Goal: Information Seeking & Learning: Learn about a topic

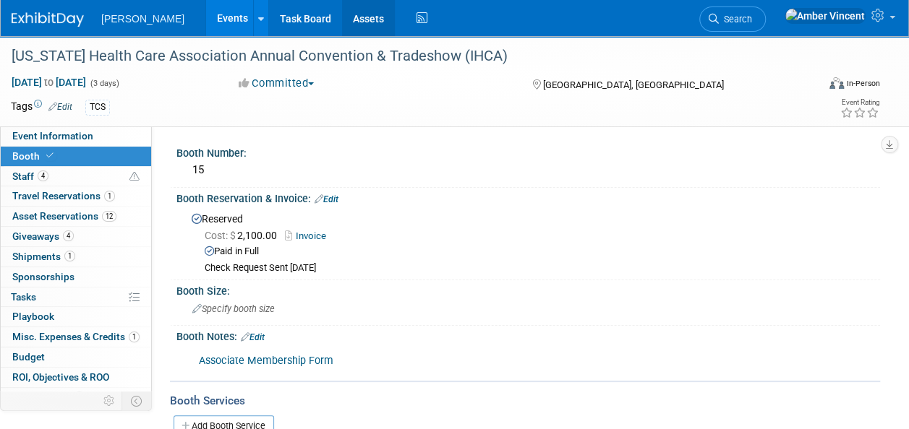
drag, startPoint x: 318, startPoint y: 19, endPoint x: 503, endPoint y: 62, distance: 190.1
click at [342, 19] on link "Assets" at bounding box center [368, 18] width 53 height 36
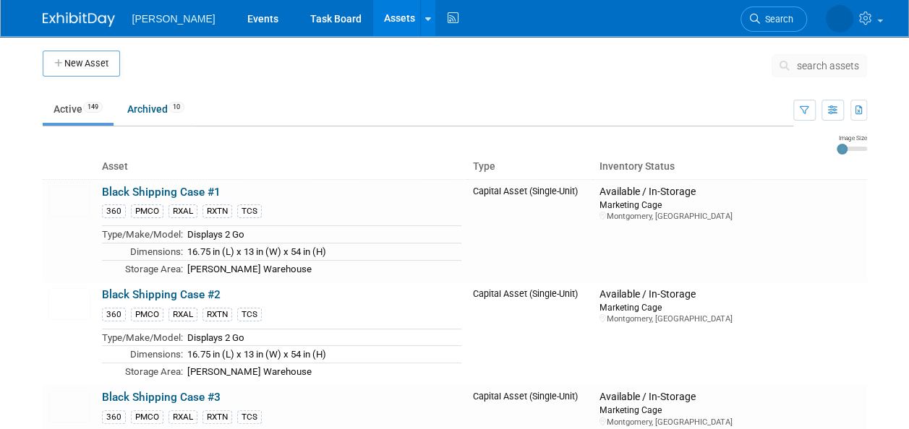
click at [813, 62] on span "search assets" at bounding box center [828, 66] width 62 height 12
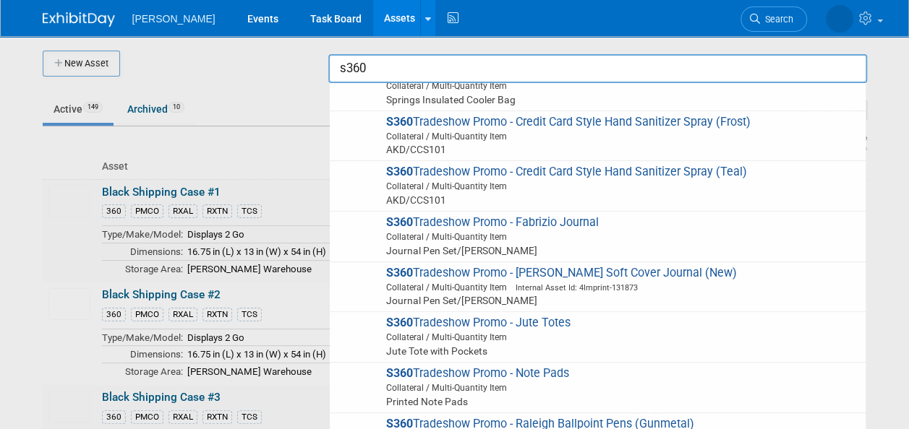
scroll to position [2479, 0]
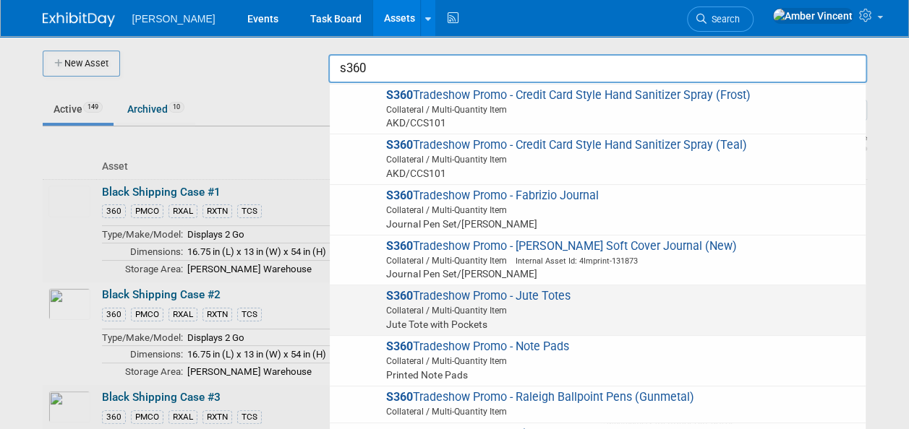
click at [476, 289] on span "S360 Tradeshow Promo - Jute Totes Collateral / Multi-Quantity Item Jute Tote wi…" at bounding box center [597, 310] width 521 height 43
type input "S360 Tradeshow Promo - Jute Totes"
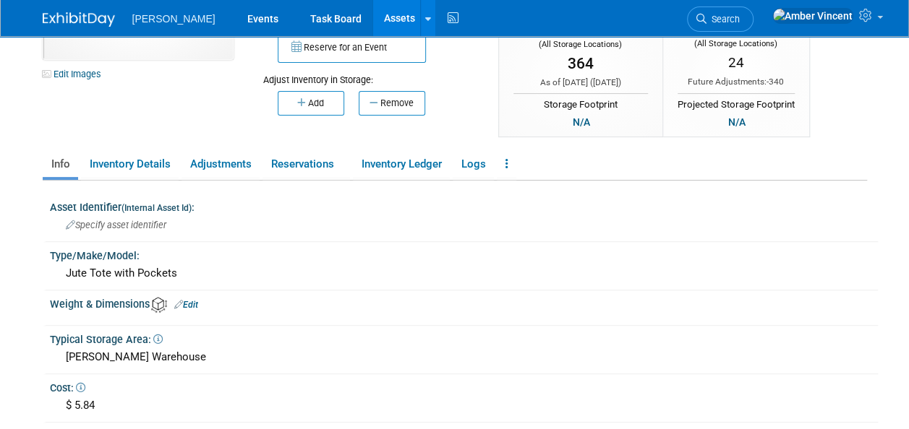
scroll to position [145, 0]
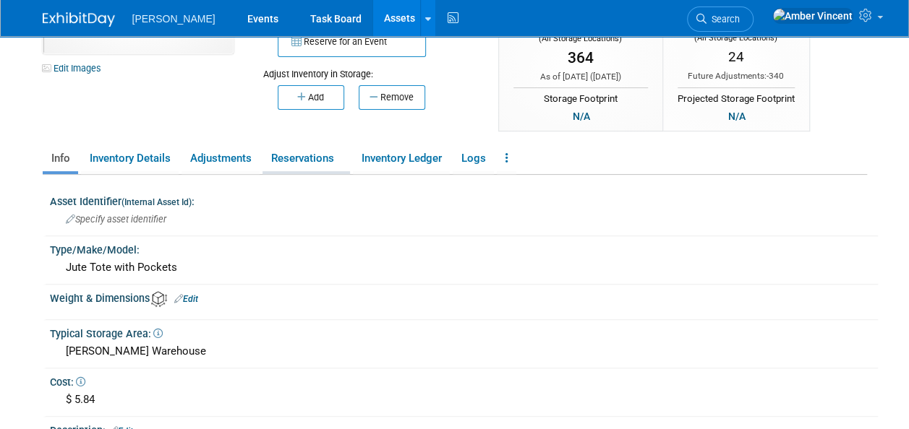
click at [304, 160] on link "Reservations" at bounding box center [305, 158] width 87 height 25
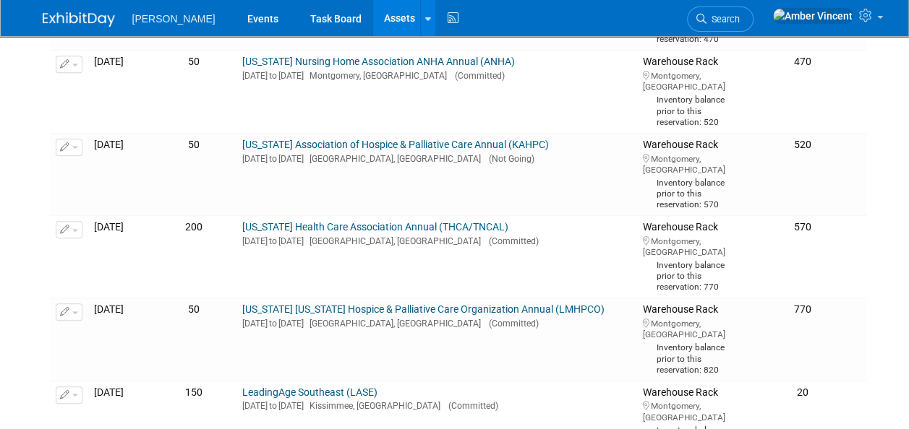
scroll to position [0, 0]
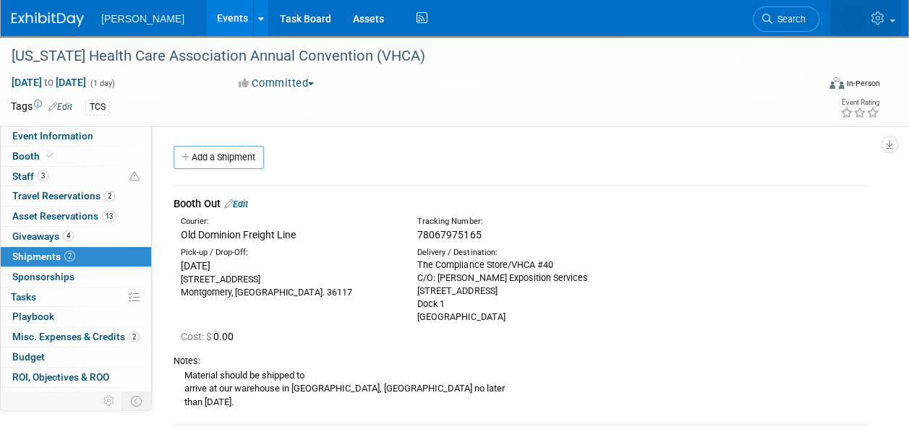
click at [884, 20] on icon at bounding box center [879, 18] width 17 height 13
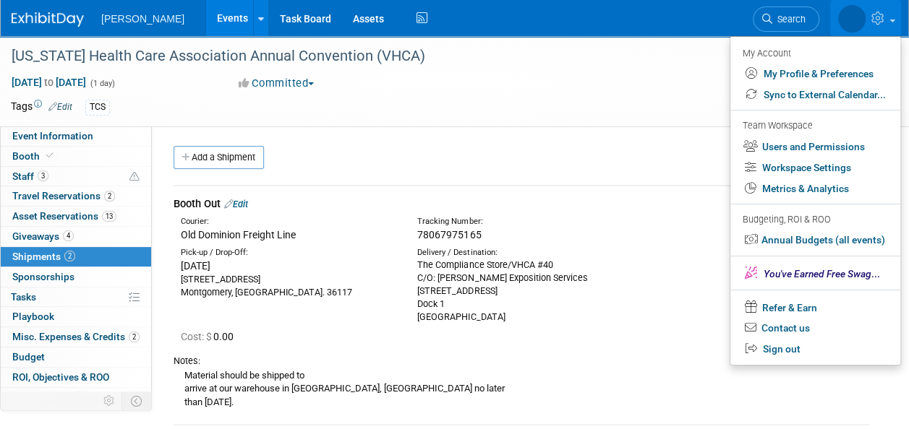
click at [627, 82] on div "Sep 16, 2025 to Sep 16, 2025 (1 day) Sep 16, 2025 to Sep 16, 2025 Committed Com…" at bounding box center [445, 86] width 891 height 22
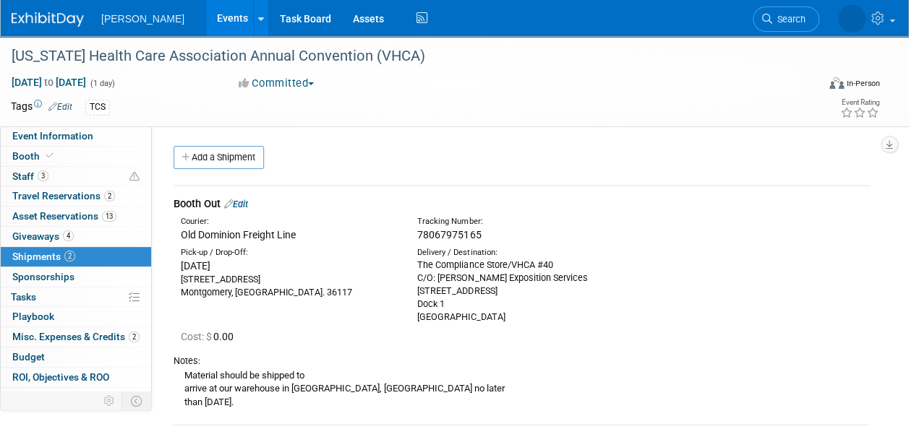
click at [206, 13] on link "Events" at bounding box center [232, 18] width 53 height 36
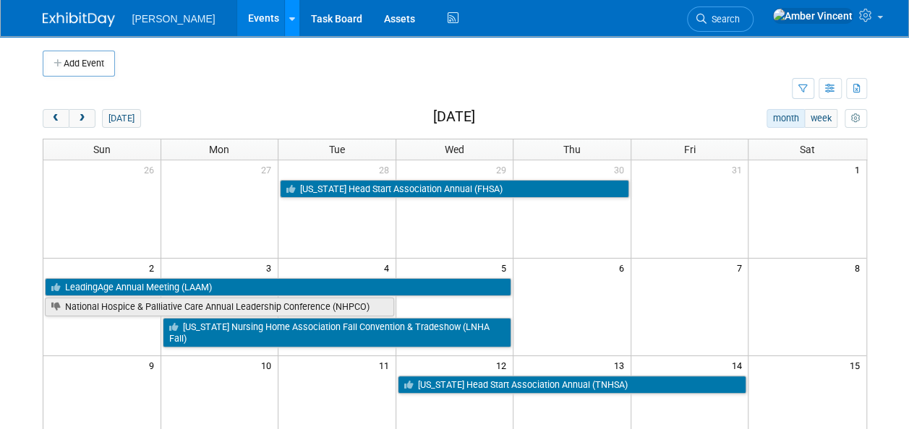
click at [284, 26] on link at bounding box center [291, 18] width 15 height 36
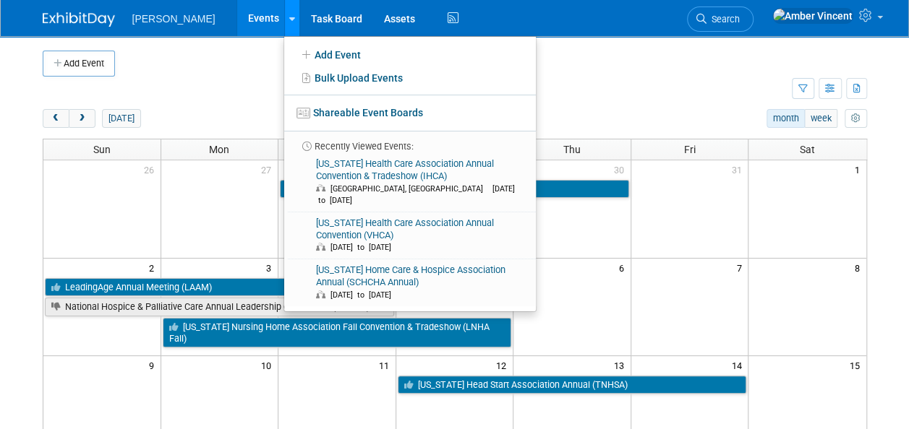
click at [284, 26] on link at bounding box center [291, 18] width 15 height 36
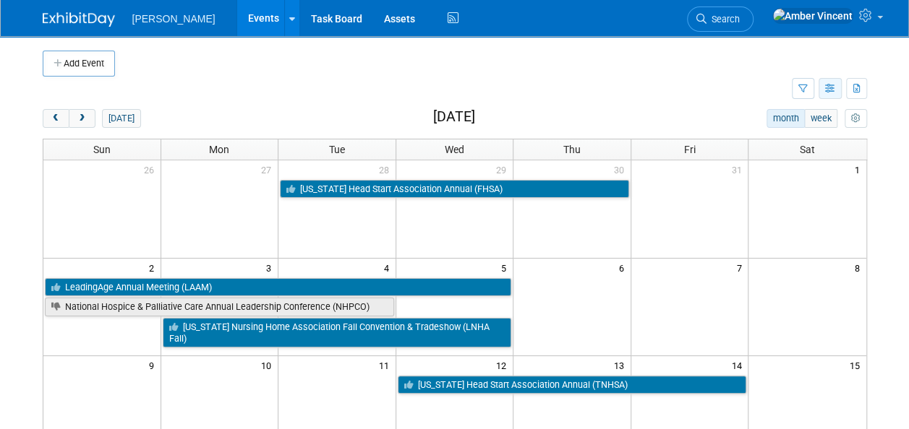
click at [827, 85] on icon "button" at bounding box center [830, 89] width 11 height 9
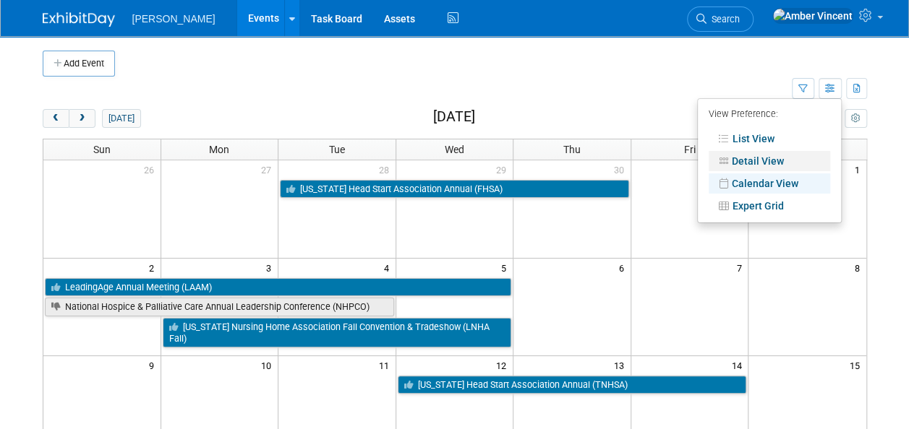
click at [776, 155] on link "Detail View" at bounding box center [768, 161] width 121 height 20
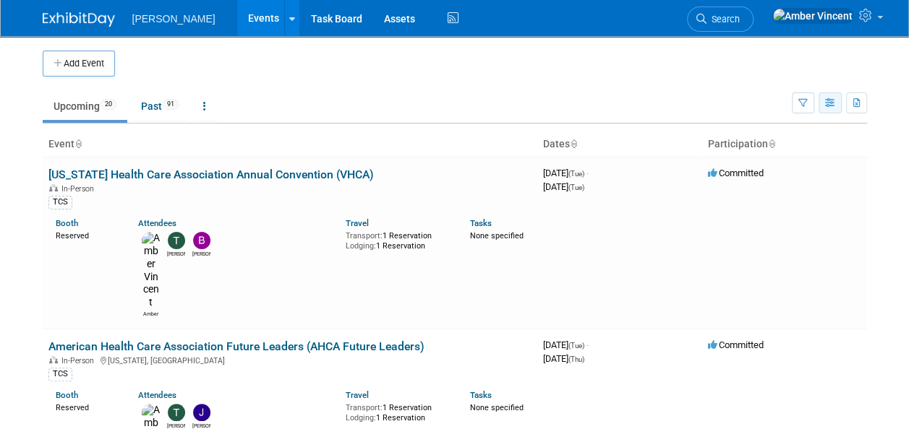
click at [827, 97] on button "button" at bounding box center [829, 103] width 23 height 21
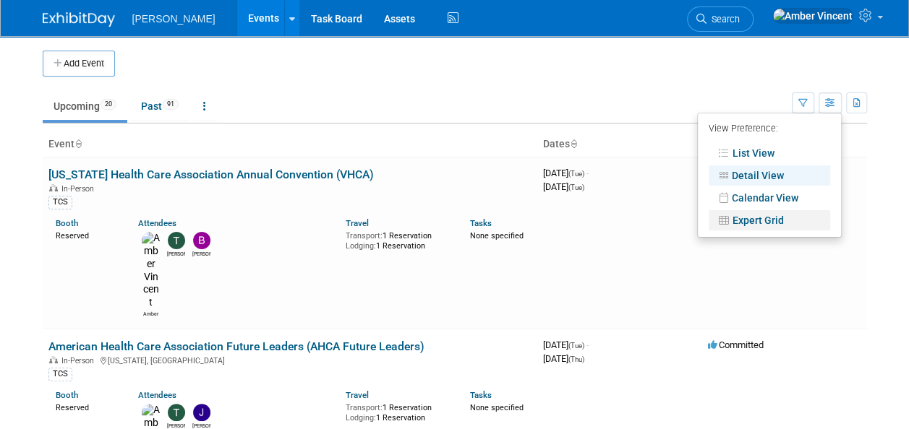
click at [772, 218] on link "Expert Grid" at bounding box center [768, 220] width 121 height 20
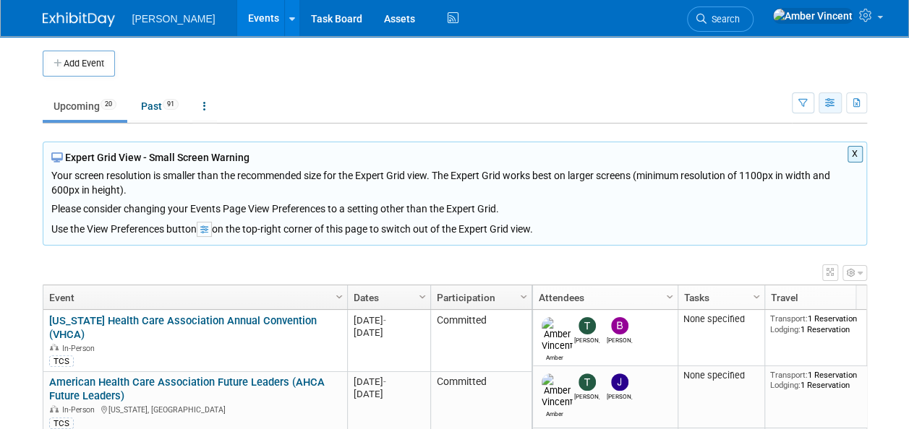
click at [825, 99] on icon "button" at bounding box center [830, 103] width 11 height 9
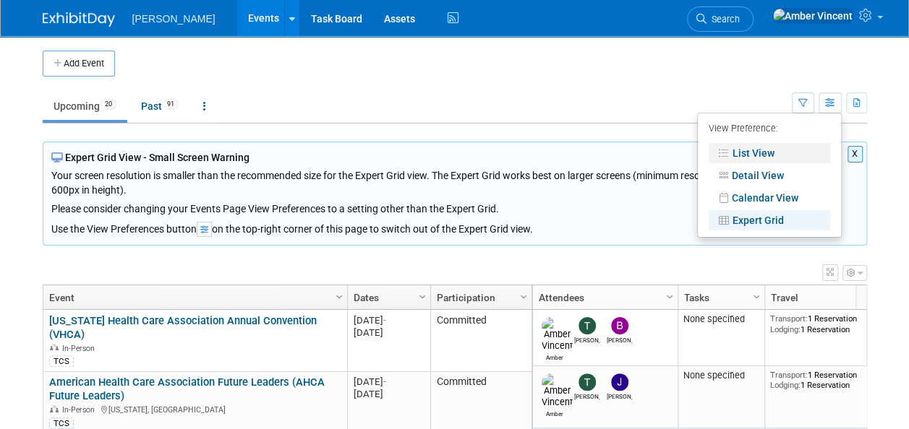
click at [768, 146] on link "List View" at bounding box center [768, 153] width 121 height 20
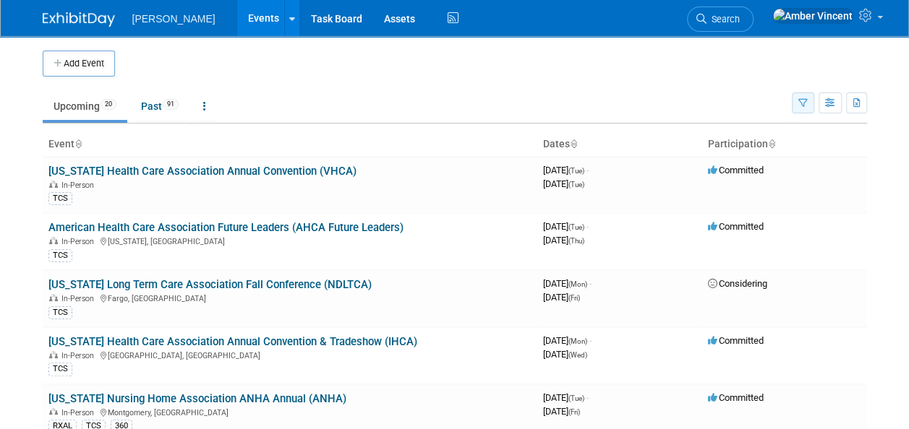
click at [803, 101] on icon "button" at bounding box center [802, 103] width 9 height 9
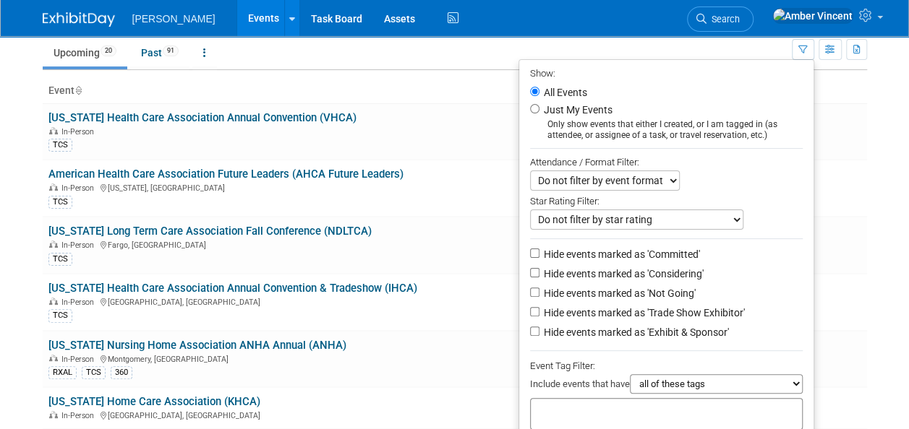
scroll to position [72, 0]
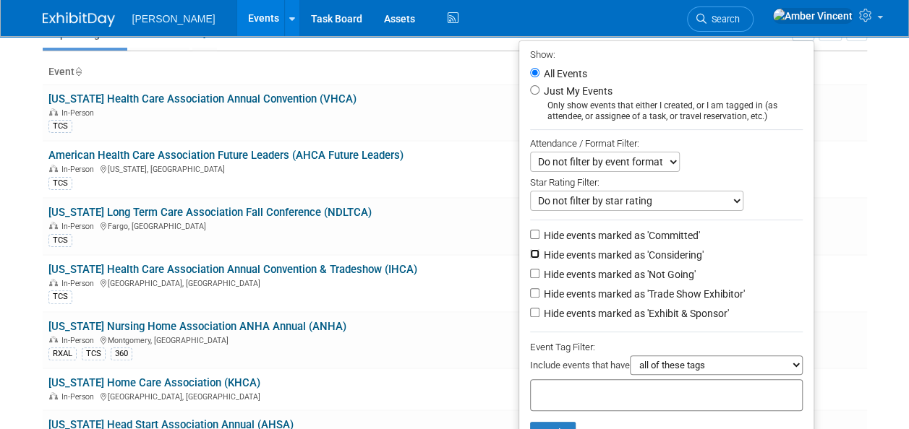
click at [530, 253] on input "Hide events marked as 'Considering'" at bounding box center [534, 253] width 9 height 9
checkbox input "true"
click at [530, 272] on input "Hide events marked as 'Not Going'" at bounding box center [534, 273] width 9 height 9
checkbox input "true"
click at [530, 292] on input "Hide events marked as 'Trade Show Exhibitor'" at bounding box center [534, 292] width 9 height 9
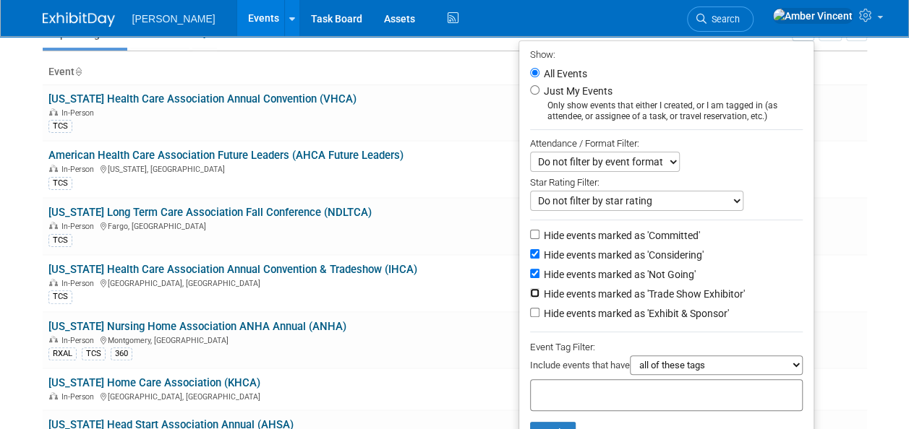
checkbox input "true"
click at [530, 314] on input "Hide events marked as 'Exhibit & Sponsor'" at bounding box center [534, 312] width 9 height 9
checkbox input "false"
click at [530, 290] on input "Hide events marked as 'Trade Show Exhibitor'" at bounding box center [534, 292] width 9 height 9
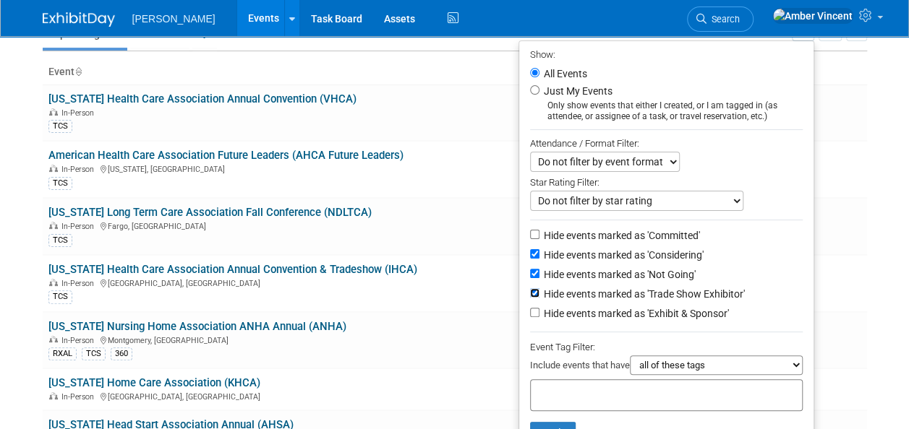
checkbox input "false"
click at [613, 388] on input "text" at bounding box center [594, 393] width 116 height 14
click at [580, 422] on div "360" at bounding box center [581, 423] width 116 height 20
type input "360"
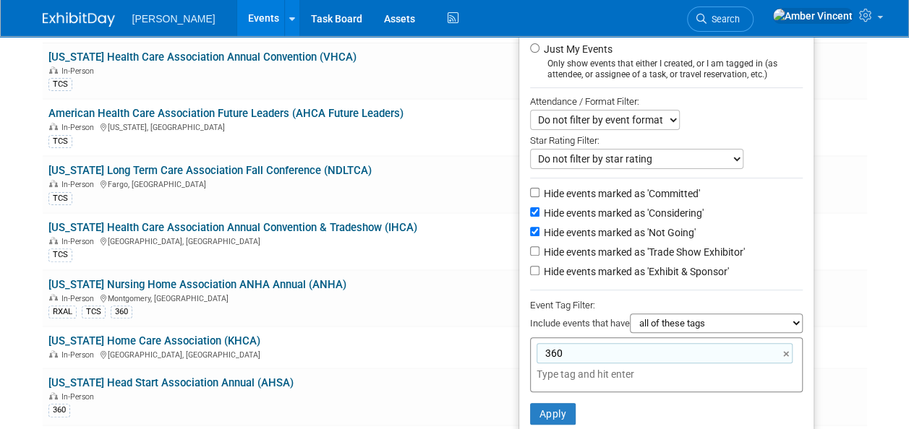
scroll to position [145, 0]
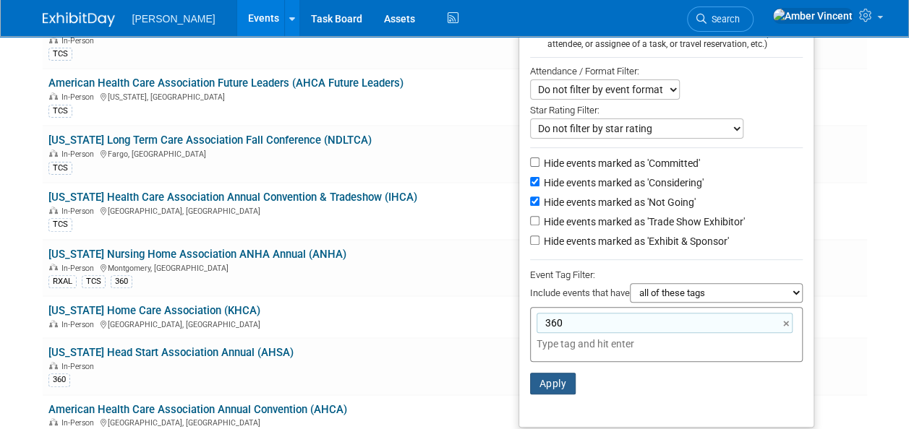
click at [568, 385] on button "Apply" at bounding box center [553, 384] width 46 height 22
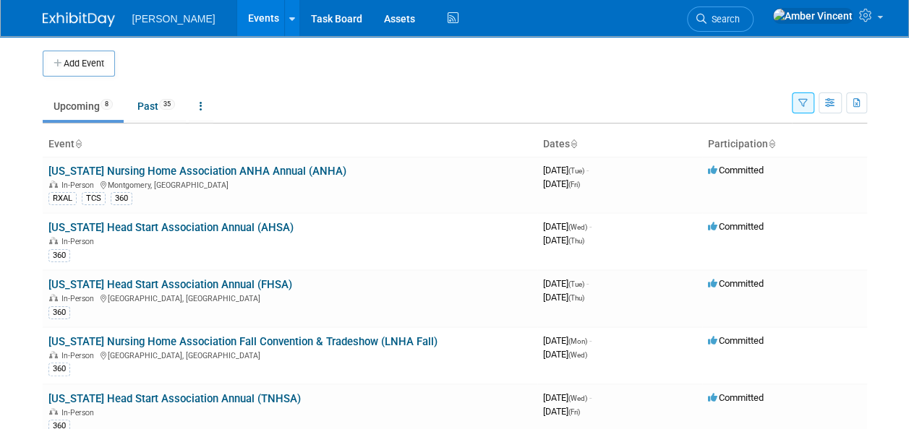
click at [739, 17] on span "Search" at bounding box center [722, 19] width 33 height 11
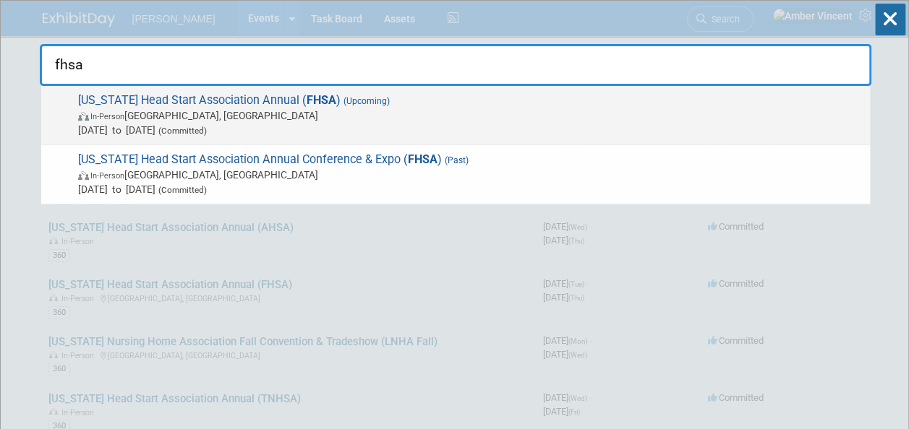
type input "fhsa"
click at [509, 88] on div "[US_STATE] Head Start Association Annual ( FHSA ) (Upcoming) In-Person [GEOGRAP…" at bounding box center [455, 115] width 828 height 59
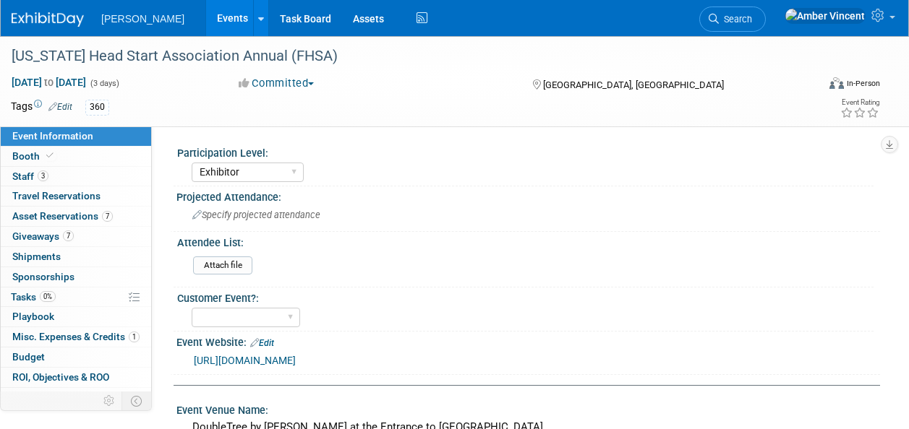
select select "Exhibitor"
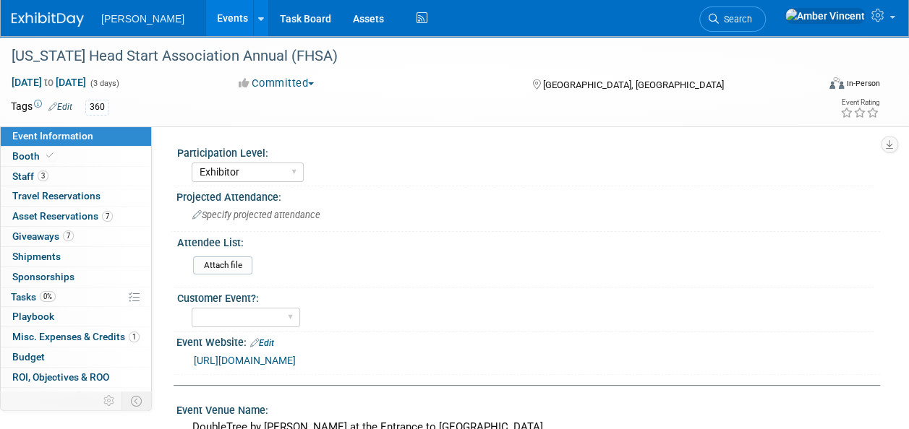
click at [206, 8] on link "Events" at bounding box center [232, 18] width 53 height 36
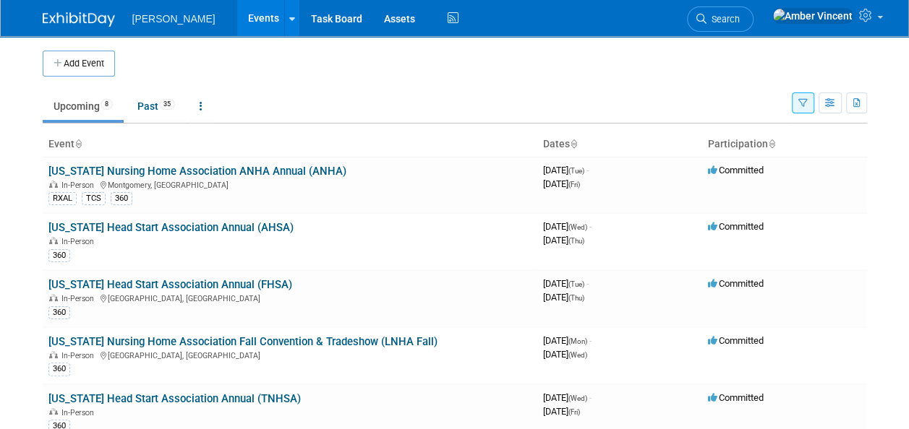
click at [808, 100] on button "button" at bounding box center [803, 103] width 22 height 21
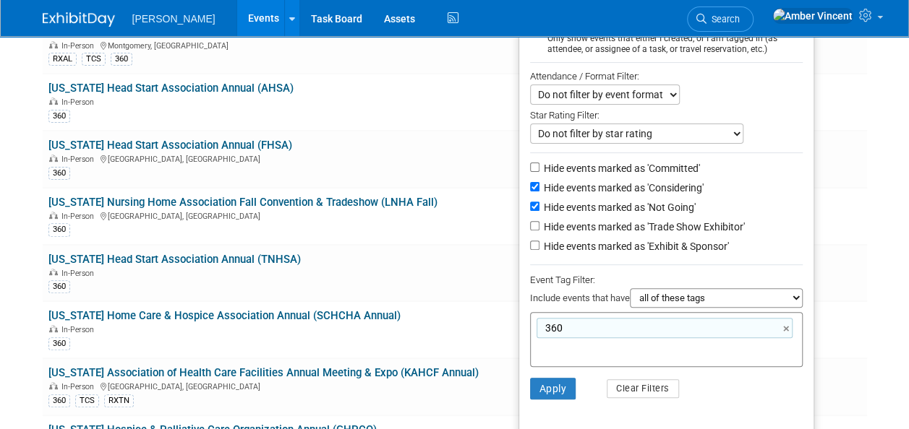
scroll to position [72, 0]
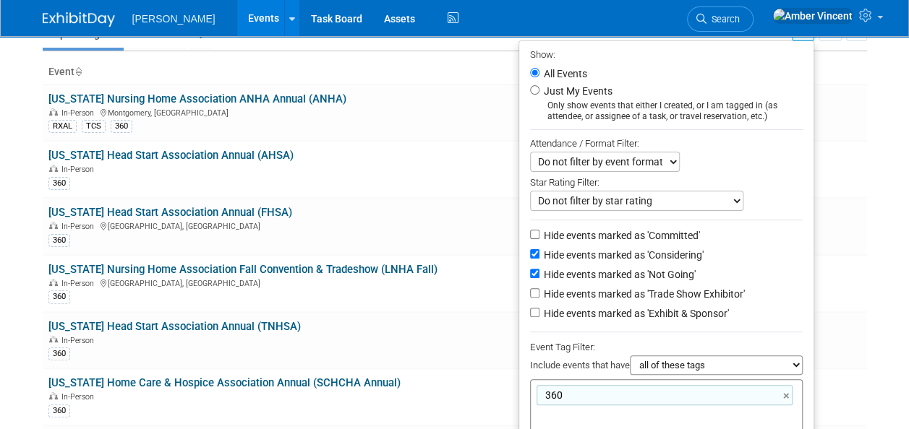
click at [639, 168] on select "Do not filter by event format Only show In-Person events Only show Virtual even…" at bounding box center [605, 162] width 150 height 20
click at [622, 201] on select "Do not filter by star rating Only show events with no ratings (0 stars) Only sh…" at bounding box center [636, 201] width 213 height 20
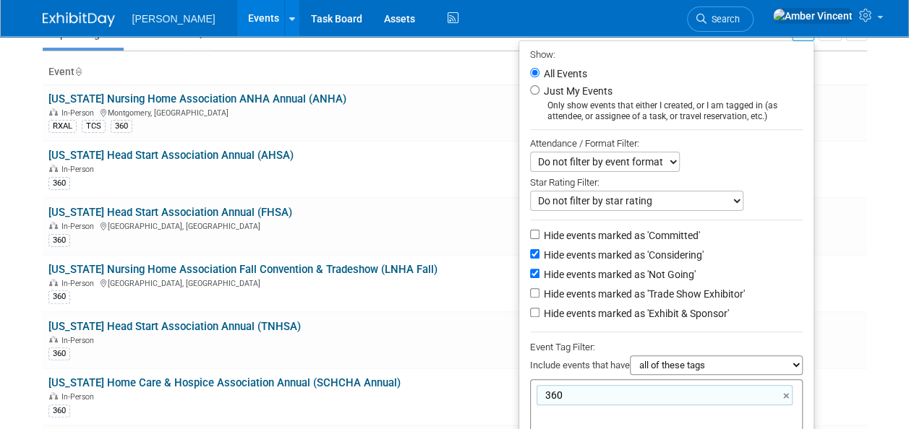
click at [622, 201] on select "Do not filter by star rating Only show events with no ratings (0 stars) Only sh…" at bounding box center [636, 201] width 213 height 20
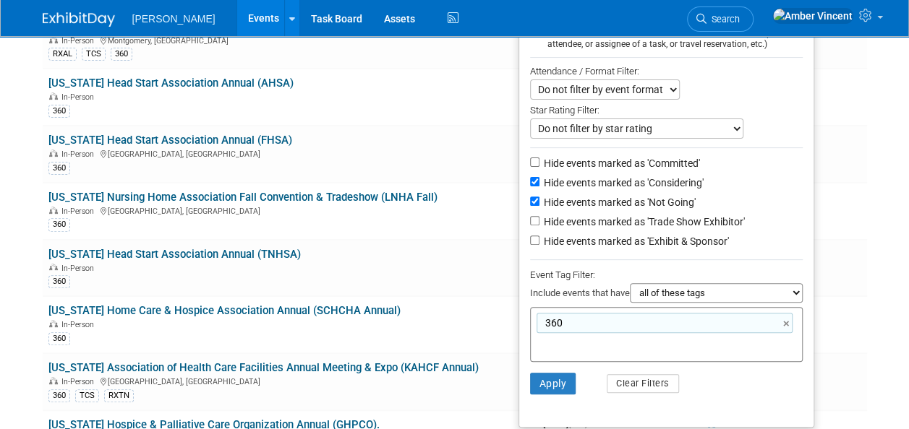
scroll to position [217, 0]
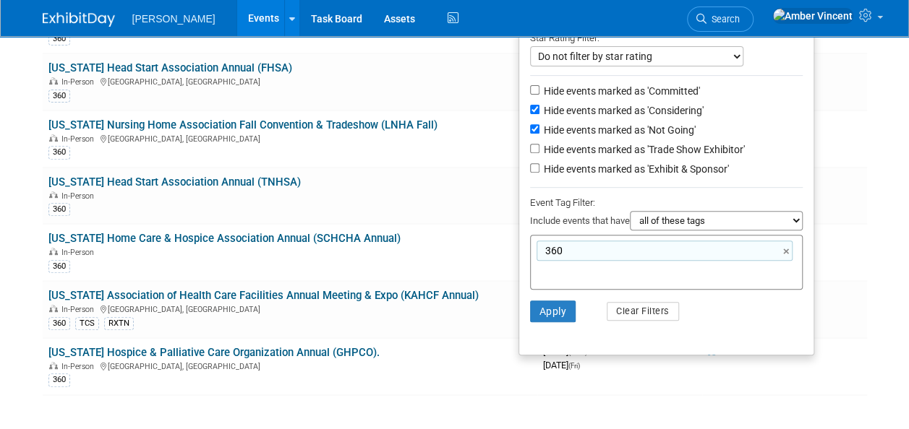
click at [754, 223] on select "all of these tags any one of these tags only and exactly these specific tags" at bounding box center [716, 221] width 173 height 20
select select "only"
click at [630, 211] on select "all of these tags any one of these tags only and exactly these specific tags" at bounding box center [716, 221] width 173 height 20
click at [561, 306] on button "Apply" at bounding box center [553, 312] width 46 height 22
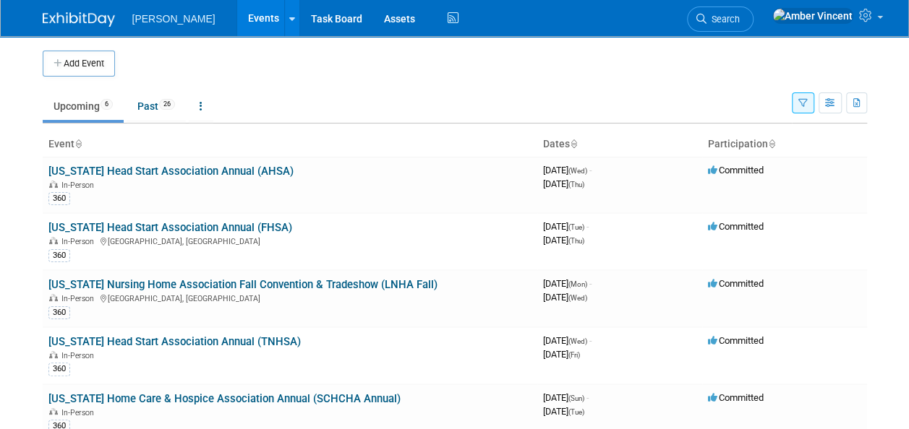
click at [805, 108] on button "button" at bounding box center [803, 103] width 22 height 21
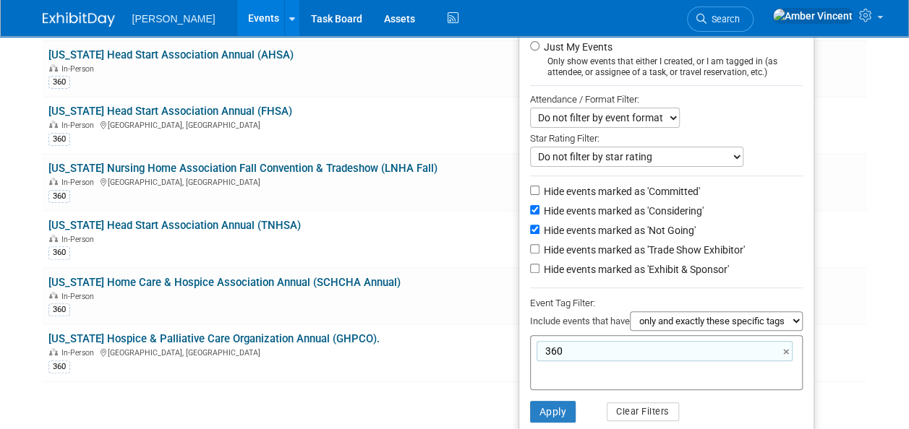
scroll to position [145, 0]
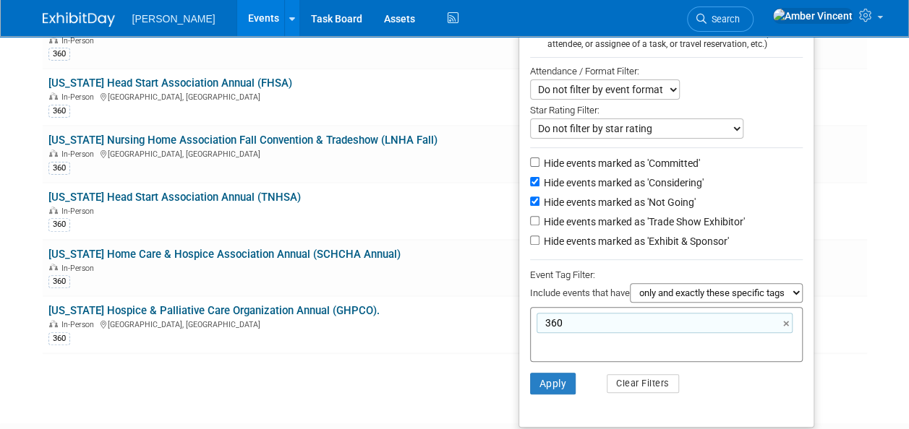
click at [669, 284] on select "all of these tags any one of these tags only and exactly these specific tags" at bounding box center [716, 293] width 173 height 20
select select "all"
click at [630, 283] on select "all of these tags any one of these tags only and exactly these specific tags" at bounding box center [716, 293] width 173 height 20
click at [530, 382] on button "Apply" at bounding box center [553, 384] width 46 height 22
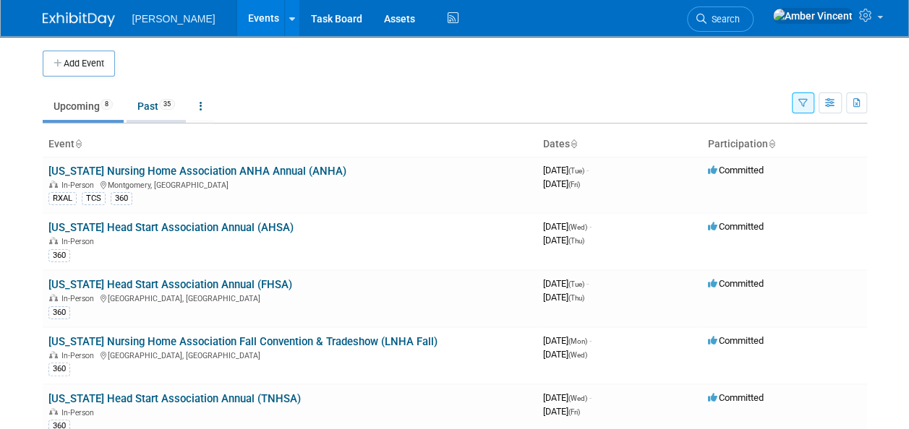
click at [147, 109] on link "Past 35" at bounding box center [156, 106] width 59 height 27
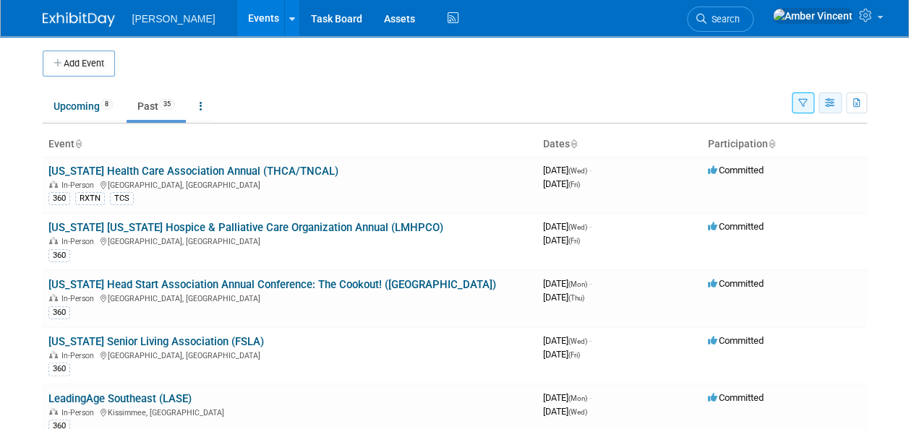
click at [831, 109] on button "button" at bounding box center [829, 103] width 23 height 21
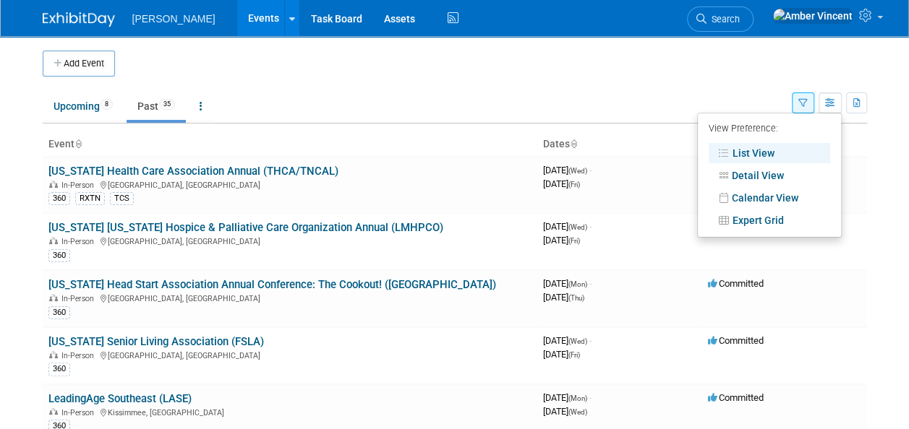
click at [802, 107] on icon "button" at bounding box center [802, 103] width 9 height 9
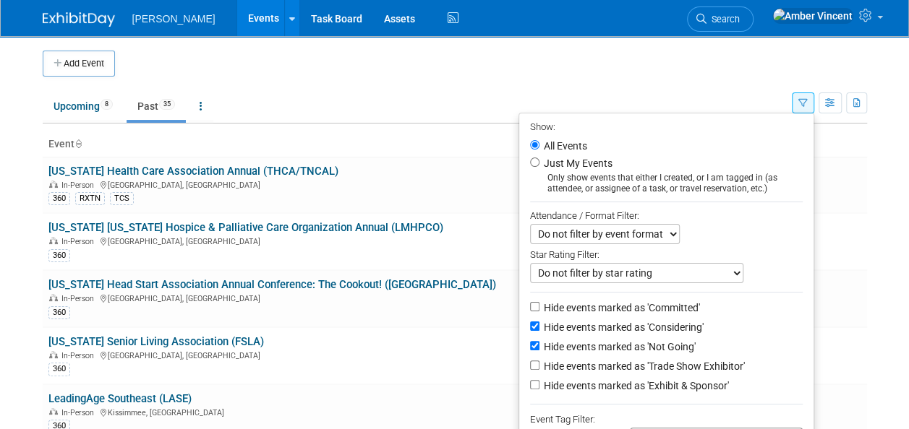
click at [682, 85] on td "Upcoming 8 Past 35 All Events 43 Past and Upcoming Grouped Annually Events grou…" at bounding box center [417, 100] width 749 height 47
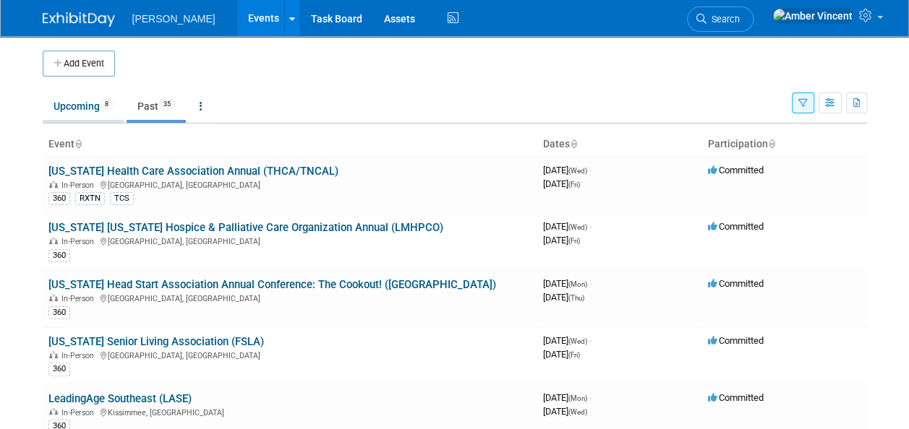
click at [81, 111] on link "Upcoming 8" at bounding box center [83, 106] width 81 height 27
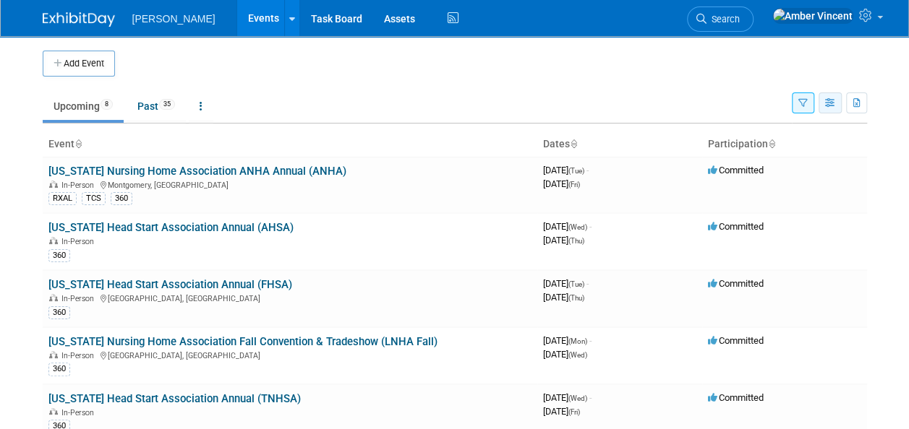
click at [833, 106] on icon "button" at bounding box center [830, 103] width 11 height 9
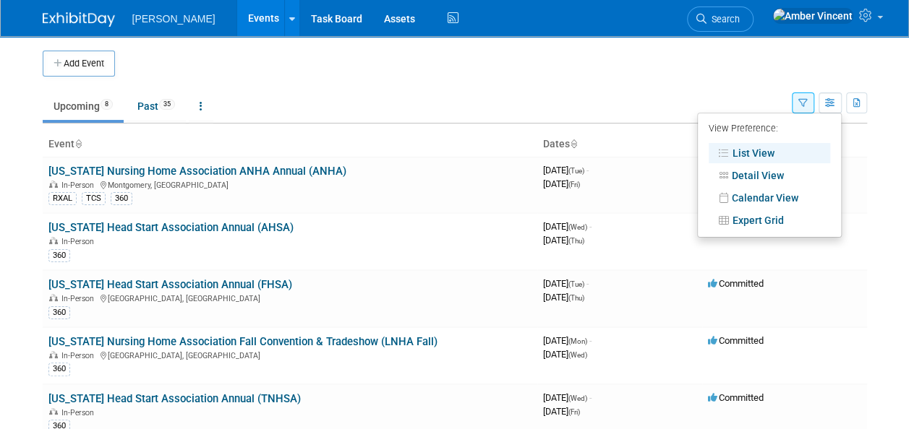
click at [579, 84] on td "Upcoming 8 Past 35 All Events 43 Past and Upcoming Grouped Annually Events grou…" at bounding box center [417, 100] width 749 height 47
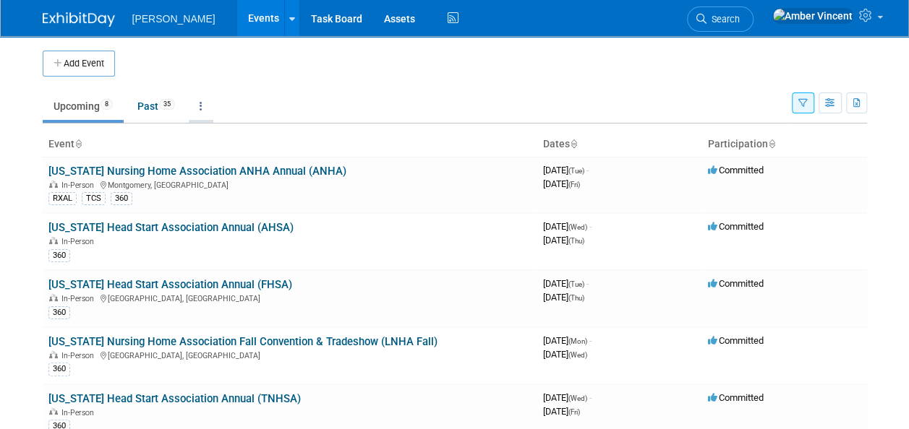
click at [198, 105] on link at bounding box center [201, 106] width 25 height 27
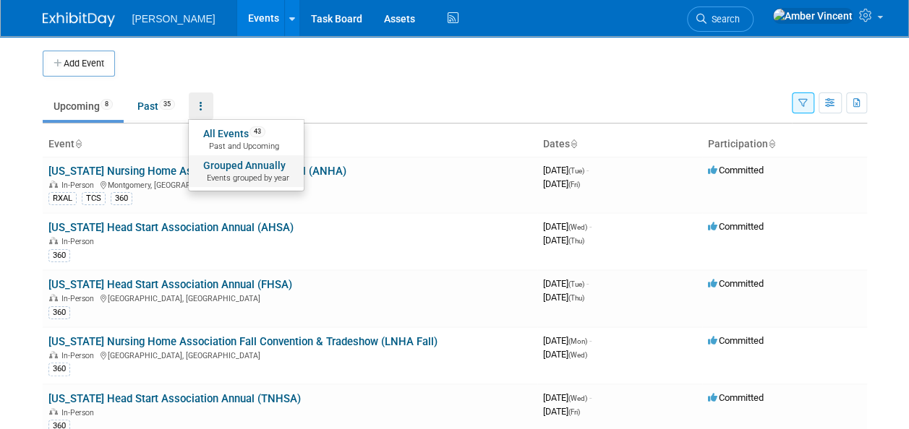
click at [283, 173] on span "Events grouped by year" at bounding box center [246, 179] width 86 height 12
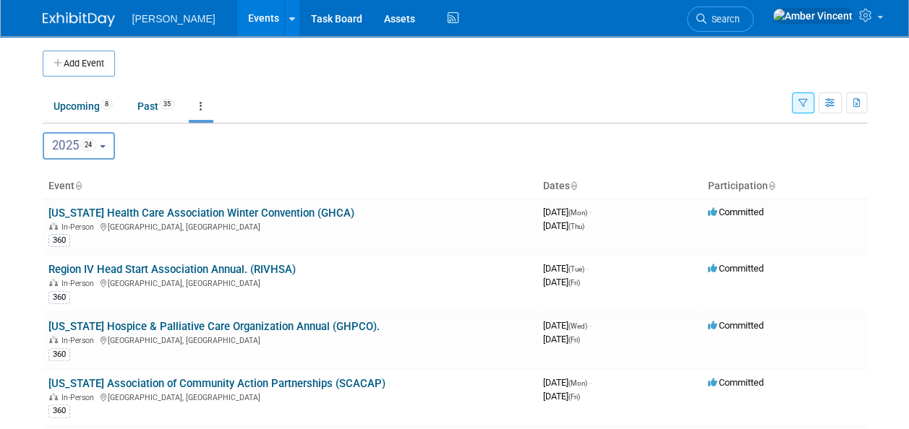
click at [111, 146] on button "2025 24" at bounding box center [79, 145] width 73 height 27
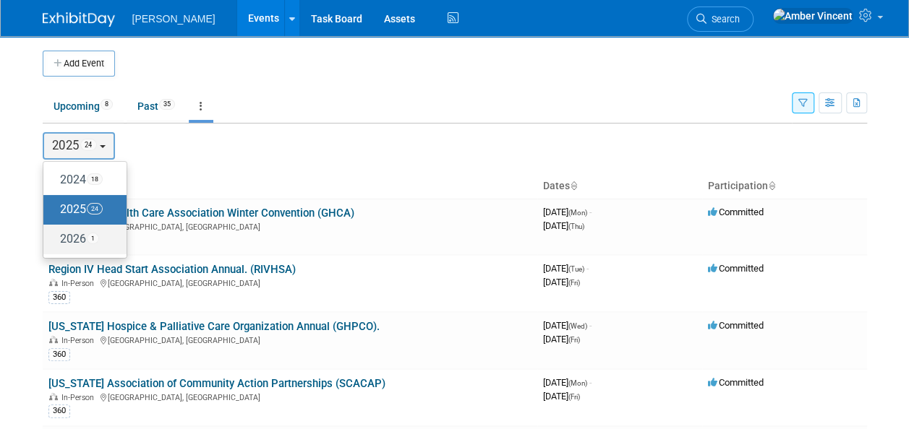
click at [84, 240] on label "2026 1" at bounding box center [81, 240] width 61 height 24
click at [55, 240] on input "2026 1" at bounding box center [50, 238] width 9 height 9
select select "2026"
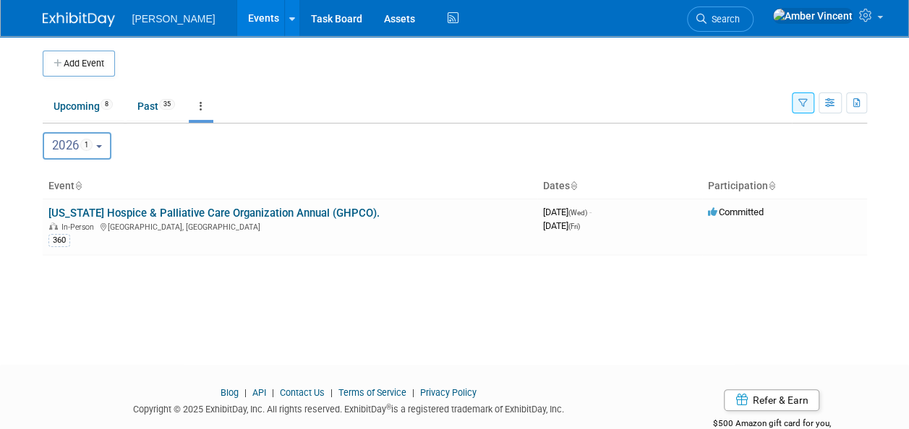
click at [206, 107] on link at bounding box center [201, 106] width 25 height 27
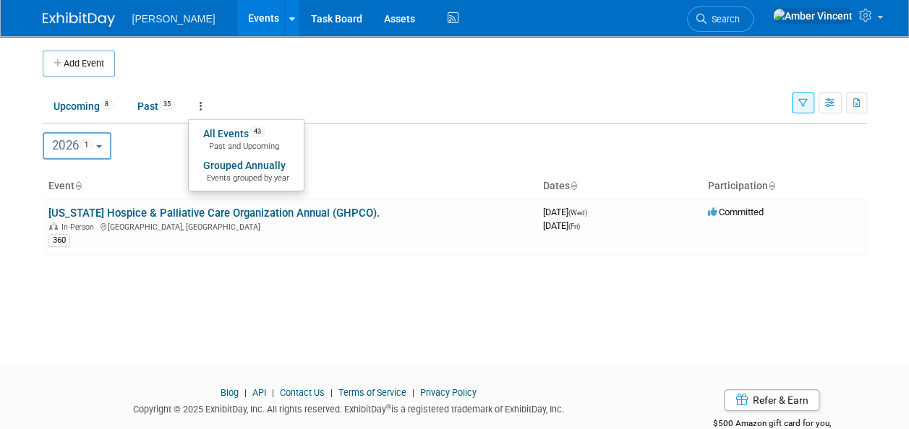
click at [206, 107] on link at bounding box center [201, 106] width 25 height 27
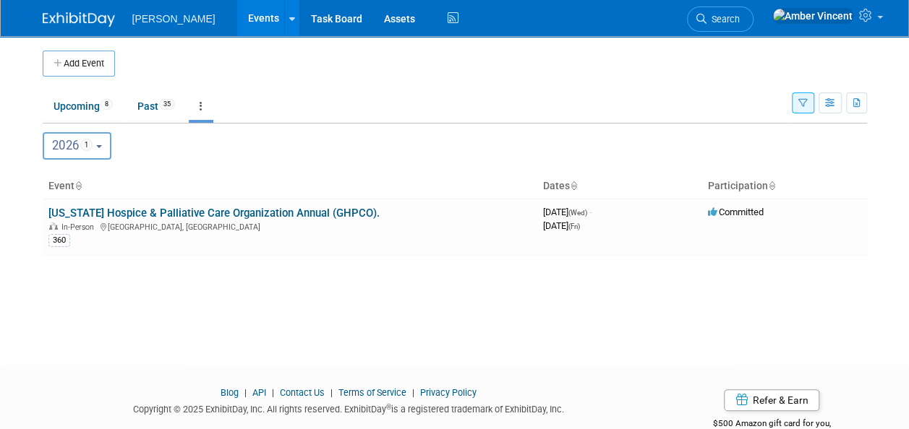
click at [101, 144] on button "2026 1" at bounding box center [77, 145] width 69 height 27
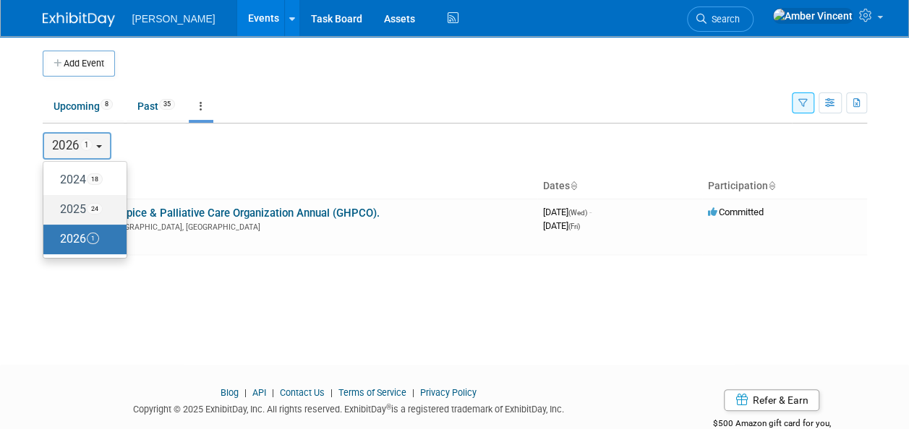
click at [82, 205] on label "2025 24" at bounding box center [81, 210] width 61 height 24
click at [55, 205] on input "2025 24" at bounding box center [50, 209] width 9 height 9
select select "2025"
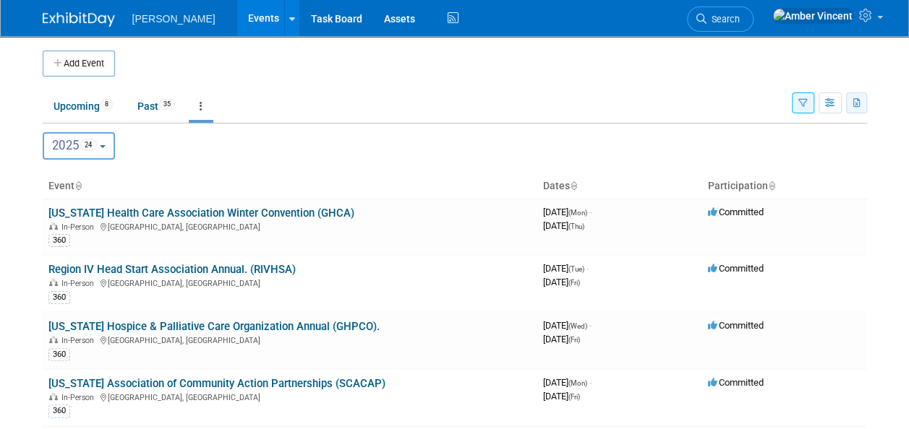
click at [854, 106] on icon "button" at bounding box center [857, 103] width 8 height 9
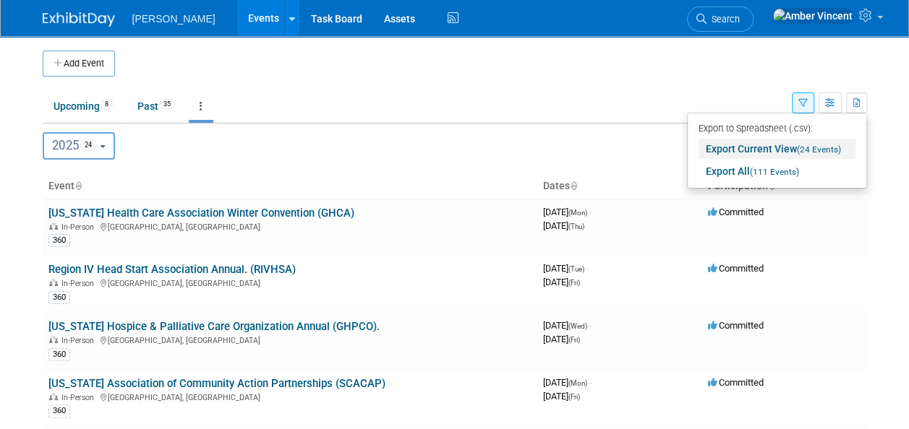
click at [742, 153] on link "Export Current View (24 Events)" at bounding box center [776, 149] width 157 height 20
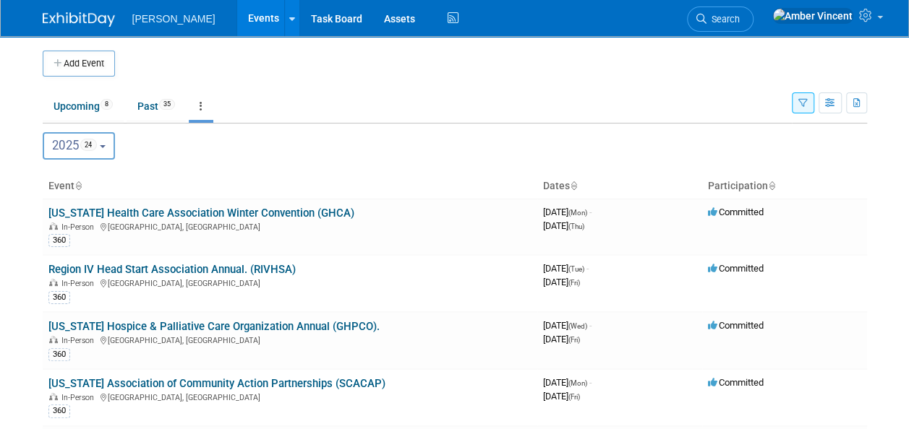
click at [393, 97] on ul "Upcoming 8 Past 35 All Events 43 Past and Upcoming Grouped Annually Events grou…" at bounding box center [417, 107] width 749 height 33
click at [799, 100] on icon "button" at bounding box center [802, 103] width 9 height 9
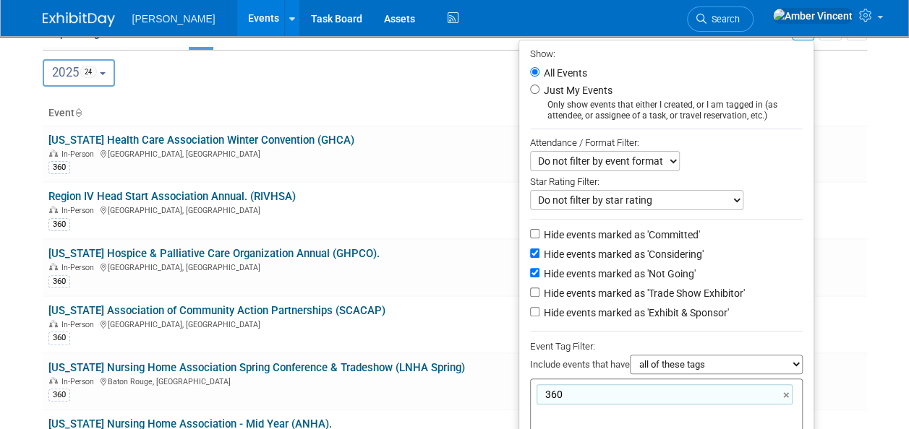
scroll to position [145, 0]
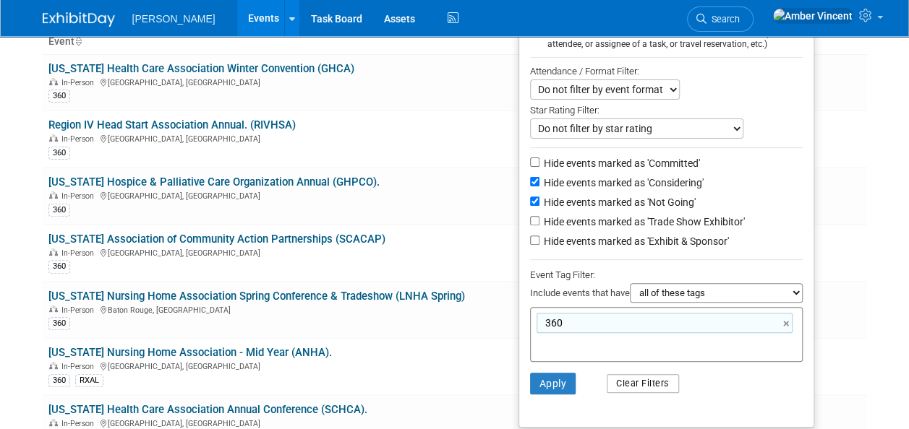
click at [629, 380] on button "Clear Filters" at bounding box center [642, 383] width 72 height 19
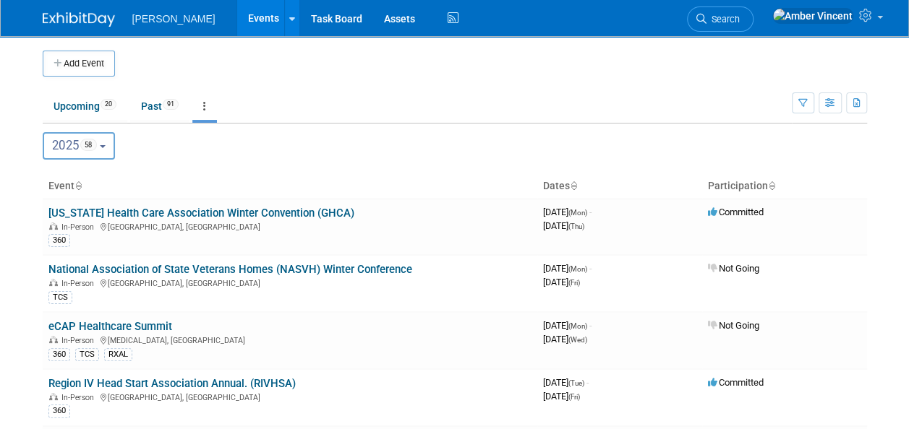
drag, startPoint x: 496, startPoint y: 137, endPoint x: 481, endPoint y: 145, distance: 17.1
click at [496, 137] on div "2024 <span class="tabBadge yearBadge" >49</span> 2025 <span class="tabBadge yea…" at bounding box center [455, 145] width 824 height 27
drag, startPoint x: 455, startPoint y: 117, endPoint x: 509, endPoint y: 121, distance: 54.3
click at [455, 117] on ul "Upcoming 20 Past 91 All Events 111 Past and Upcoming Grouped Annually Events gr…" at bounding box center [417, 107] width 749 height 33
click at [794, 108] on button "button" at bounding box center [803, 103] width 22 height 21
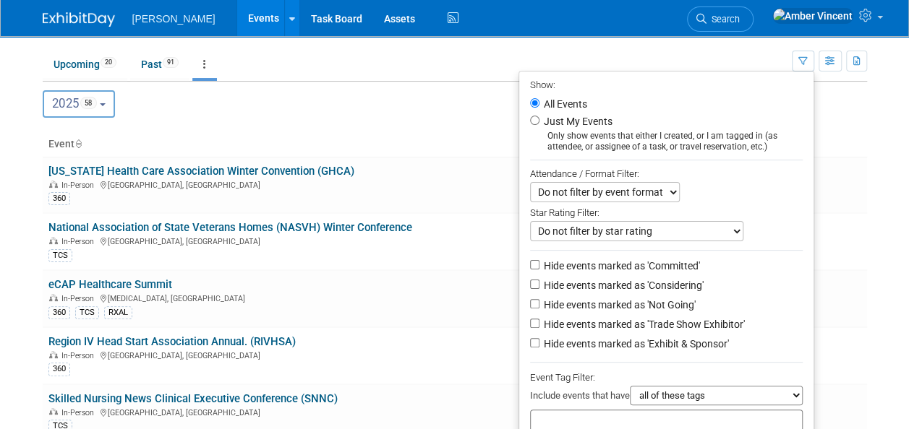
scroll to position [72, 0]
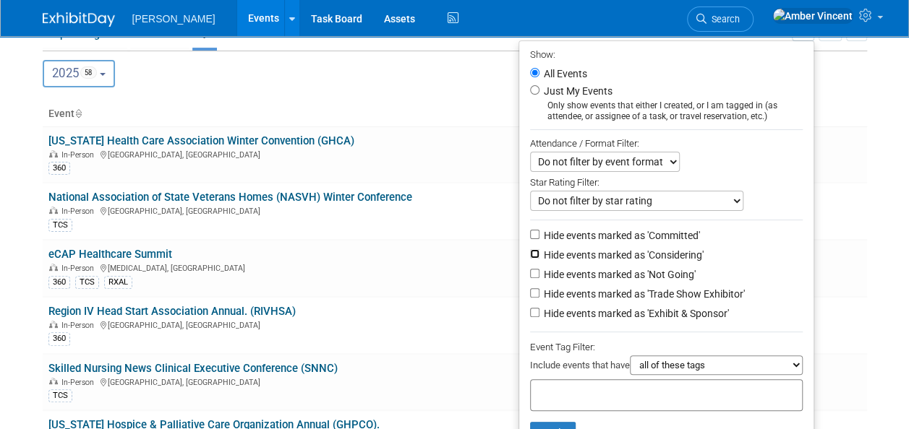
click at [530, 254] on input "Hide events marked as 'Considering'" at bounding box center [534, 253] width 9 height 9
checkbox input "true"
click at [530, 275] on input "Hide events marked as 'Not Going'" at bounding box center [534, 273] width 9 height 9
checkbox input "true"
click at [530, 295] on input "Hide events marked as 'Trade Show Exhibitor'" at bounding box center [534, 292] width 9 height 9
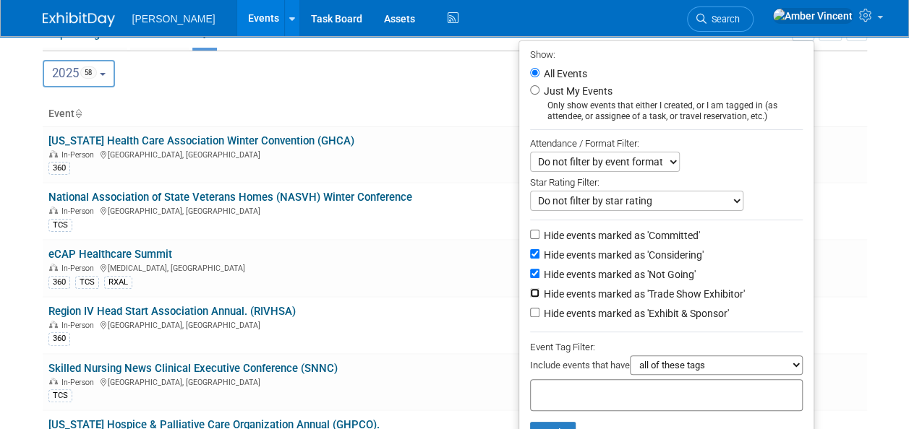
checkbox input "true"
click at [531, 313] on input "Hide events marked as 'Exhibit & Sponsor'" at bounding box center [534, 312] width 9 height 9
checkbox input "true"
click at [604, 386] on input "text" at bounding box center [594, 393] width 116 height 14
click at [564, 418] on div "360" at bounding box center [581, 423] width 116 height 20
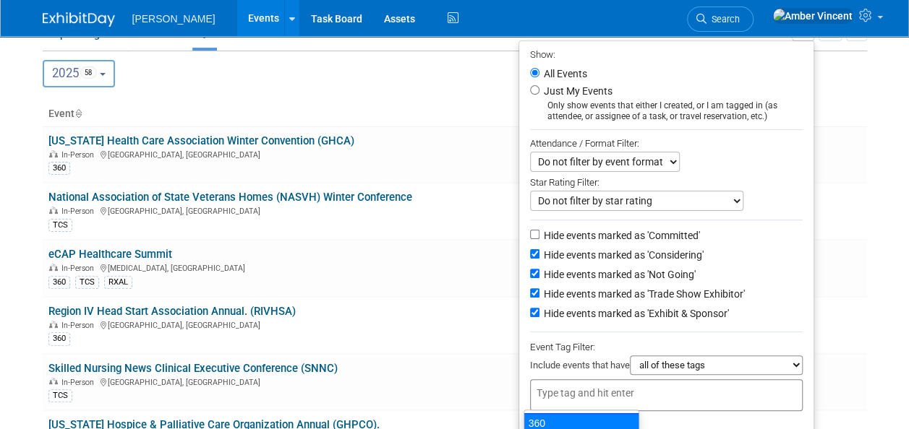
type input "360"
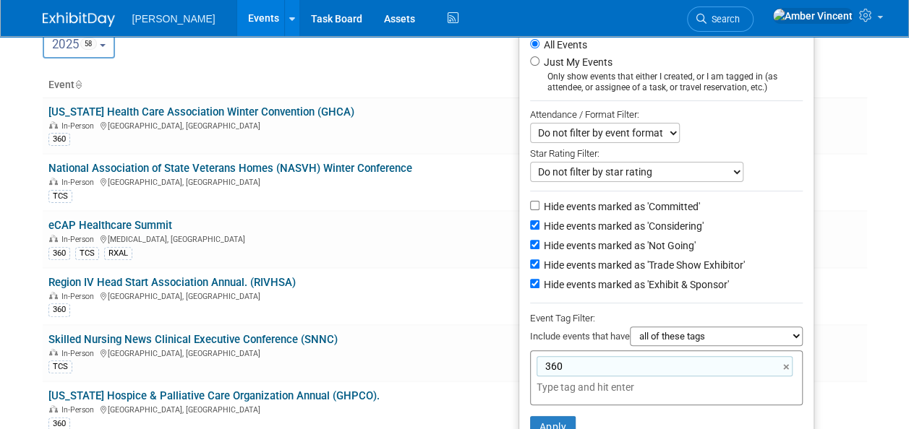
scroll to position [145, 0]
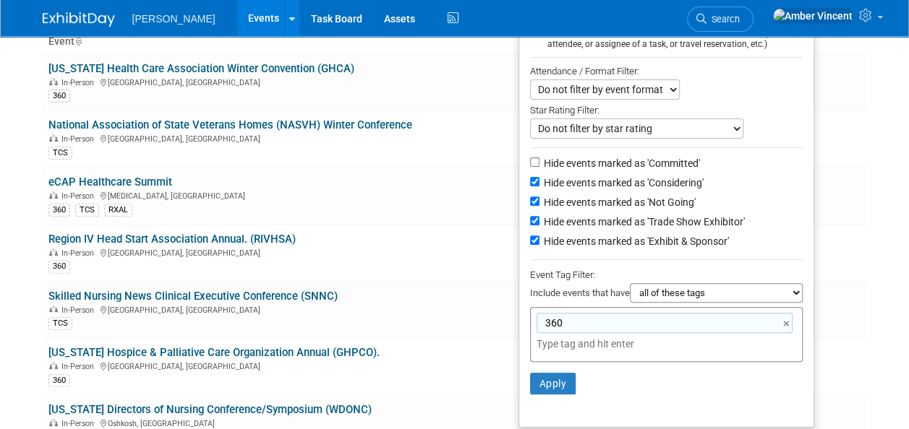
click at [555, 370] on li "Apply Clear Filters" at bounding box center [666, 383] width 294 height 43
click at [555, 374] on button "Apply" at bounding box center [553, 384] width 46 height 22
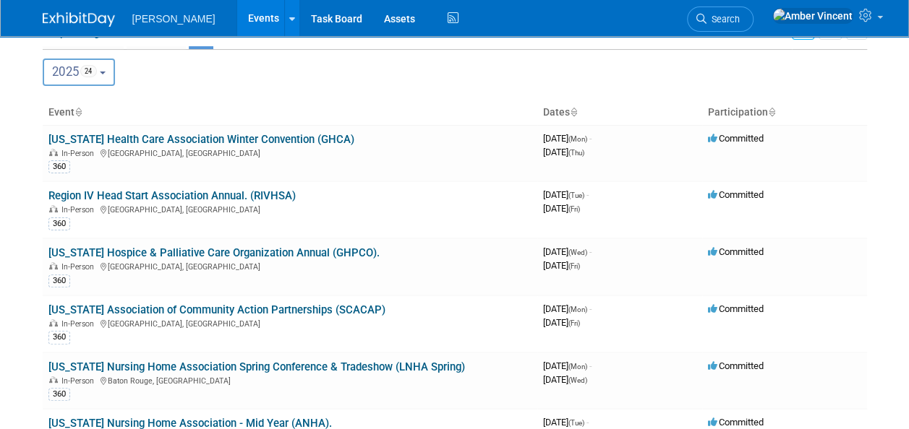
scroll to position [145, 0]
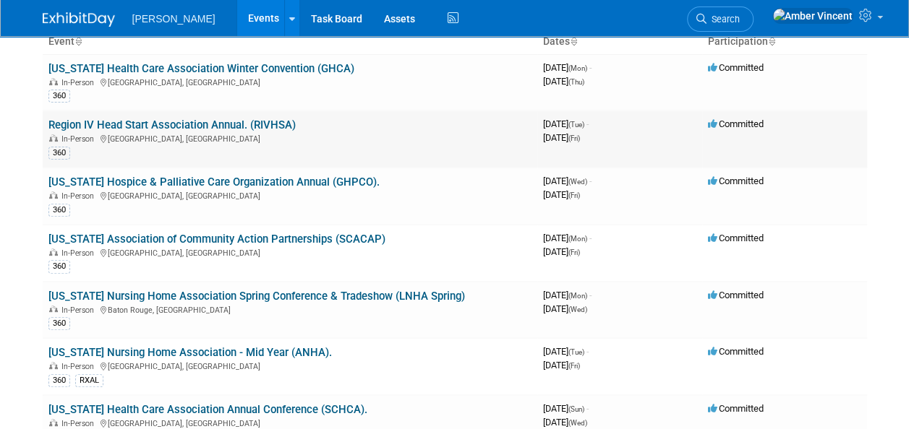
click at [262, 124] on link "Region IV Head Start Association Annual. (RIVHSA)" at bounding box center [171, 125] width 247 height 13
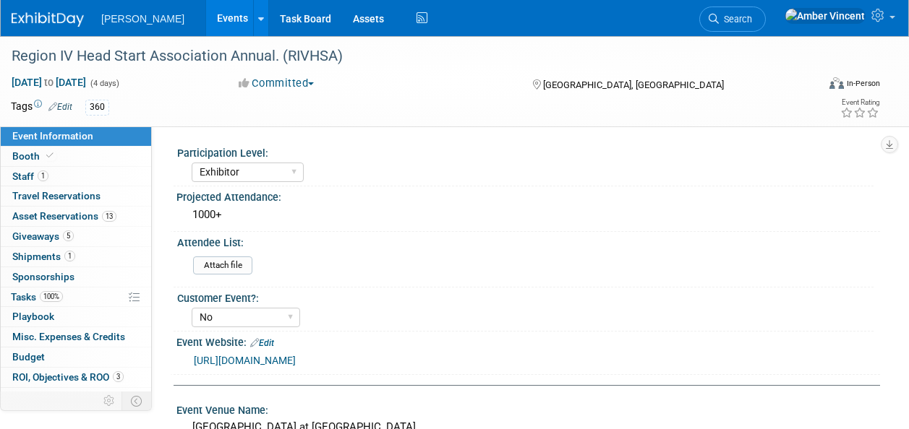
select select "Exhibitor"
select select "No"
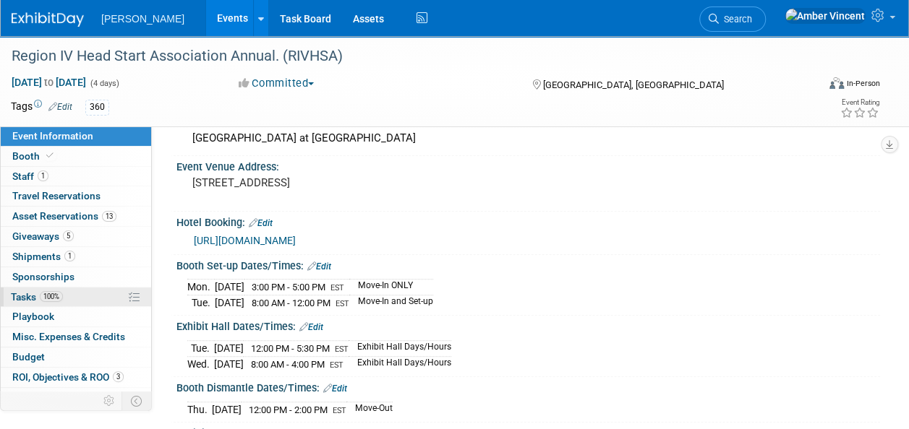
scroll to position [33, 0]
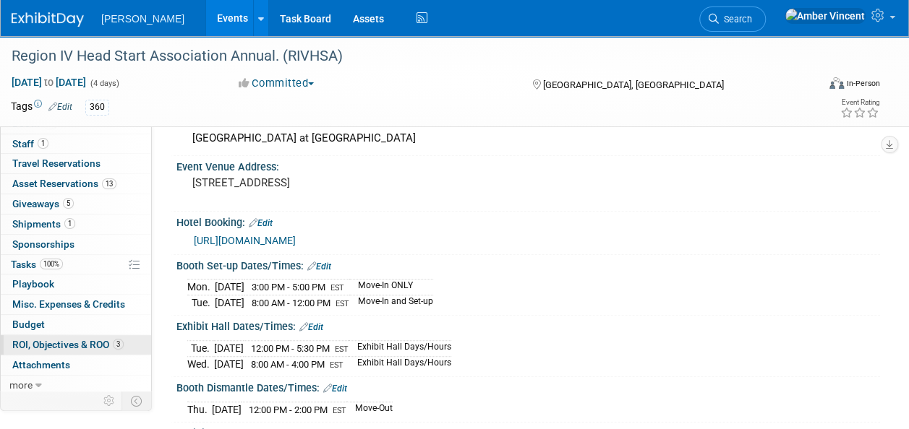
click at [37, 339] on span "ROI, Objectives & ROO 3" at bounding box center [67, 345] width 111 height 12
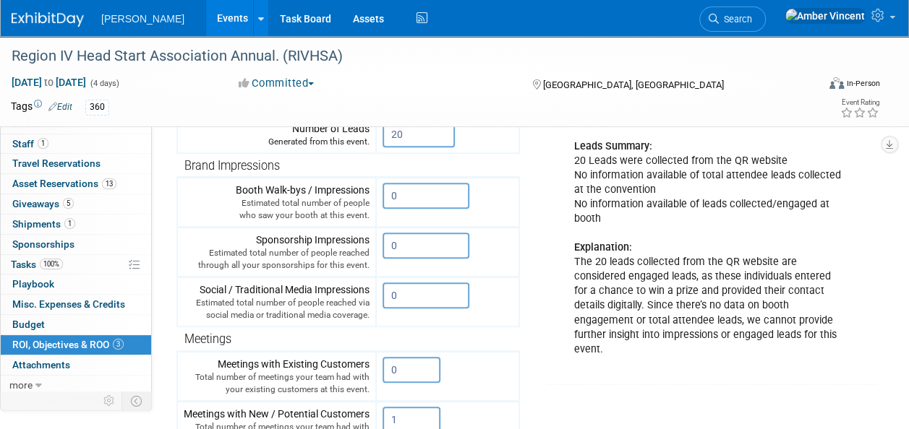
scroll to position [217, 0]
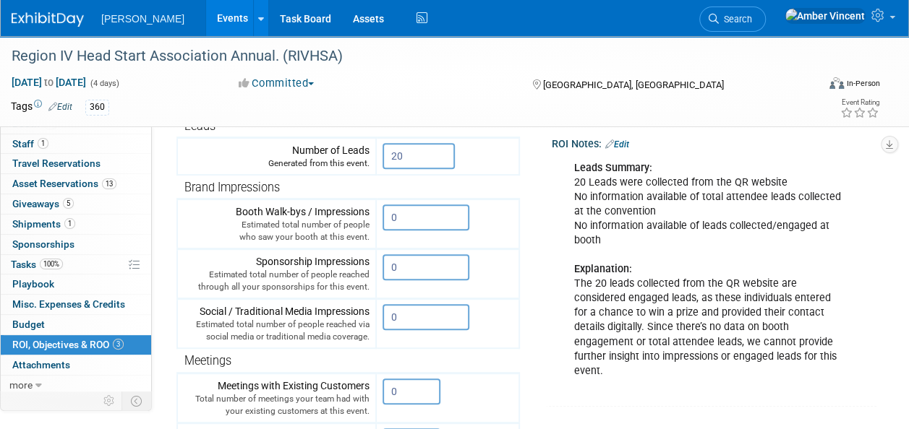
click at [206, 25] on link "Events" at bounding box center [232, 18] width 53 height 36
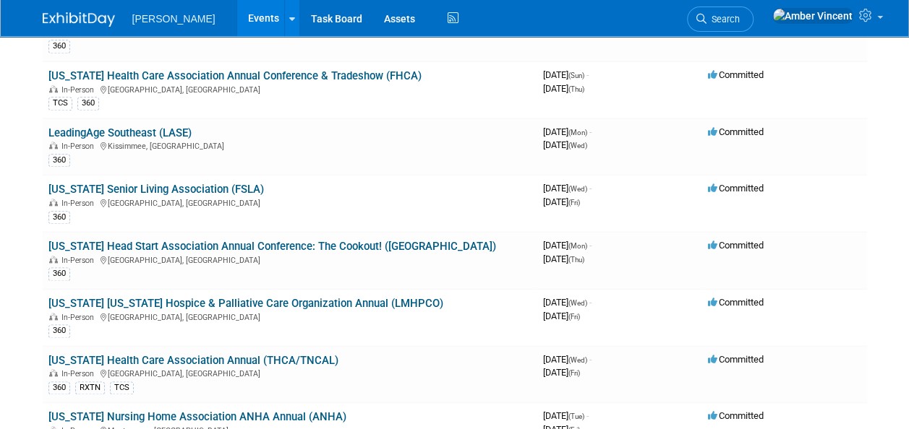
scroll to position [795, 0]
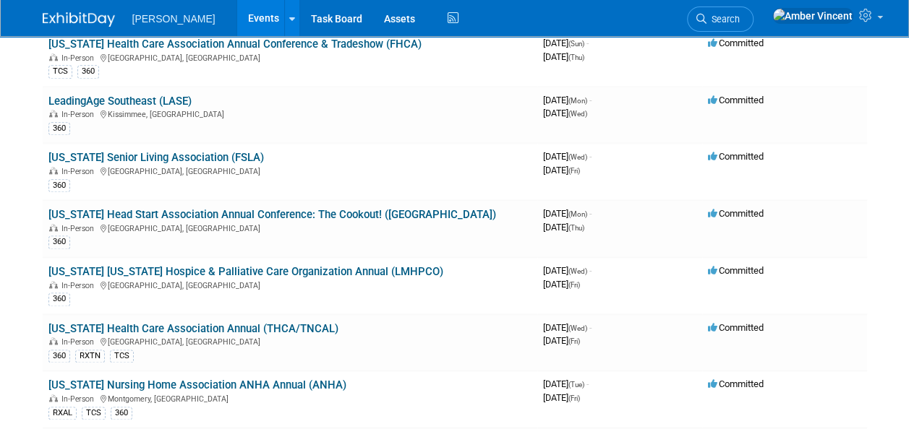
click at [303, 322] on link "[US_STATE] Health Care Association Annual (THCA/TNCAL)" at bounding box center [193, 328] width 290 height 13
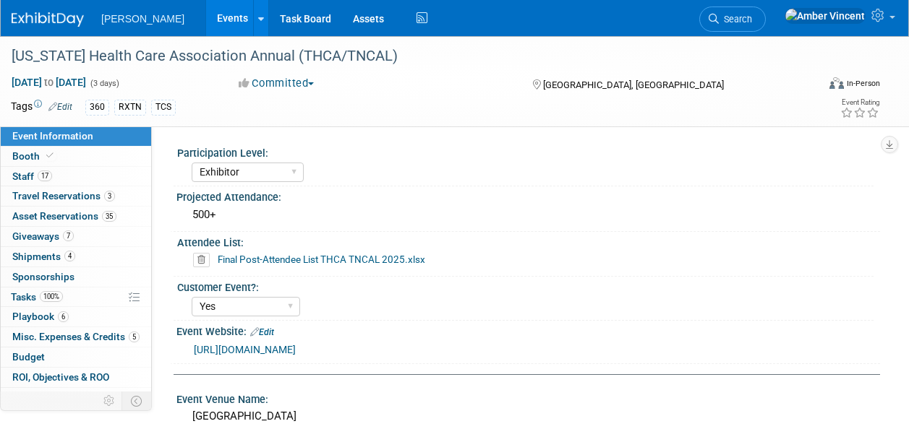
select select "Exhibitor"
select select "Yes"
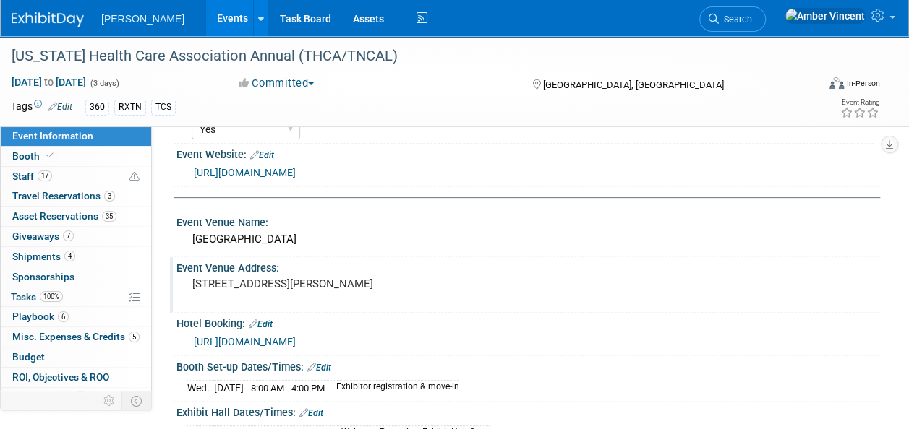
scroll to position [217, 0]
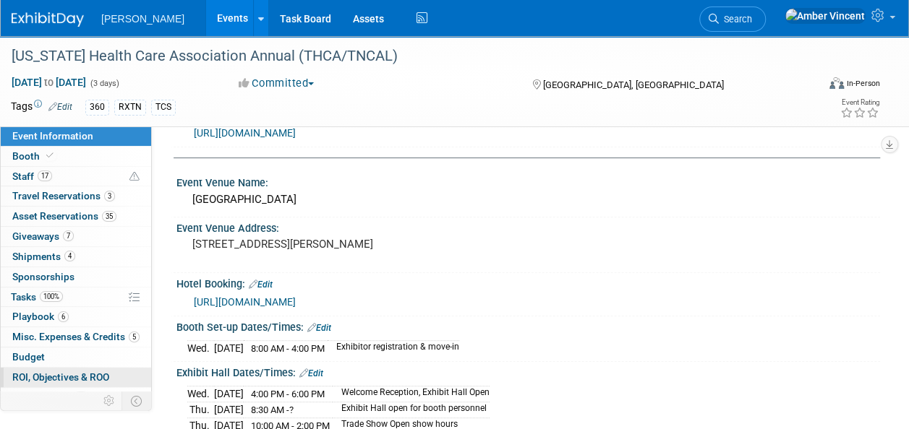
click at [65, 375] on span "ROI, Objectives & ROO 0" at bounding box center [60, 378] width 97 height 12
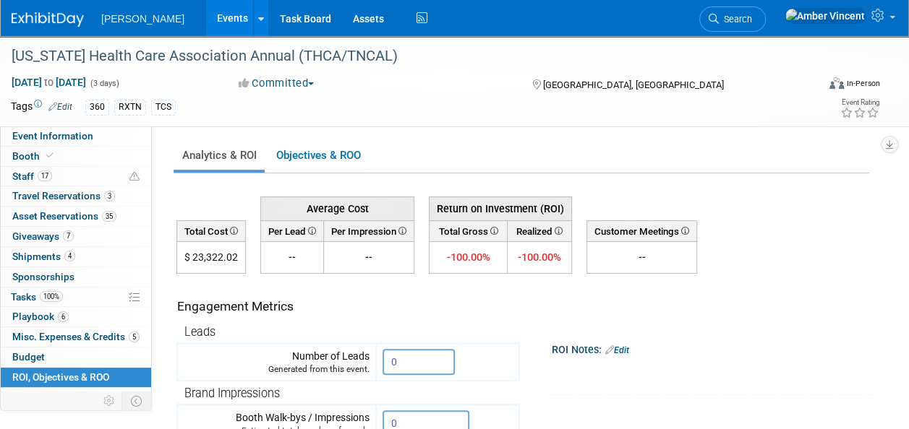
scroll to position [72, 0]
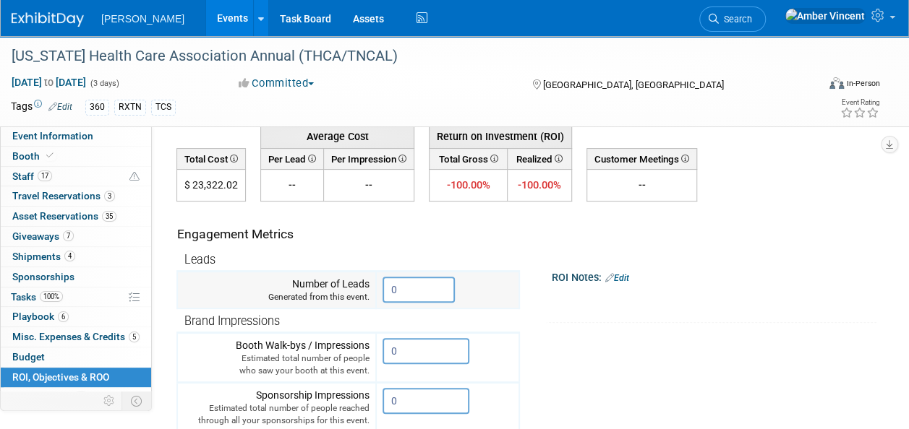
click at [402, 286] on input "0" at bounding box center [418, 290] width 72 height 26
drag, startPoint x: 402, startPoint y: 286, endPoint x: 379, endPoint y: 288, distance: 23.3
click at [379, 288] on td "0 X" at bounding box center [447, 291] width 143 height 38
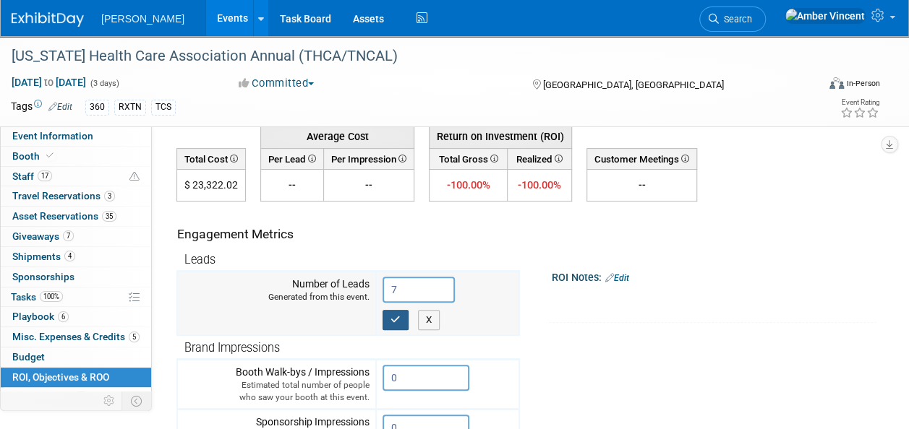
type input "7"
drag, startPoint x: 398, startPoint y: 325, endPoint x: 396, endPoint y: 338, distance: 13.1
click at [398, 325] on button "button" at bounding box center [395, 320] width 26 height 20
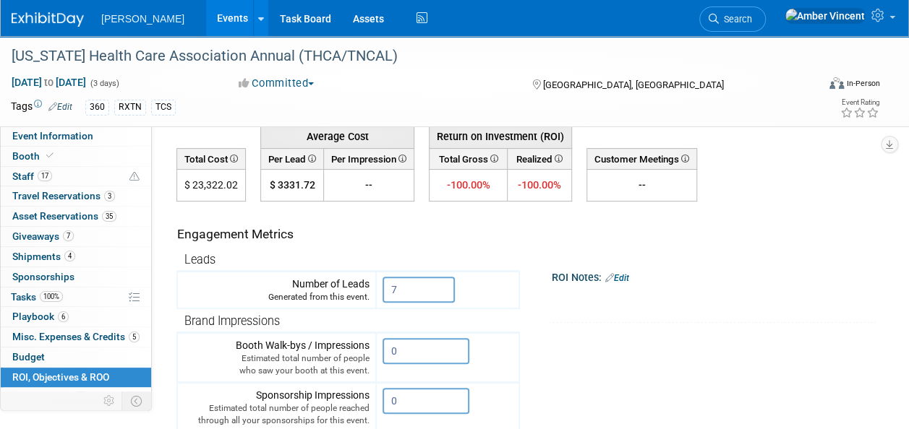
click at [752, 18] on span "Search" at bounding box center [735, 19] width 33 height 11
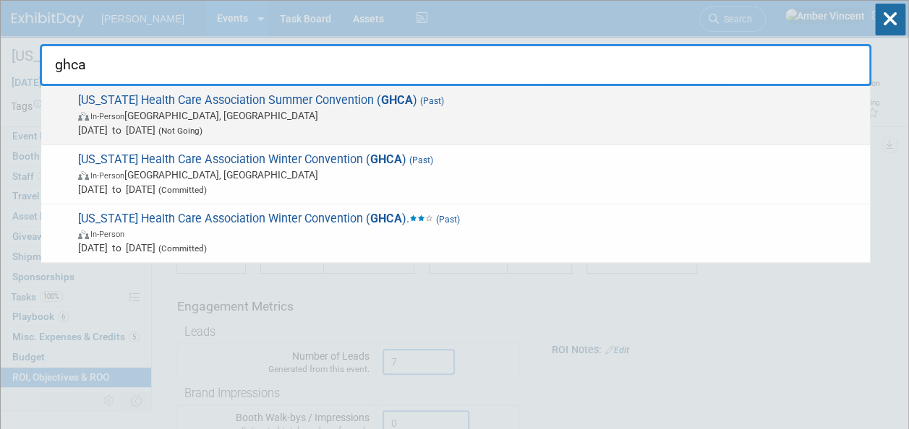
type input "ghca"
click at [552, 130] on span "Jun 9, 2025 to Jun 12, 2025 (Not Going)" at bounding box center [470, 130] width 784 height 14
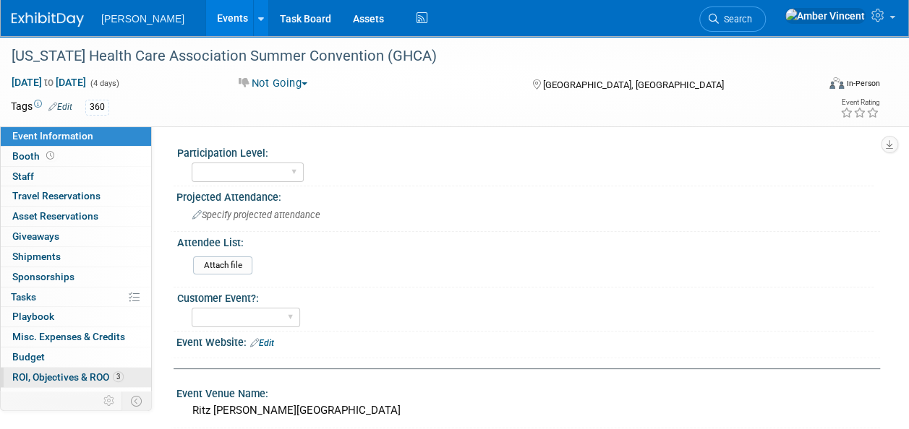
click at [57, 376] on span "ROI, Objectives & ROO 3" at bounding box center [67, 378] width 111 height 12
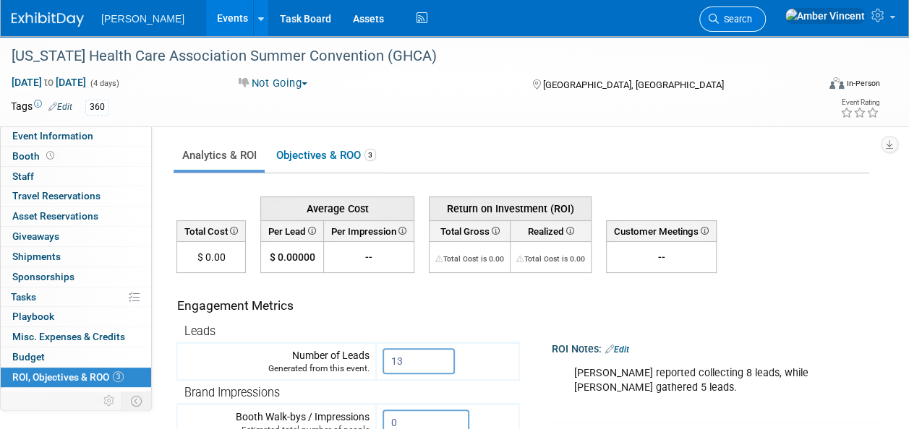
click at [766, 12] on link "Search" at bounding box center [732, 19] width 67 height 25
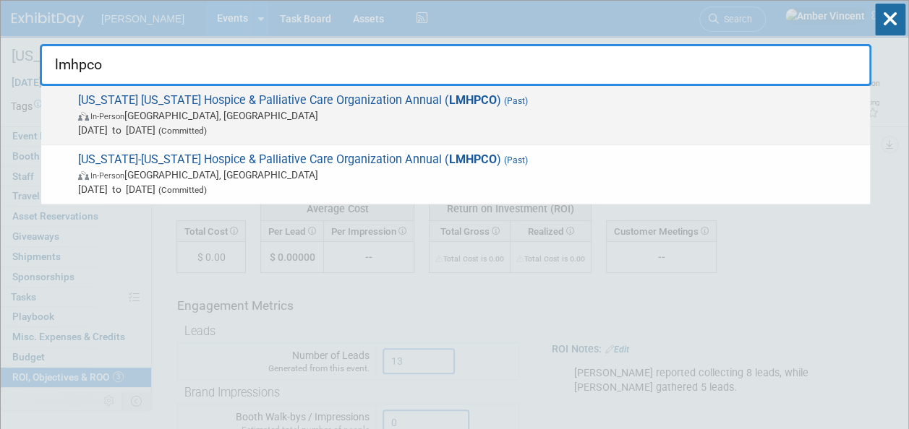
type input "lmhpco"
click at [635, 132] on span "Jul 30, 2025 to Aug 1, 2025 (Committed)" at bounding box center [470, 130] width 784 height 14
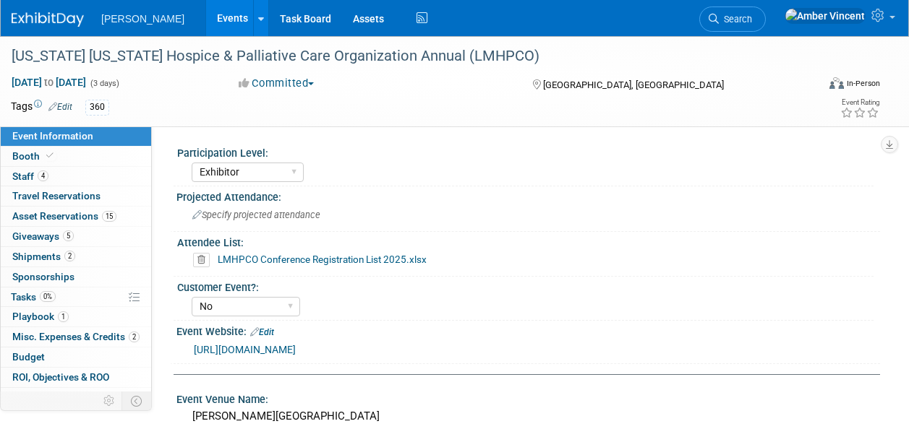
select select "Exhibitor"
select select "No"
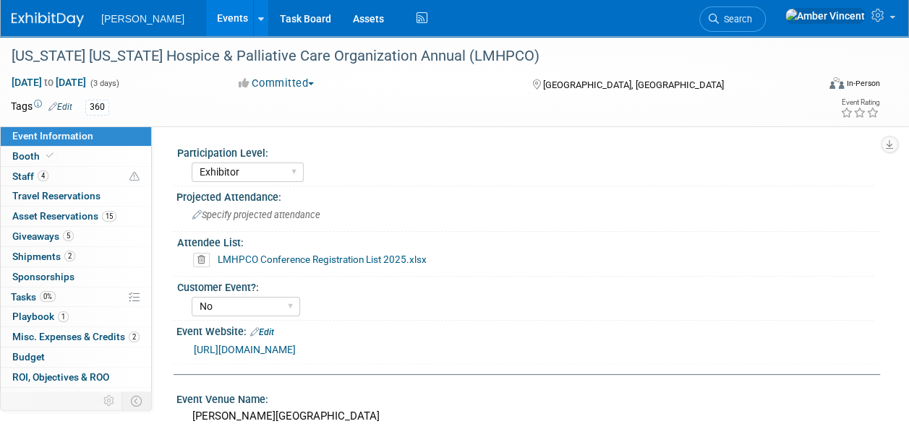
click at [78, 333] on span "Misc. Expenses & Credits 2" at bounding box center [75, 337] width 127 height 12
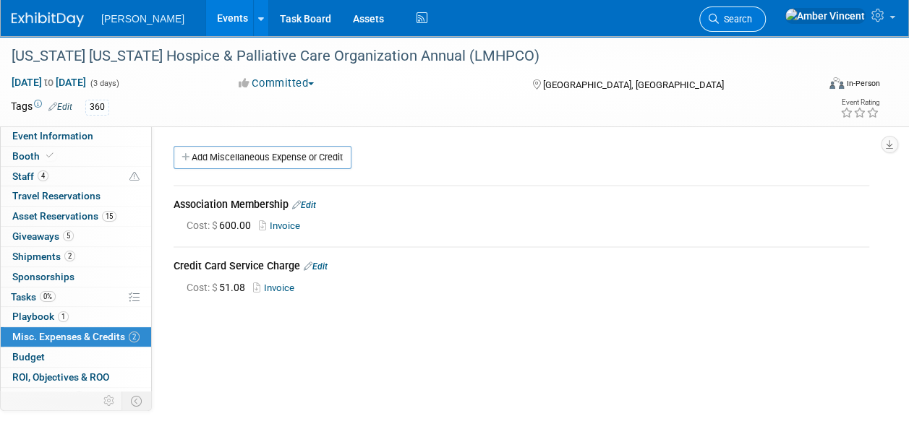
click at [752, 14] on span "Search" at bounding box center [735, 19] width 33 height 11
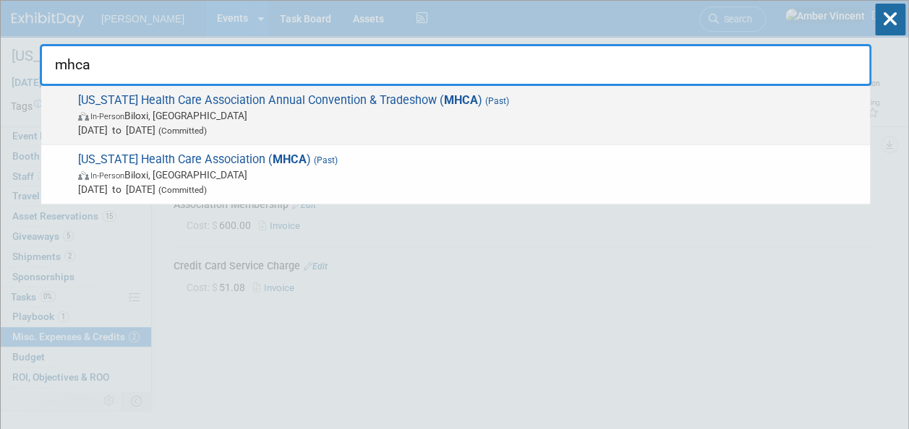
type input "mhca"
click at [536, 118] on span "In-Person [PERSON_NAME], [GEOGRAPHIC_DATA]" at bounding box center [470, 115] width 784 height 14
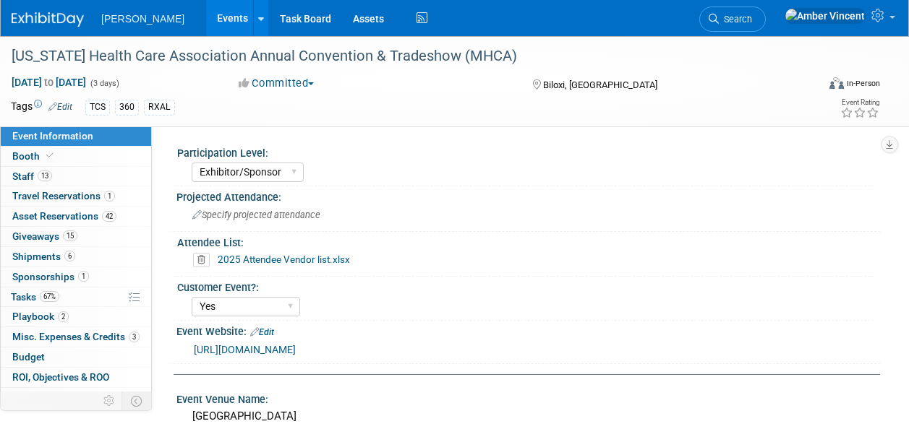
select select "Exhibitor/Sponsor"
select select "Yes"
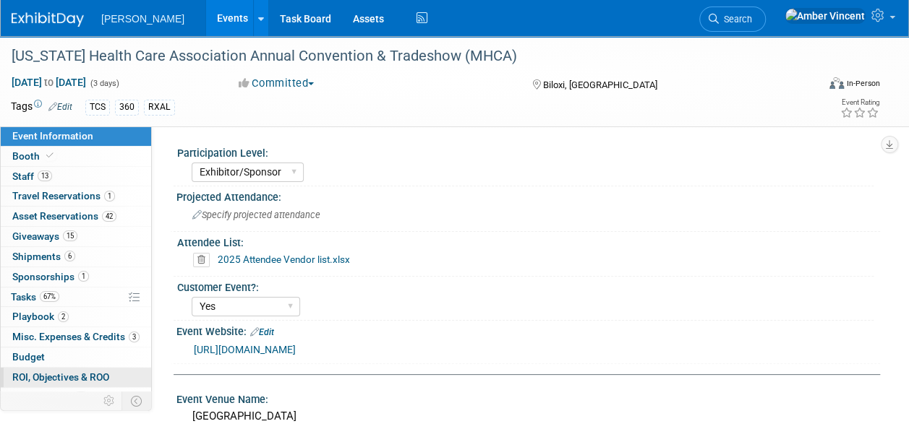
click at [75, 380] on span "ROI, Objectives & ROO 0" at bounding box center [60, 378] width 97 height 12
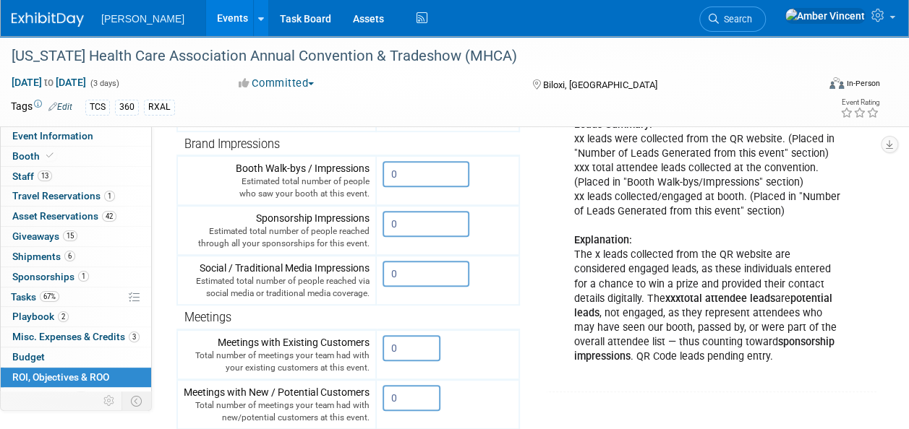
scroll to position [217, 0]
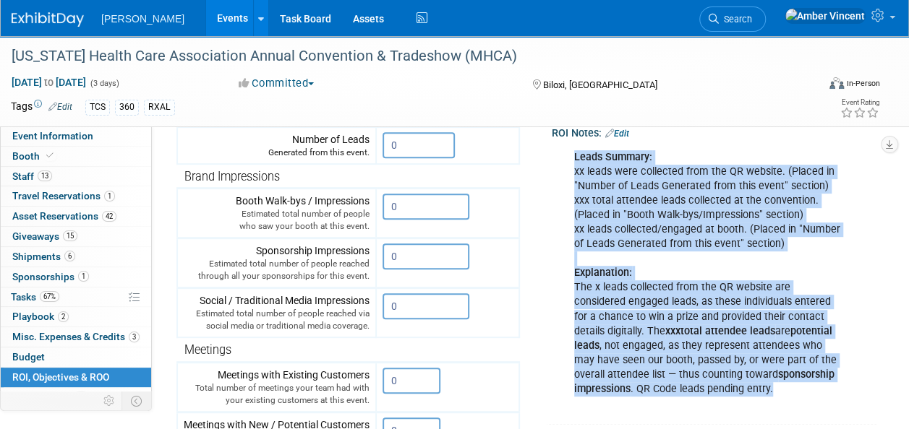
drag, startPoint x: 575, startPoint y: 153, endPoint x: 737, endPoint y: 392, distance: 288.7
click at [737, 392] on div "Leads Summary: xx leads were collected from the QR website. (Placed in "Number …" at bounding box center [707, 273] width 286 height 261
drag, startPoint x: 736, startPoint y: 390, endPoint x: 687, endPoint y: 360, distance: 57.8
copy div "Leads Summary: xx leads were collected from the QR website. (Placed in "Number …"
click at [752, 14] on span "Search" at bounding box center [735, 19] width 33 height 11
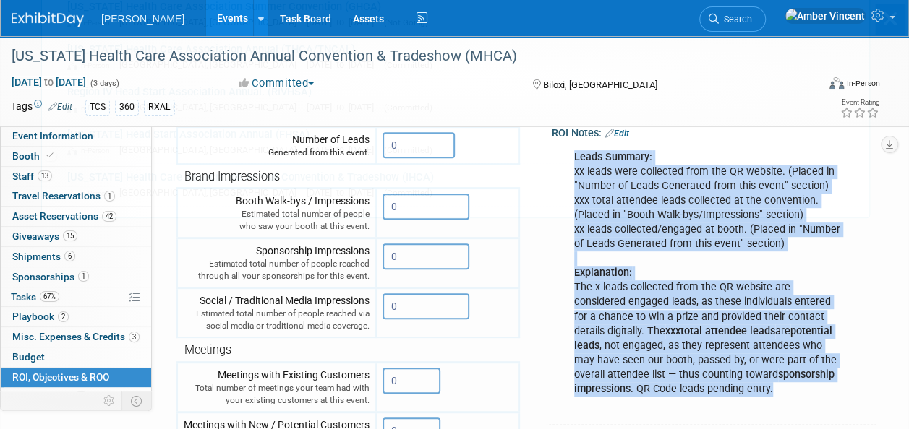
scroll to position [0, 0]
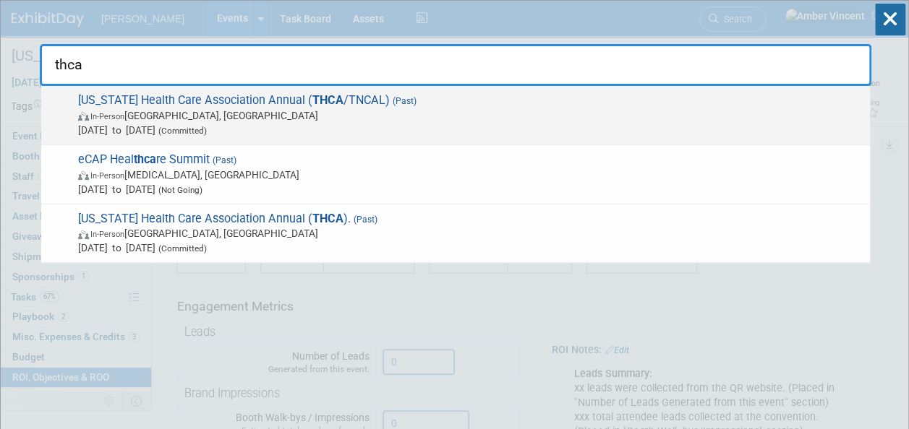
type input "thca"
click at [299, 129] on span "[DATE] to [DATE] (Committed)" at bounding box center [470, 130] width 784 height 14
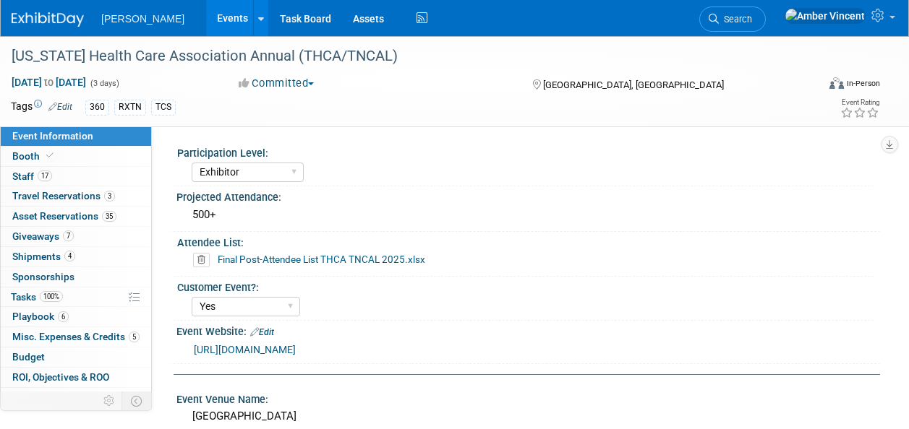
select select "Exhibitor"
select select "Yes"
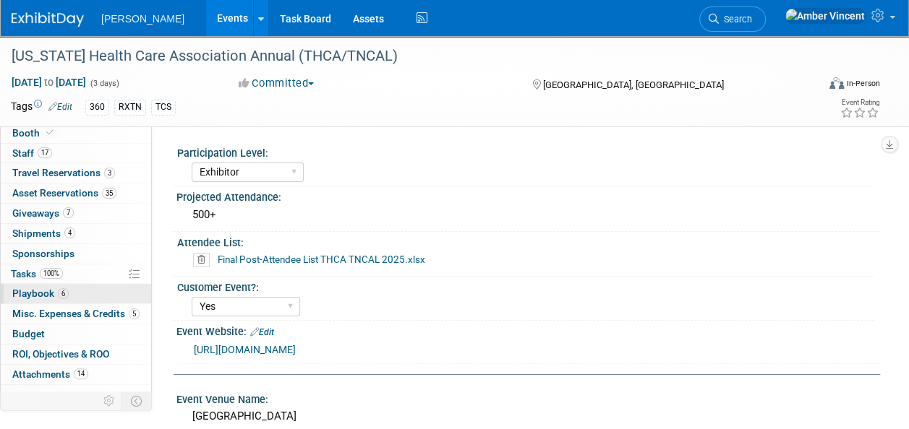
scroll to position [33, 0]
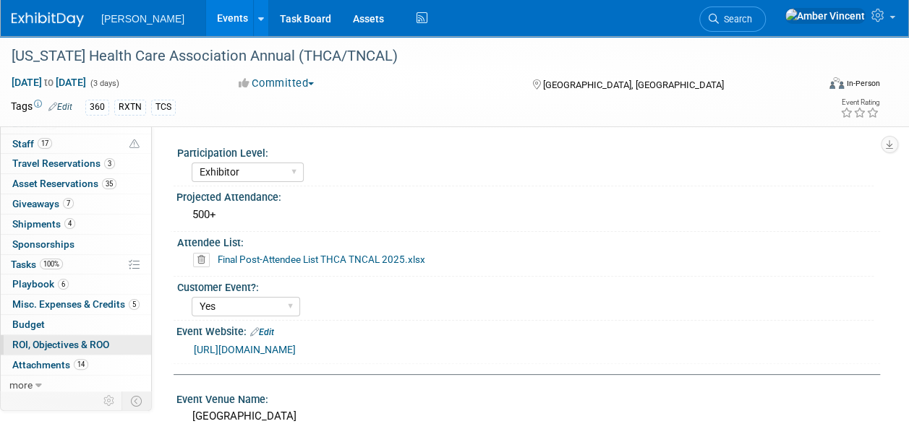
click at [81, 339] on span "ROI, Objectives & ROO 0" at bounding box center [60, 345] width 97 height 12
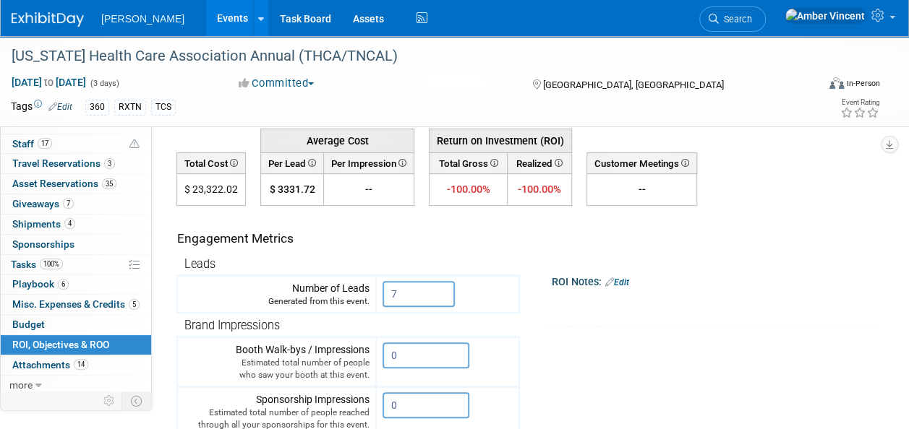
scroll to position [72, 0]
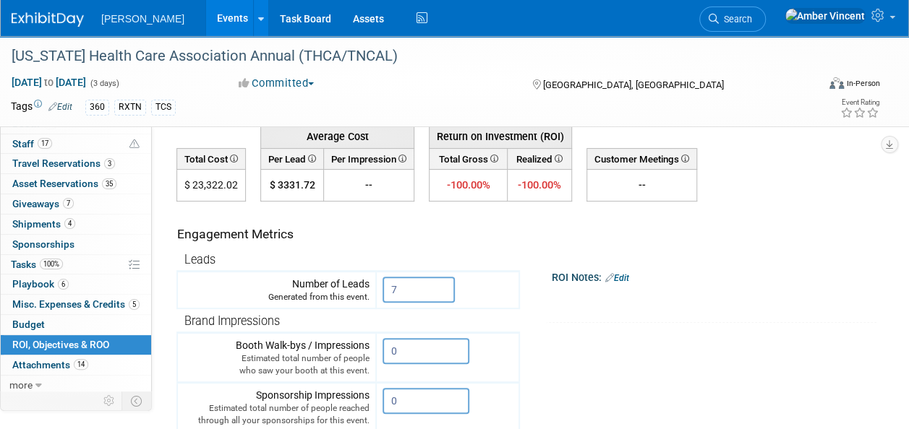
click at [626, 276] on link "Edit" at bounding box center [617, 278] width 24 height 10
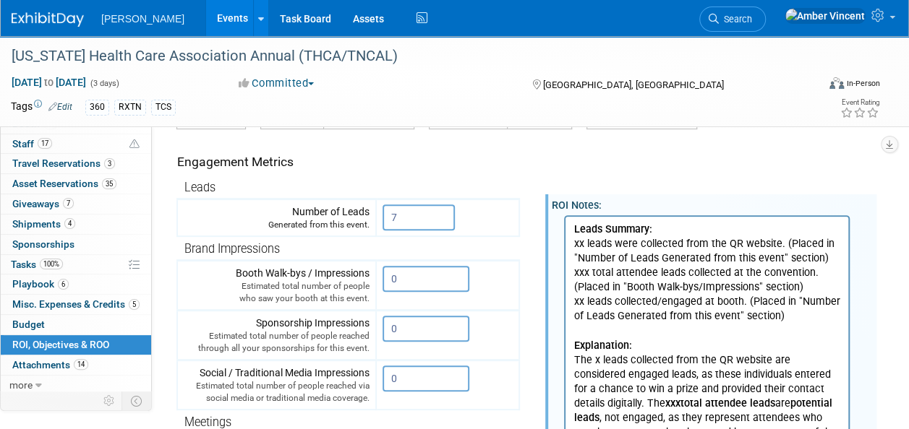
scroll to position [213, 0]
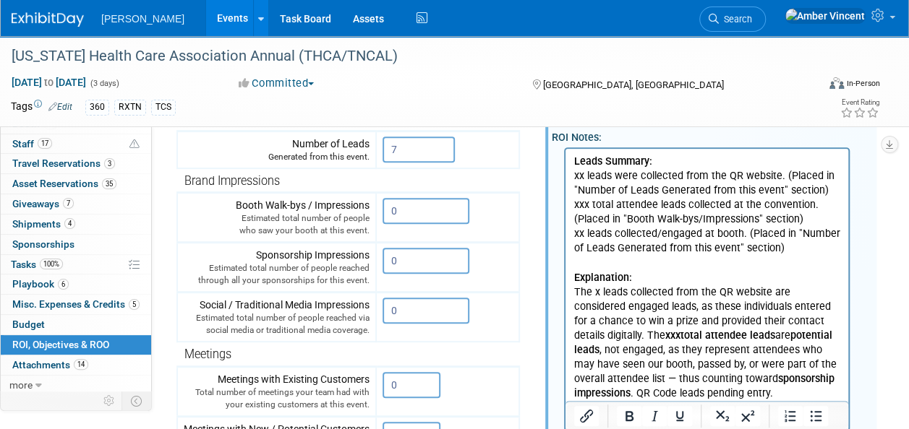
click at [583, 175] on p "Leads Summary: xx leads were collected from the QR website. (Placed in "Number …" at bounding box center [707, 277] width 266 height 246
click at [606, 177] on p "Leads Summary: 7 leads were collected from the QR website. (Placed in "Number o…" at bounding box center [707, 277] width 266 height 246
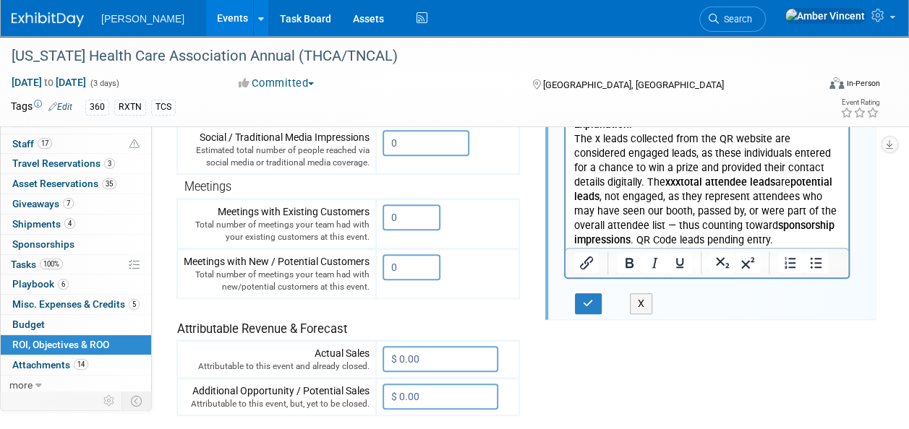
scroll to position [429, 0]
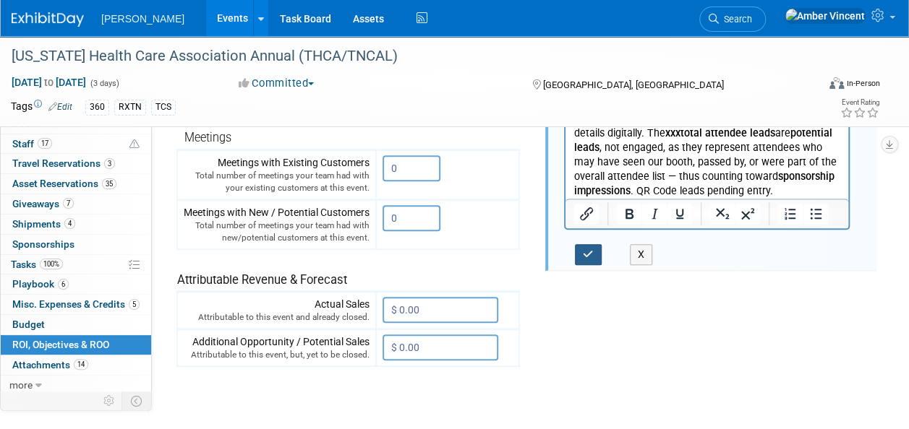
click at [588, 252] on icon "button" at bounding box center [588, 254] width 11 height 10
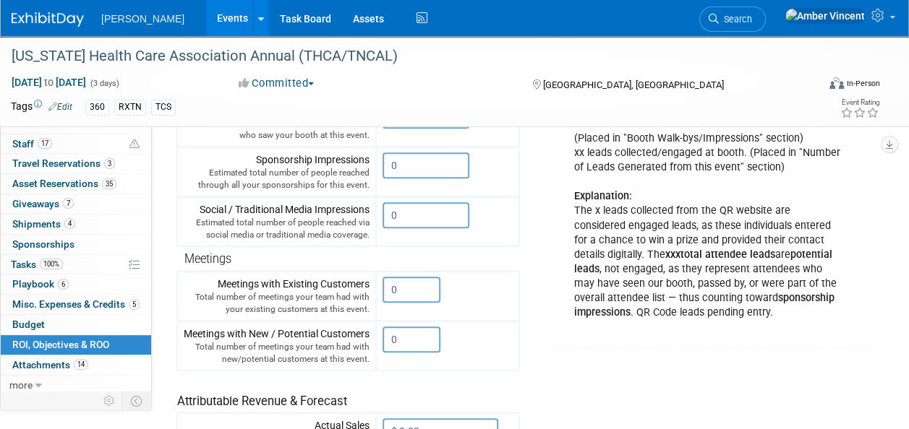
scroll to position [0, 0]
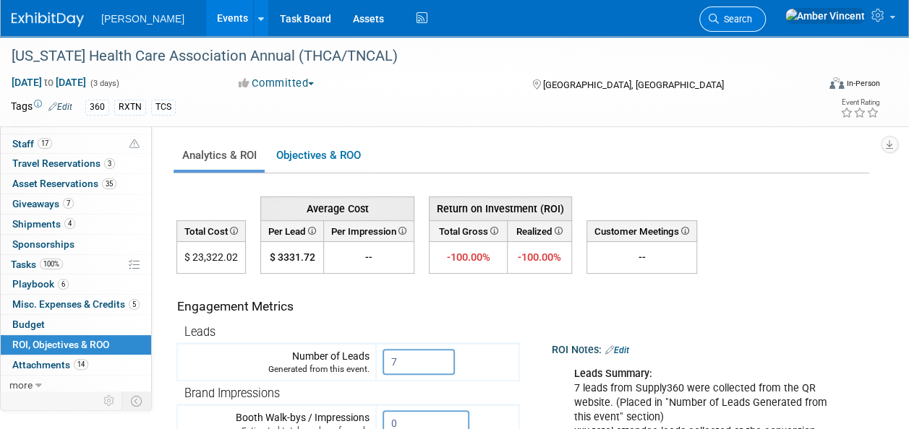
click at [752, 14] on span "Search" at bounding box center [735, 19] width 33 height 11
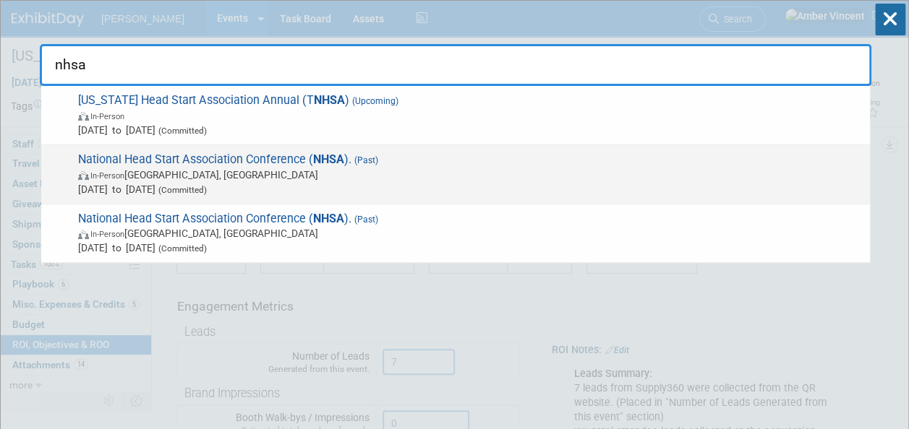
type input "nhsa"
click at [227, 179] on span "In-Person Columbus, OH" at bounding box center [470, 175] width 784 height 14
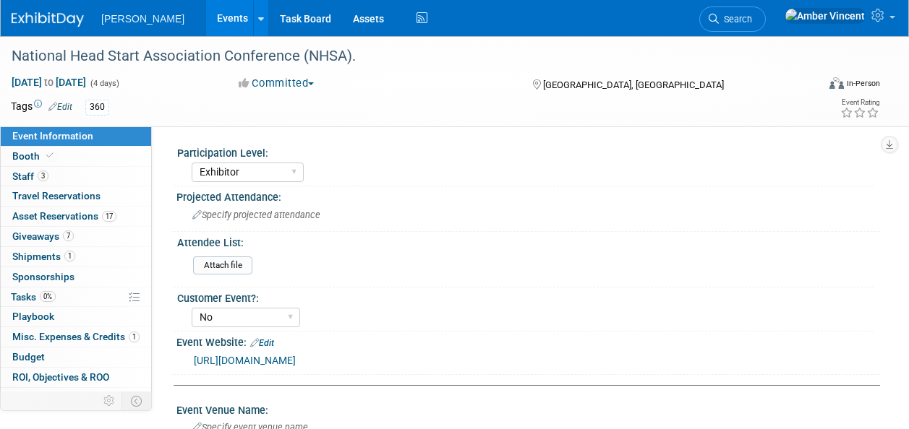
select select "Exhibitor"
select select "No"
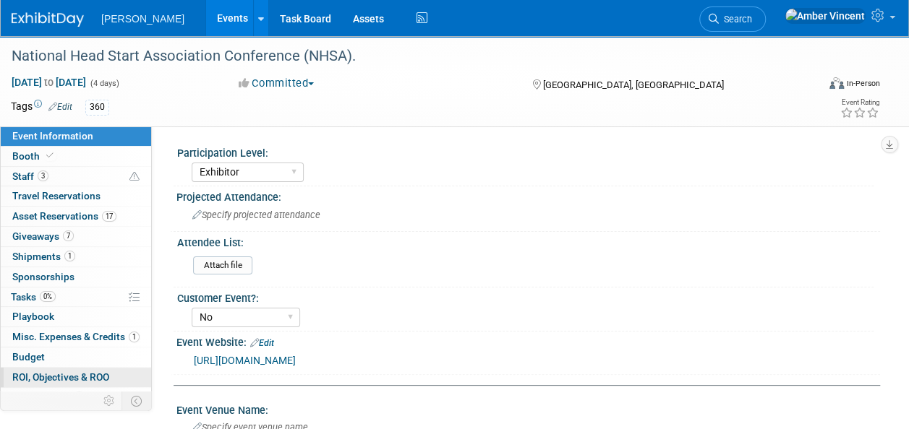
click at [87, 374] on span "ROI, Objectives & ROO 0" at bounding box center [60, 378] width 97 height 12
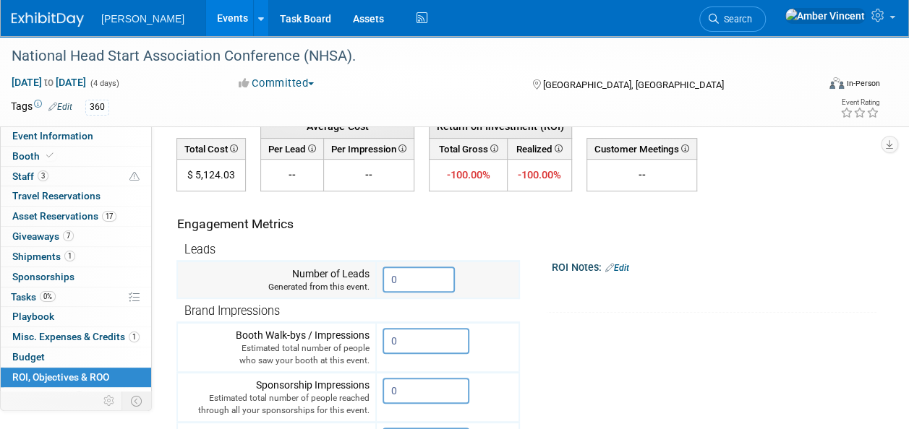
scroll to position [145, 0]
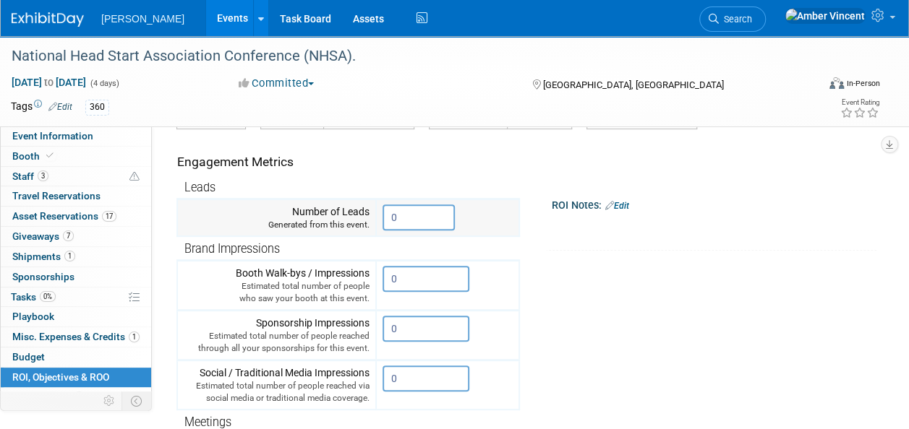
click at [416, 219] on input "0" at bounding box center [418, 218] width 72 height 26
drag, startPoint x: 416, startPoint y: 219, endPoint x: 387, endPoint y: 214, distance: 29.4
click at [387, 214] on input "0" at bounding box center [418, 218] width 72 height 26
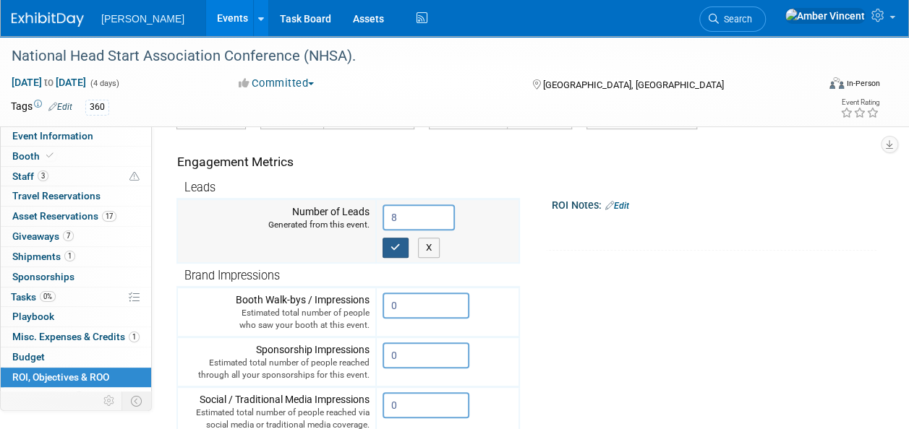
type input "8"
click at [402, 245] on button "button" at bounding box center [395, 248] width 26 height 20
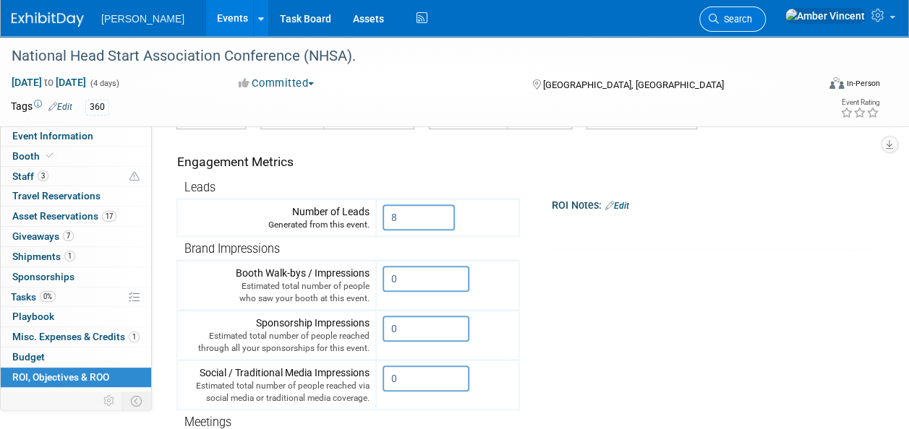
click at [752, 20] on span "Search" at bounding box center [735, 19] width 33 height 11
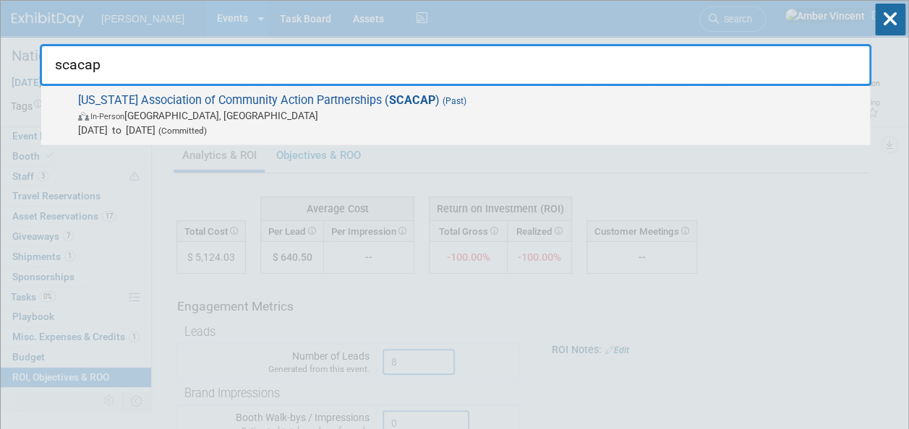
type input "scacap"
click at [516, 114] on span "In-Person [GEOGRAPHIC_DATA], [GEOGRAPHIC_DATA]" at bounding box center [470, 115] width 784 height 14
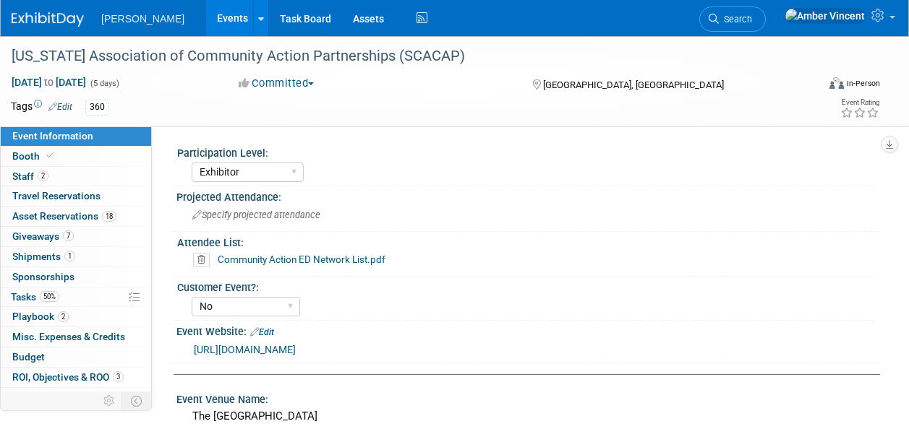
select select "Exhibitor"
select select "No"
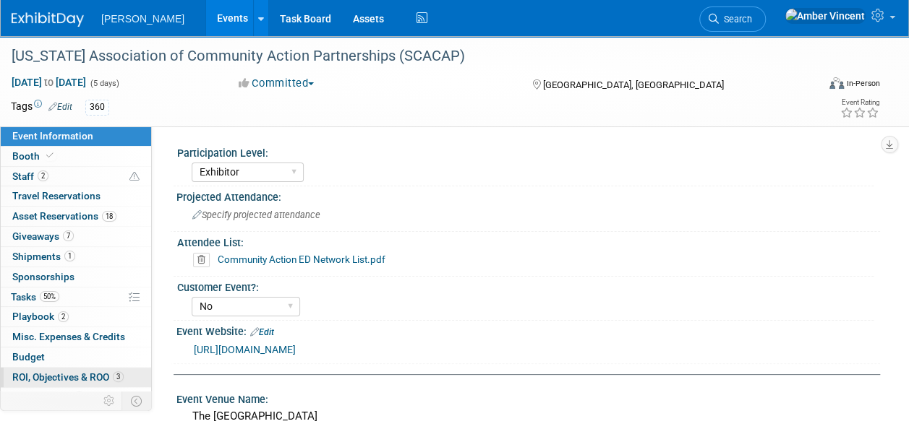
click at [83, 372] on span "ROI, Objectives & ROO 3" at bounding box center [67, 378] width 111 height 12
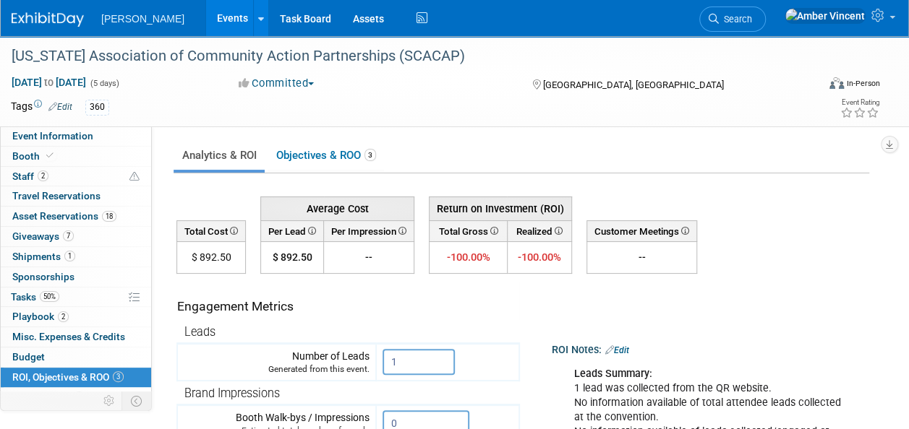
scroll to position [72, 0]
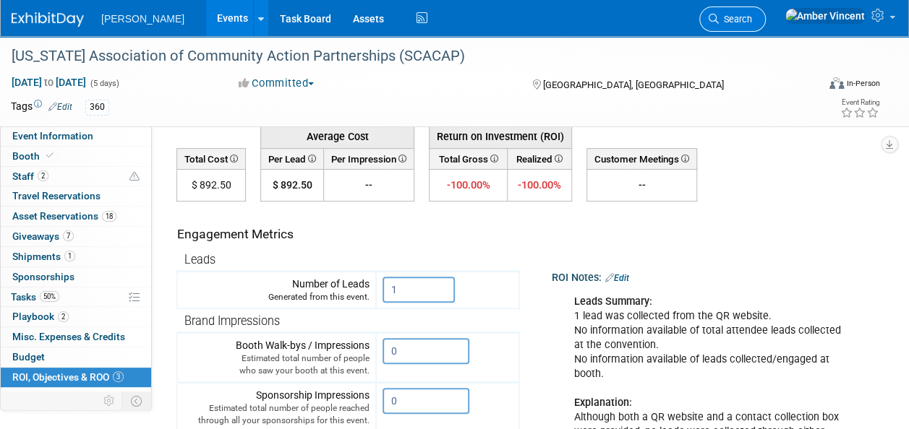
click at [752, 20] on span "Search" at bounding box center [735, 19] width 33 height 11
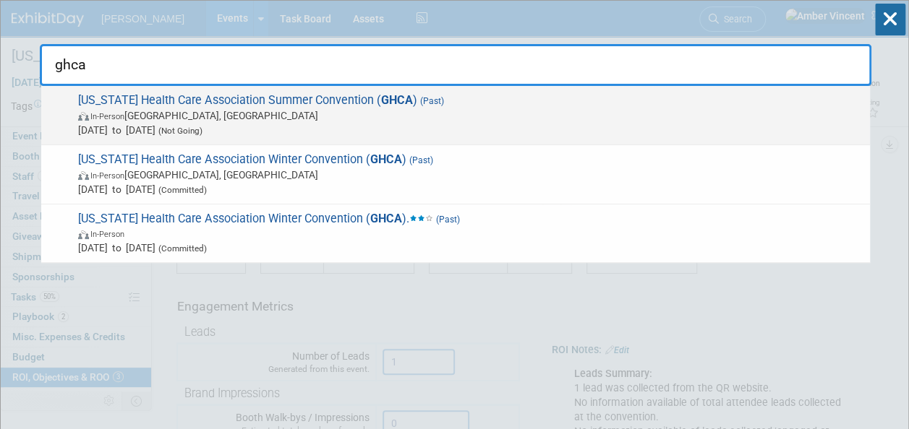
type input "ghca"
click at [359, 117] on span "In-Person [GEOGRAPHIC_DATA], [GEOGRAPHIC_DATA]" at bounding box center [470, 115] width 784 height 14
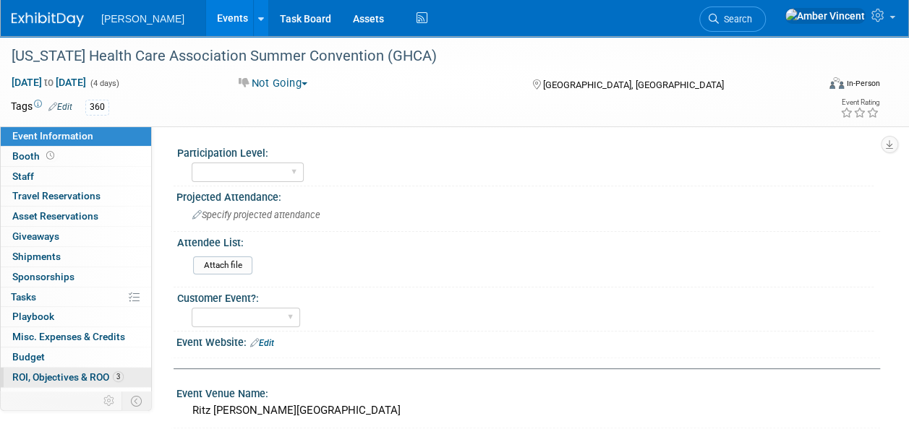
click at [59, 368] on link "3 ROI, Objectives & ROO 3" at bounding box center [76, 378] width 150 height 20
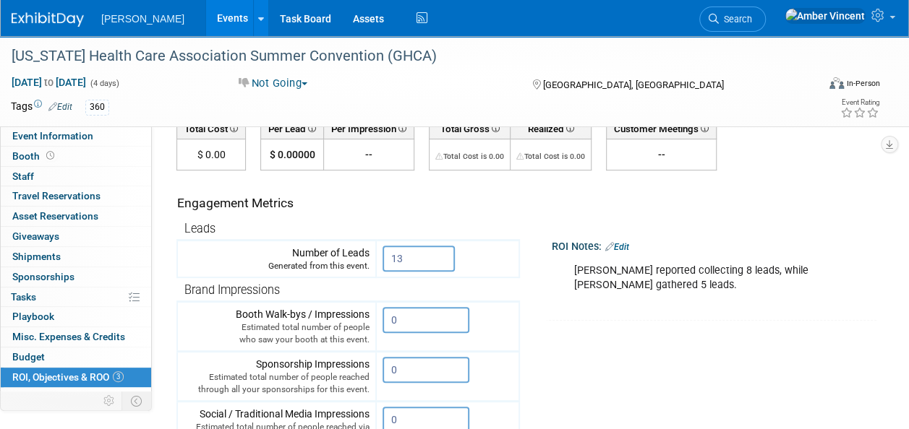
scroll to position [71, 0]
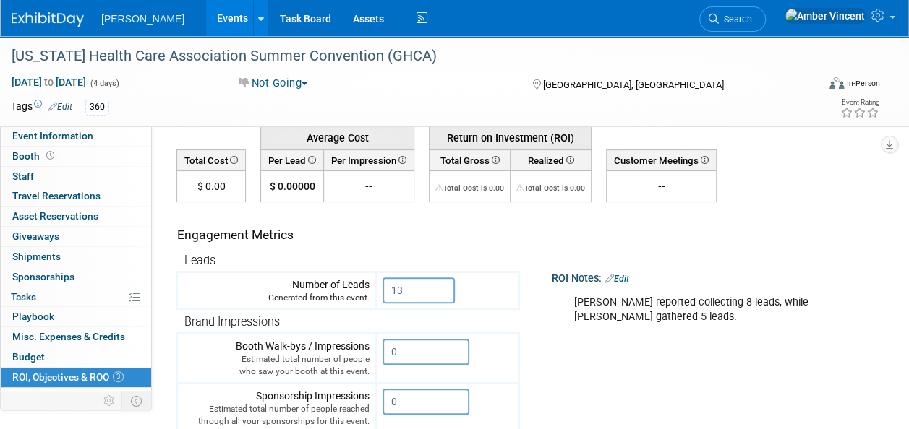
click at [307, 82] on span "button" at bounding box center [304, 83] width 6 height 3
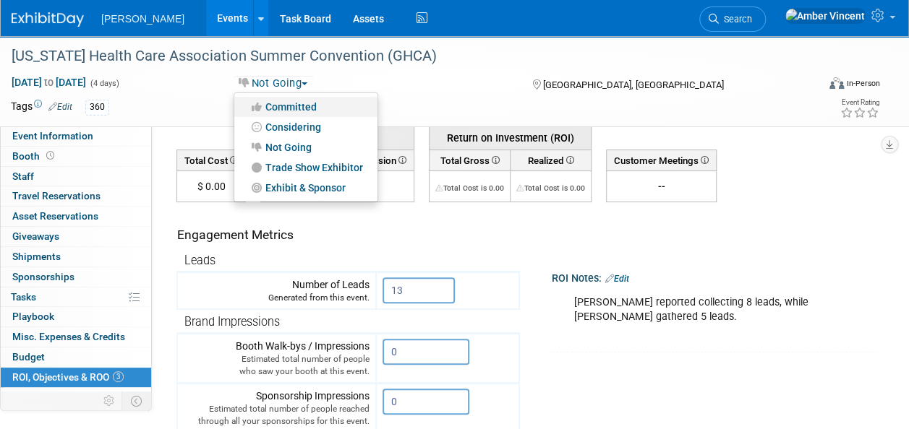
click at [290, 100] on link "Committed" at bounding box center [305, 107] width 143 height 20
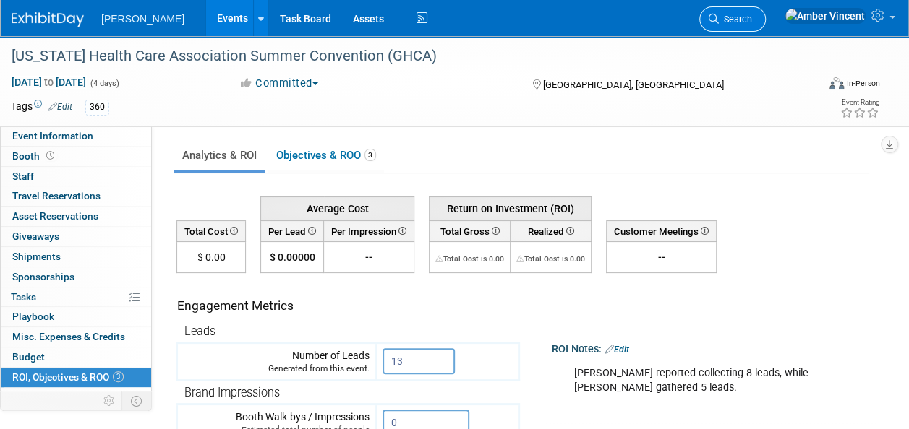
click at [752, 20] on span "Search" at bounding box center [735, 19] width 33 height 11
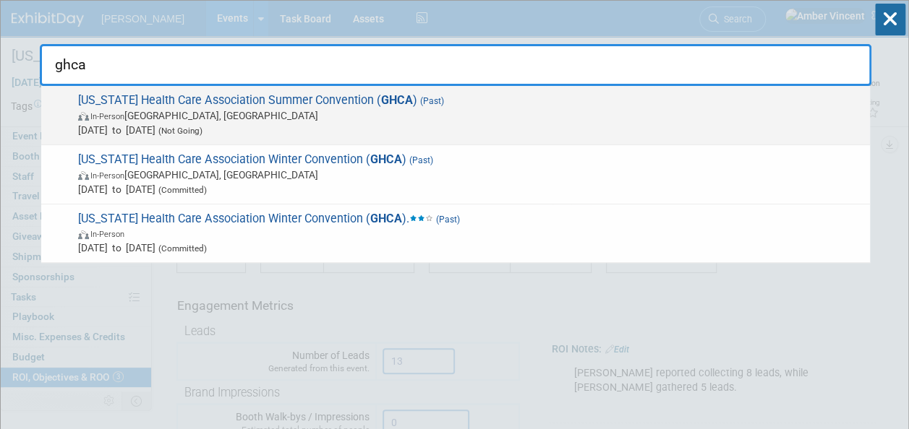
type input "ghca"
click at [346, 113] on span "In-Person [GEOGRAPHIC_DATA], [GEOGRAPHIC_DATA]" at bounding box center [470, 115] width 784 height 14
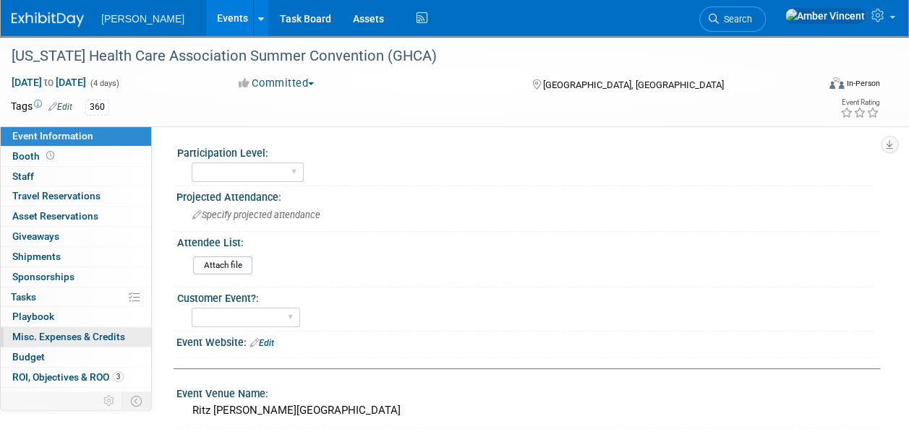
click at [56, 340] on span "Misc. Expenses & Credits 0" at bounding box center [68, 337] width 113 height 12
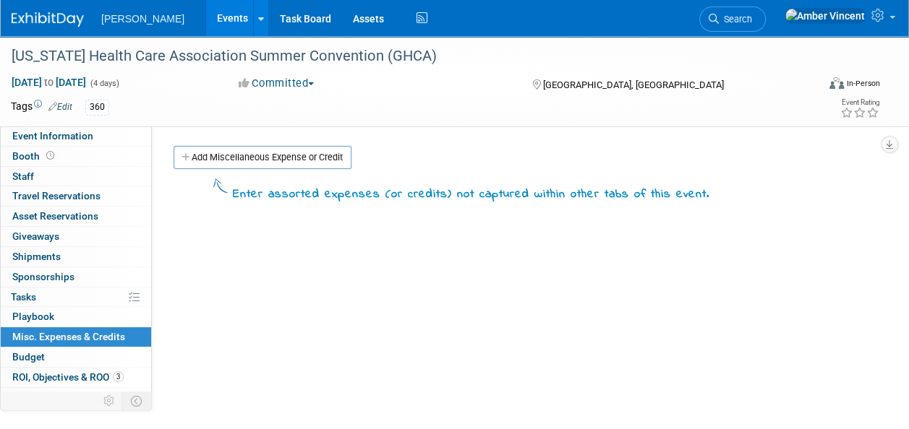
click at [319, 87] on button "Committed" at bounding box center [276, 83] width 86 height 15
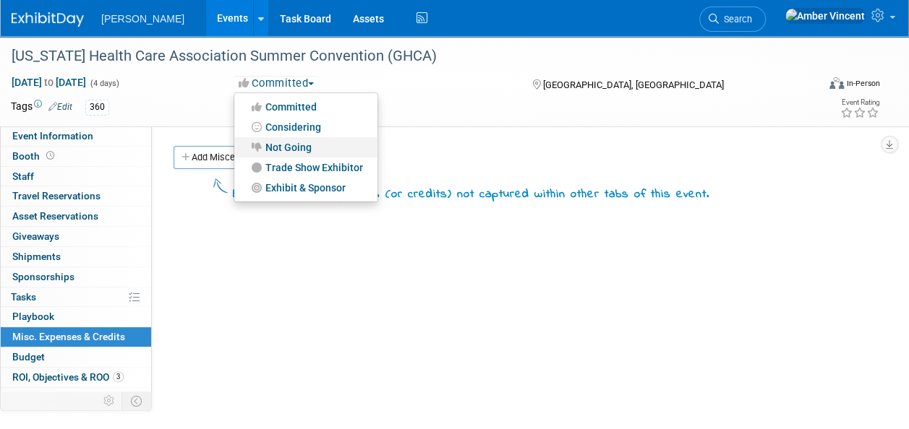
click at [294, 147] on link "Not Going" at bounding box center [305, 147] width 143 height 20
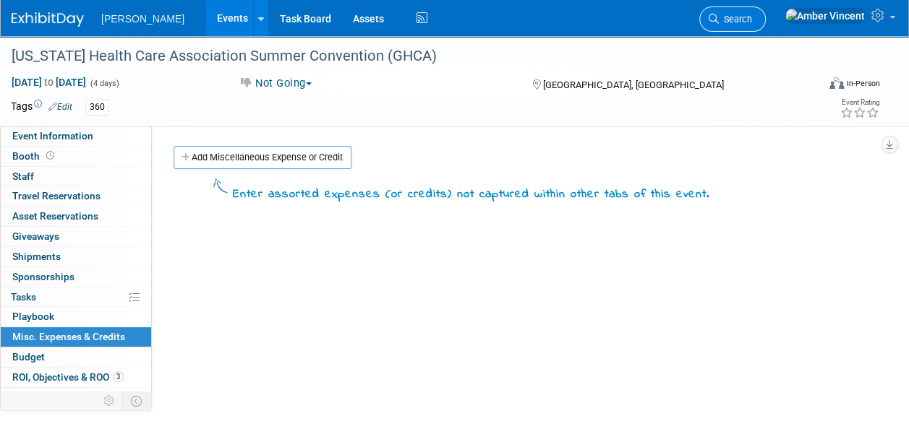
click at [752, 17] on span "Search" at bounding box center [735, 19] width 33 height 11
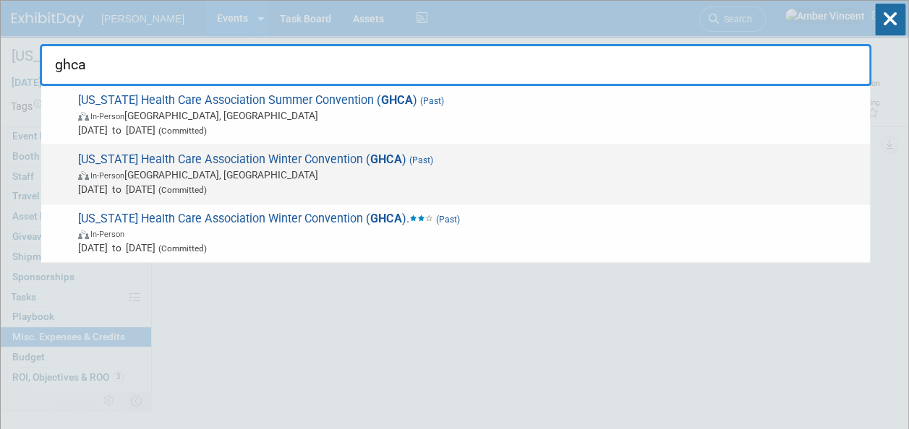
type input "ghca"
click at [293, 173] on span "In-Person Atlanta, GA" at bounding box center [470, 175] width 784 height 14
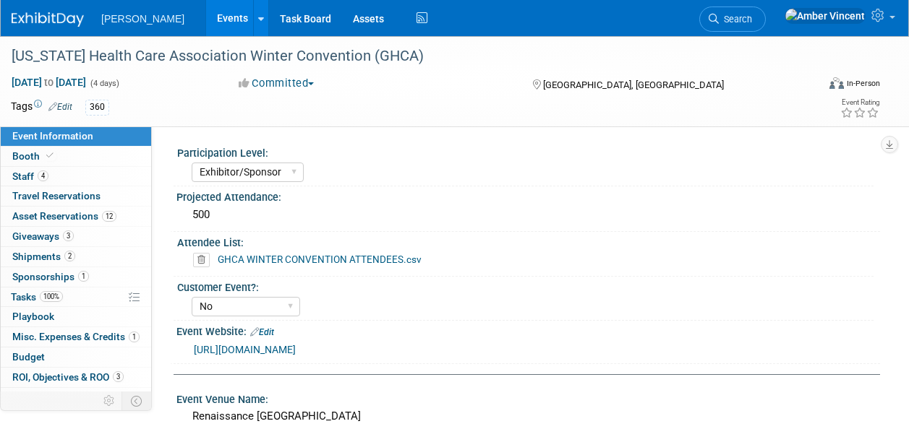
select select "Exhibitor/Sponsor"
select select "No"
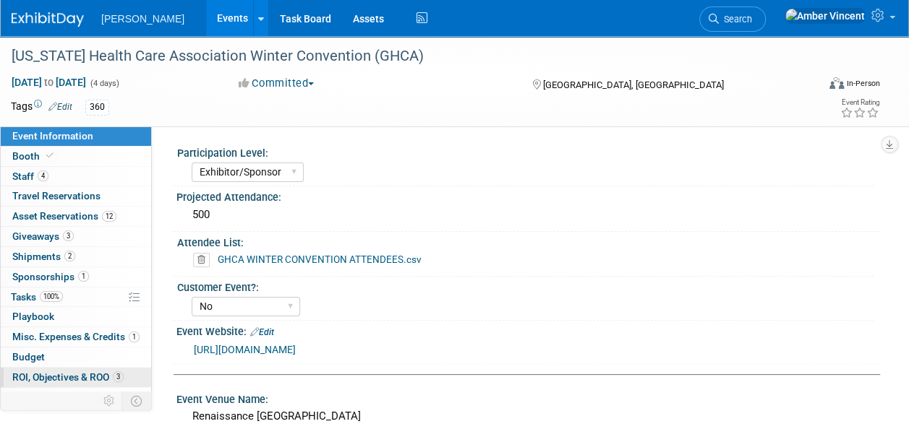
click at [95, 376] on span "ROI, Objectives & ROO 3" at bounding box center [67, 378] width 111 height 12
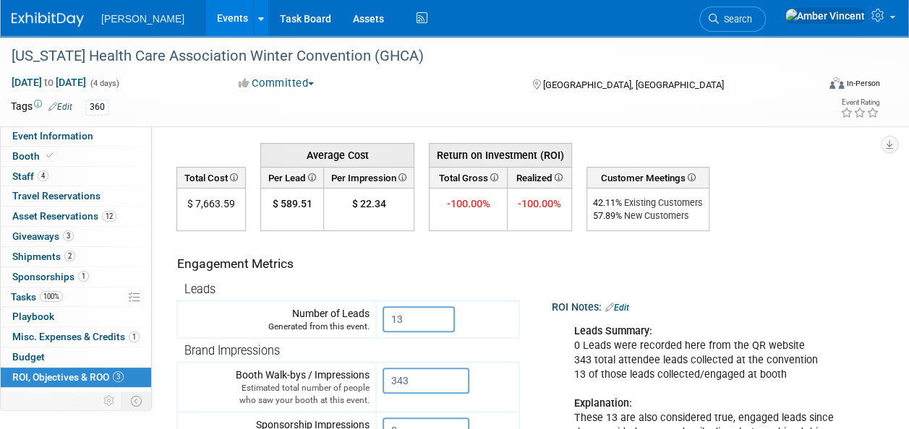
scroll to position [145, 0]
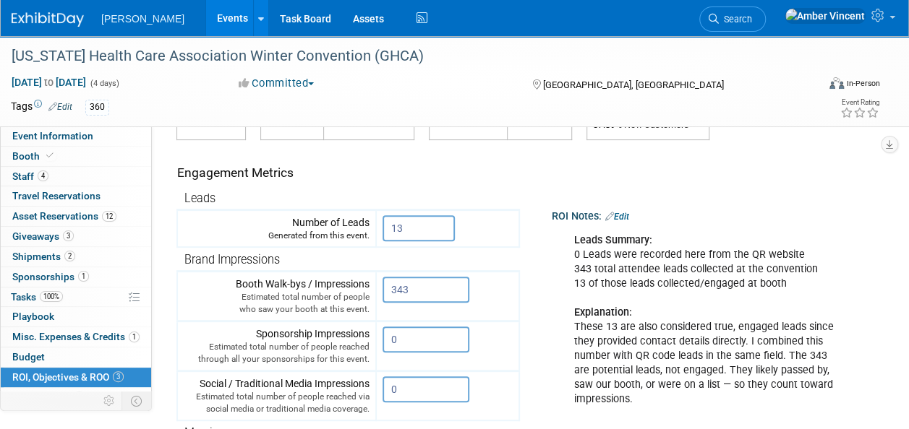
click at [670, 163] on td "ROI Notes: Edit Leads Summary: 0 Leads were recorded here from the QR website 3…" at bounding box center [693, 287] width 346 height 295
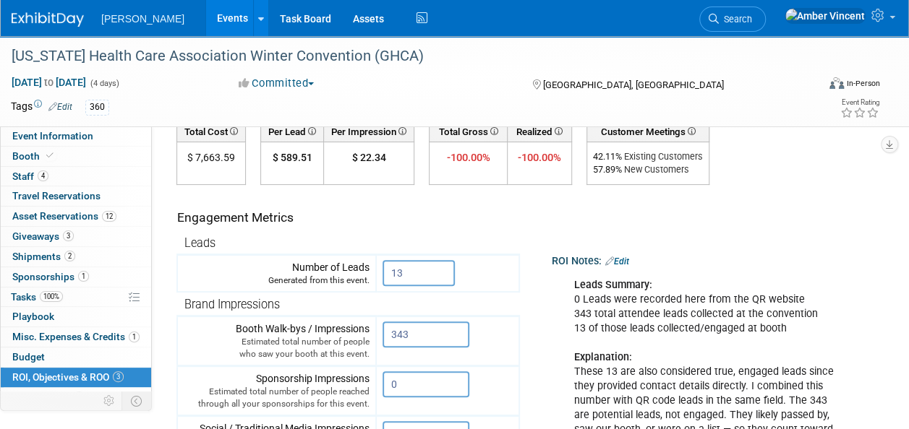
scroll to position [82, 0]
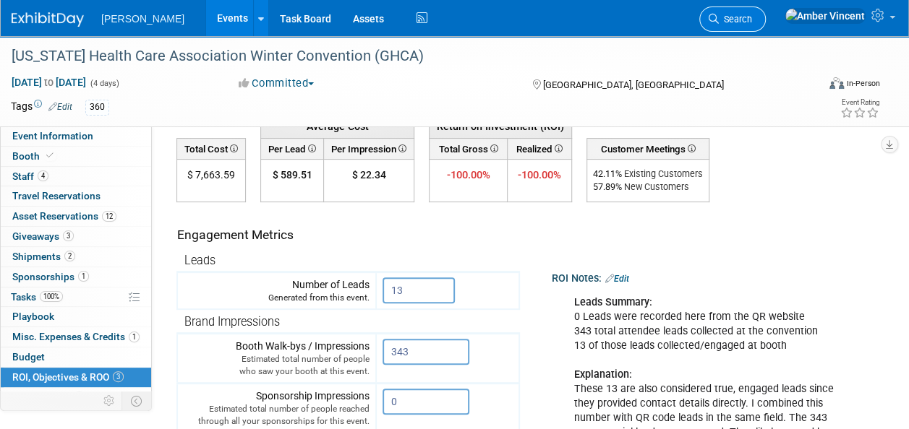
click at [752, 17] on span "Search" at bounding box center [735, 19] width 33 height 11
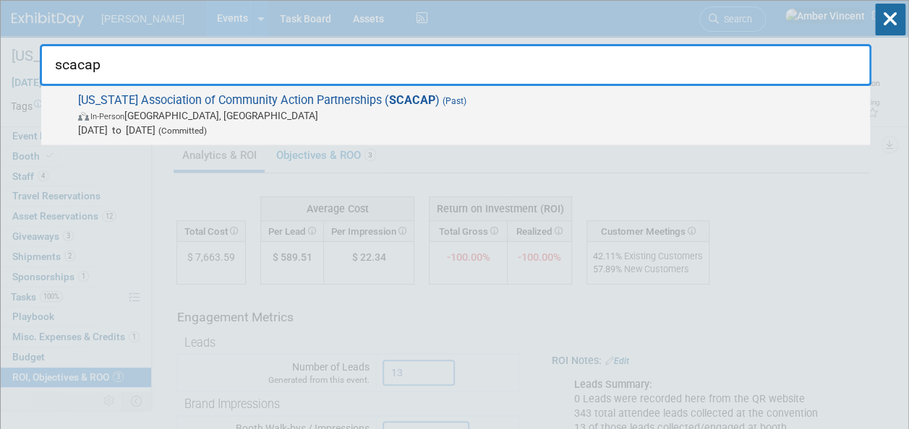
type input "scacap"
click at [460, 116] on span "In-Person [GEOGRAPHIC_DATA], [GEOGRAPHIC_DATA]" at bounding box center [470, 115] width 784 height 14
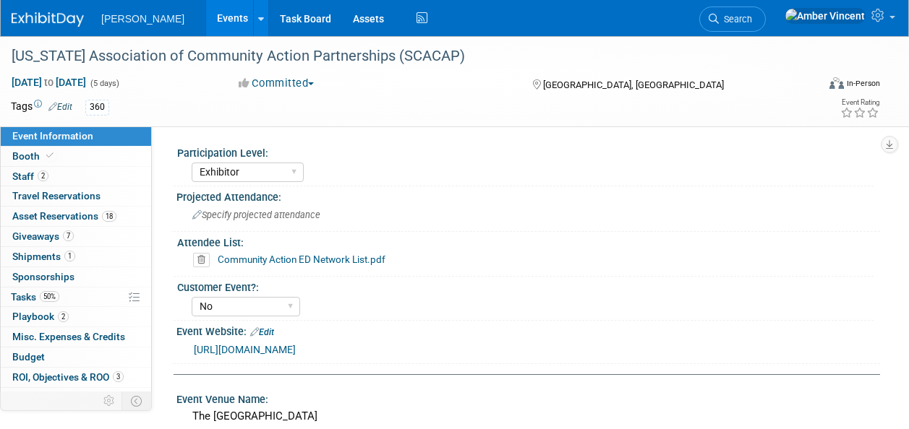
select select "Exhibitor"
select select "No"
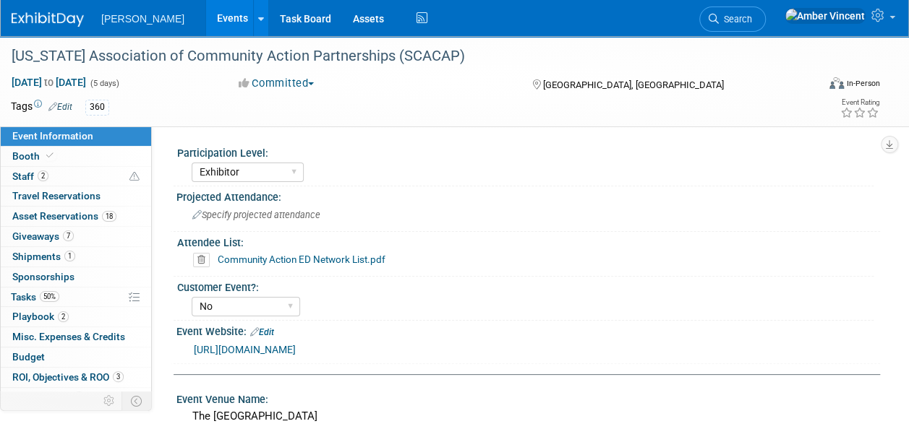
click at [360, 262] on link "Community Action ED Network List.pdf" at bounding box center [302, 260] width 168 height 12
click at [766, 13] on link "Search" at bounding box center [732, 19] width 67 height 25
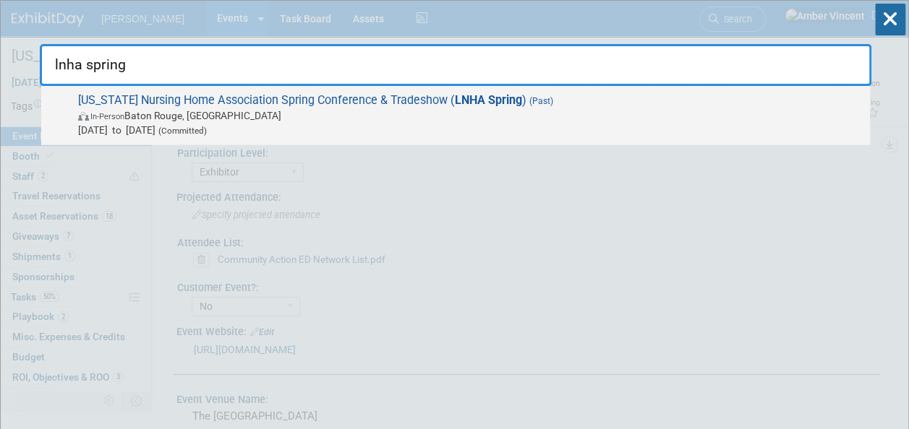
type input "lnha spring"
click at [253, 99] on span "Louisiana Nursing Home Association Spring Conference & Tradeshow ( LNHA Spring …" at bounding box center [468, 115] width 789 height 44
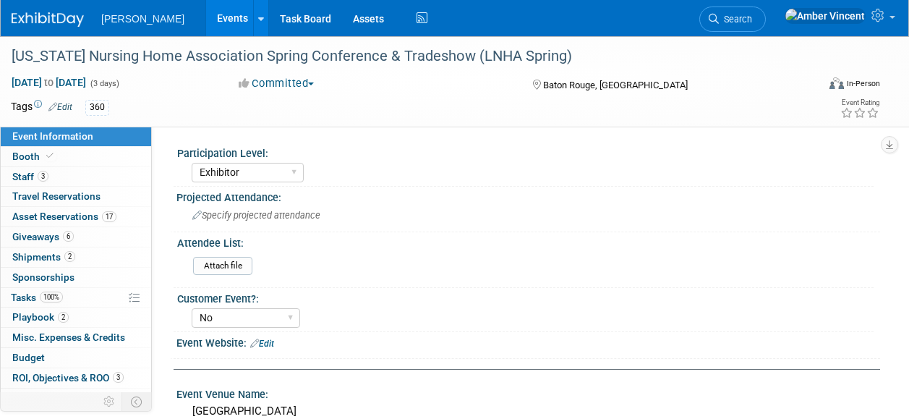
select select "Exhibitor"
select select "No"
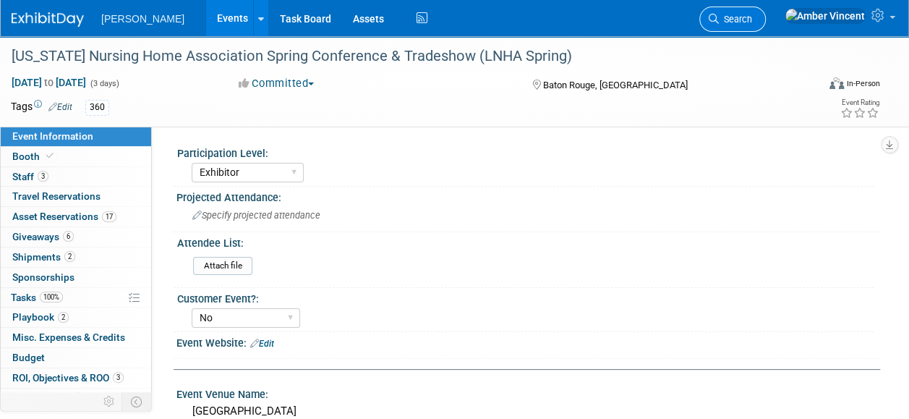
click at [752, 20] on span "Search" at bounding box center [735, 19] width 33 height 11
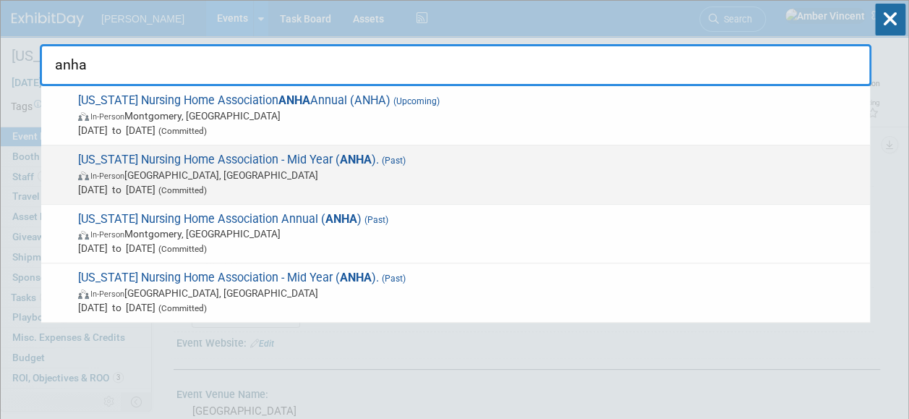
type input "anha"
click at [403, 175] on span "In-Person [GEOGRAPHIC_DATA], [GEOGRAPHIC_DATA]" at bounding box center [470, 175] width 784 height 14
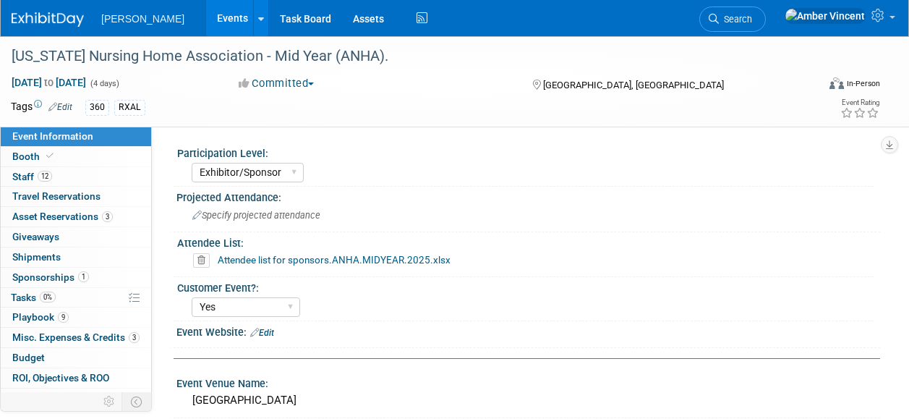
select select "Exhibitor/Sponsor"
select select "Yes"
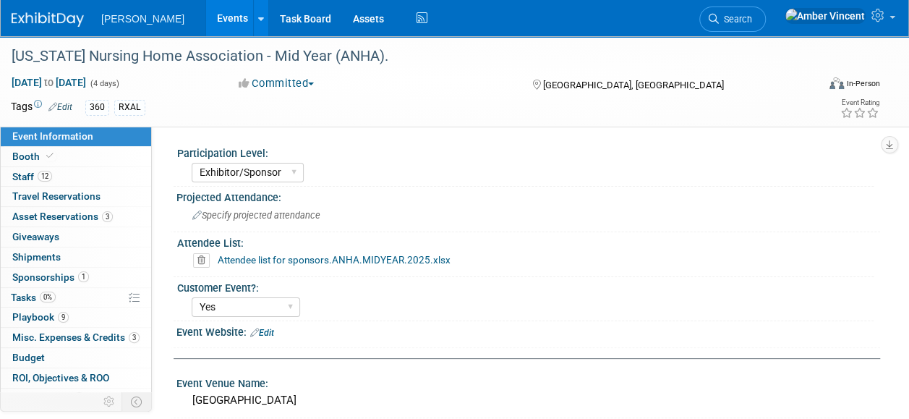
click at [424, 257] on link "Attendee list for sponsors.ANHA.MIDYEAR.2025.xlsx" at bounding box center [334, 260] width 233 height 12
click at [510, 210] on div "Specify projected attendance" at bounding box center [528, 215] width 682 height 22
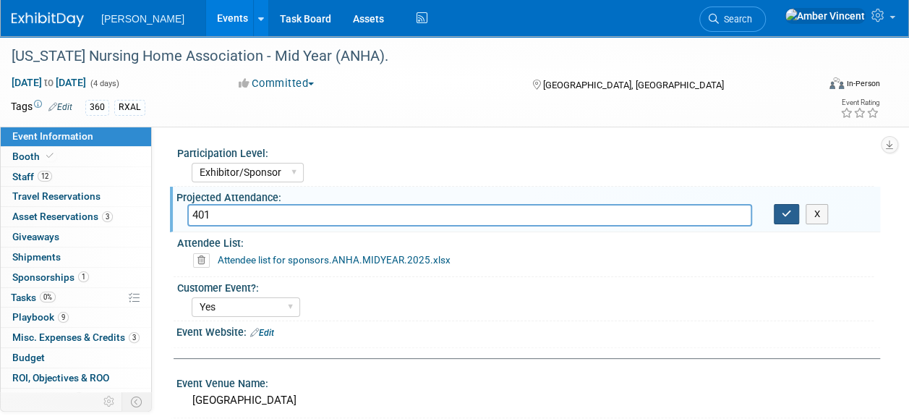
type input "401"
click at [794, 215] on button "button" at bounding box center [786, 214] width 26 height 20
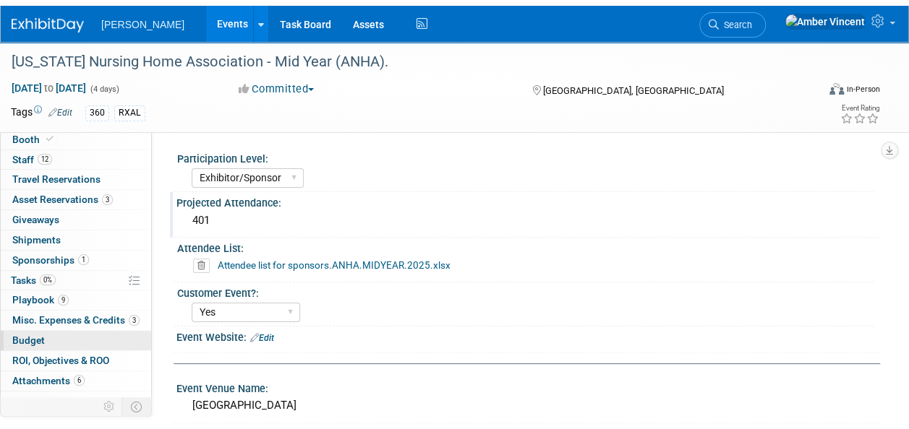
scroll to position [33, 0]
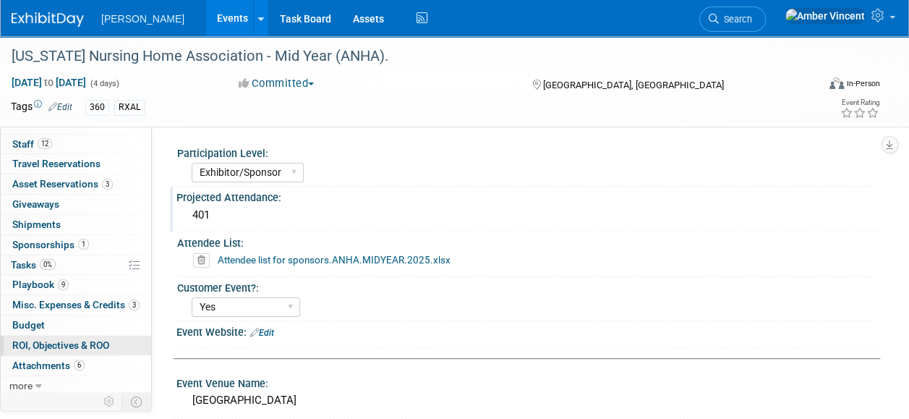
click at [50, 346] on span "ROI, Objectives & ROO 0" at bounding box center [60, 345] width 97 height 12
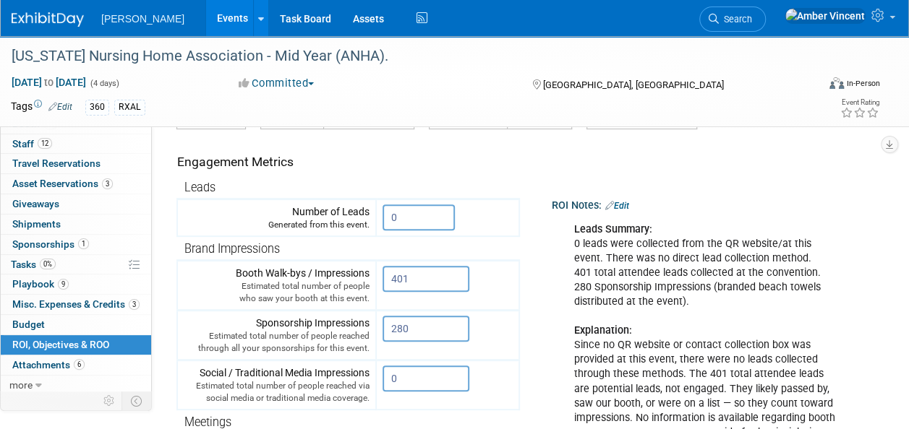
scroll to position [0, 0]
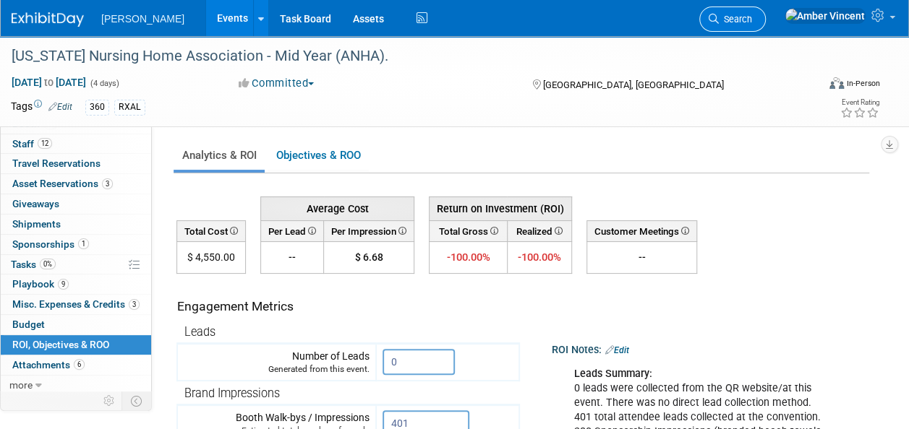
click at [752, 15] on span "Search" at bounding box center [735, 19] width 33 height 11
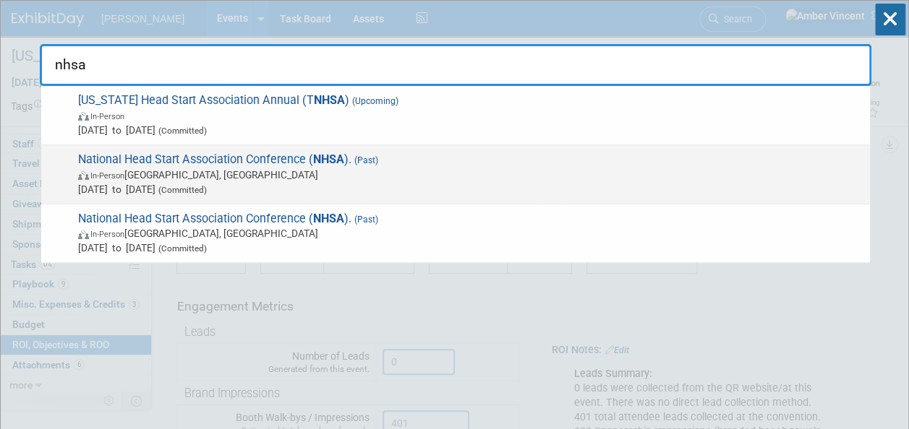
type input "nhsa"
click at [374, 159] on span "(Past)" at bounding box center [364, 160] width 27 height 10
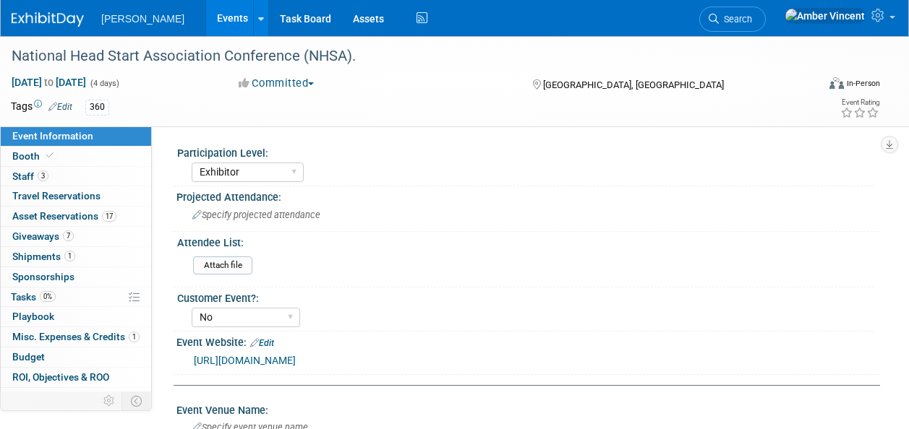
select select "Exhibitor"
select select "No"
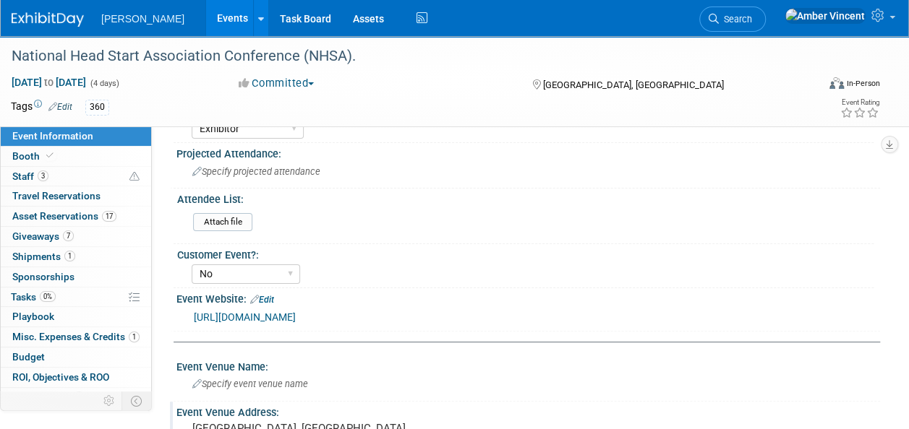
scroll to position [72, 0]
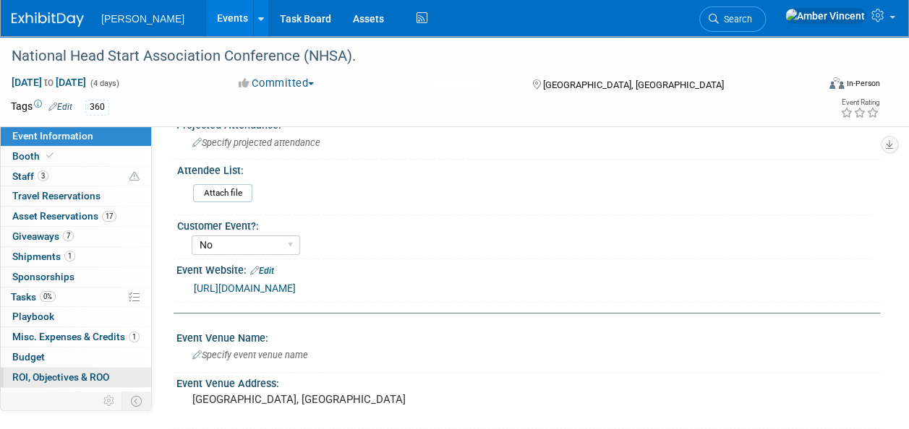
click at [89, 374] on span "ROI, Objectives & ROO 0" at bounding box center [60, 378] width 97 height 12
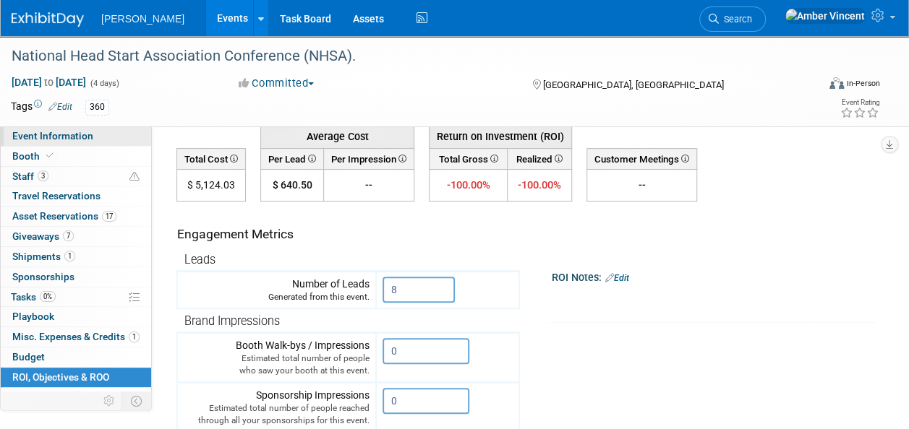
click at [64, 130] on span "Event Information" at bounding box center [52, 136] width 81 height 12
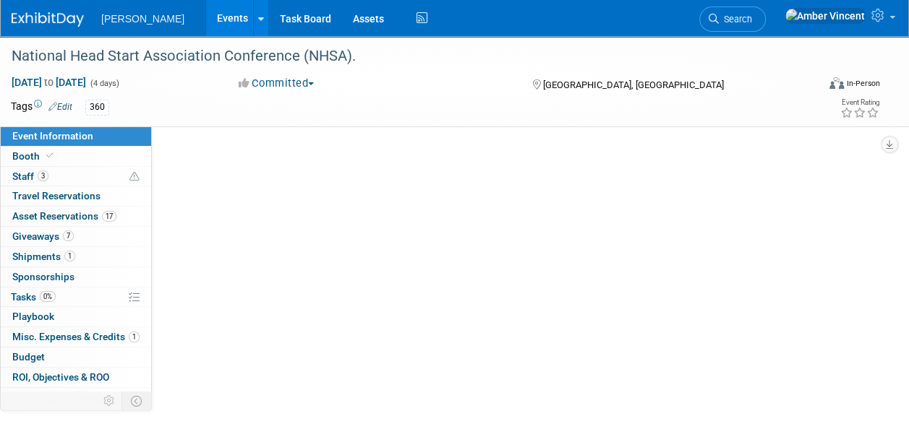
scroll to position [0, 0]
select select "Exhibitor"
select select "No"
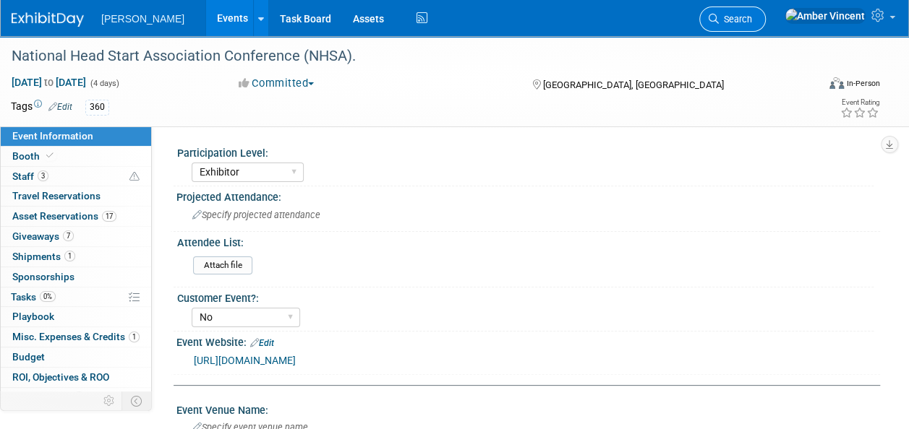
click at [752, 19] on span "Search" at bounding box center [735, 19] width 33 height 11
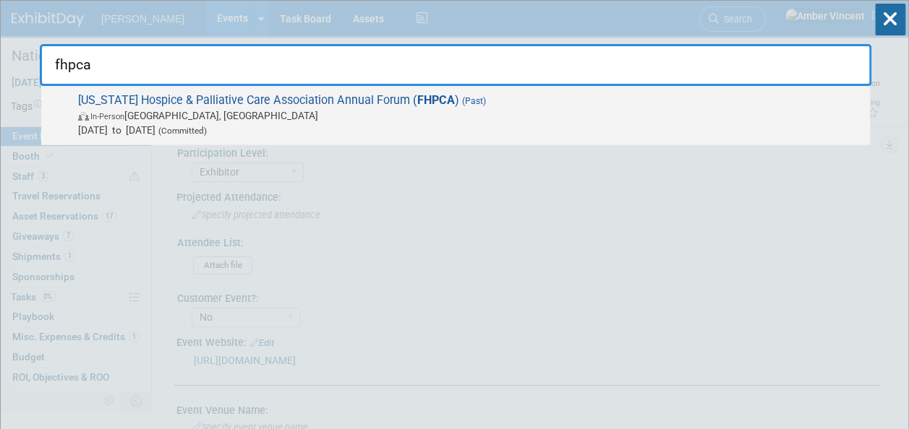
type input "fhpca"
click at [505, 130] on span "May 29, 2025 to May 30, 2025 (Committed)" at bounding box center [470, 130] width 784 height 14
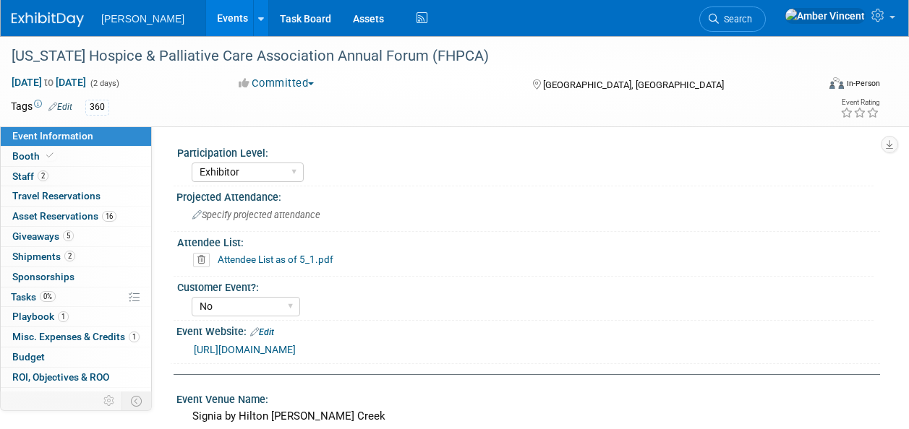
select select "Exhibitor"
select select "No"
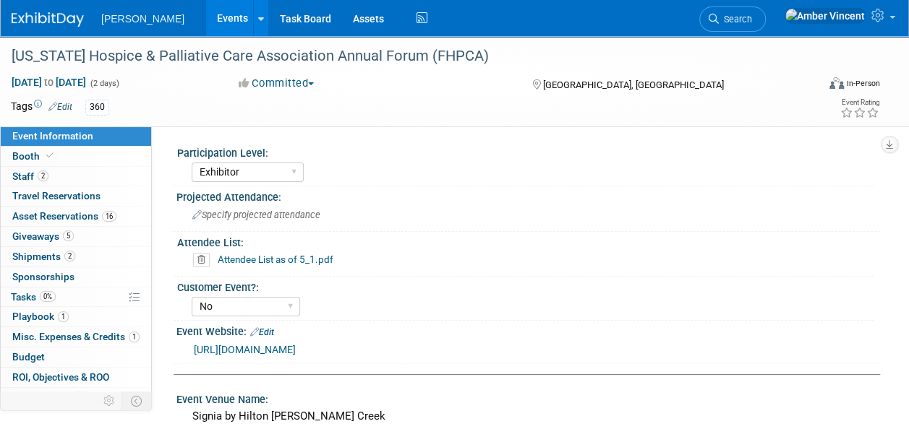
click at [296, 264] on link "Attendee List as of 5_1.pdf" at bounding box center [276, 260] width 116 height 12
click at [766, 16] on link "Search" at bounding box center [732, 19] width 67 height 25
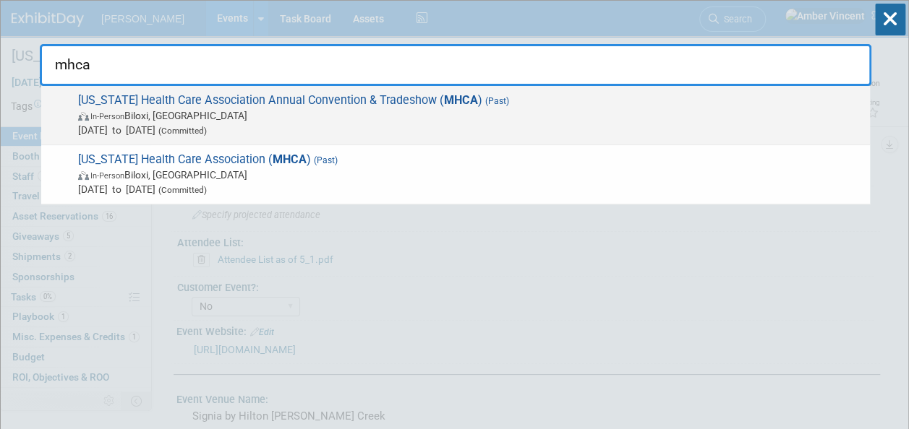
type input "mhca"
click at [463, 108] on span "In-Person Biloxi, MS" at bounding box center [470, 115] width 784 height 14
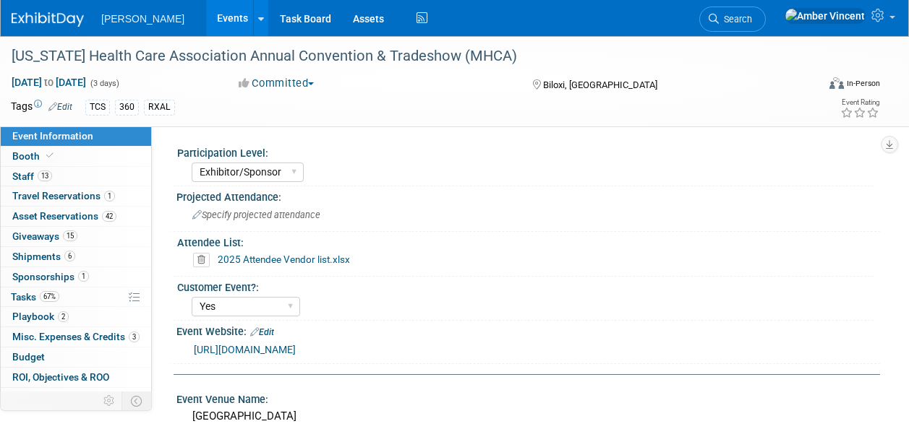
select select "Exhibitor/Sponsor"
select select "Yes"
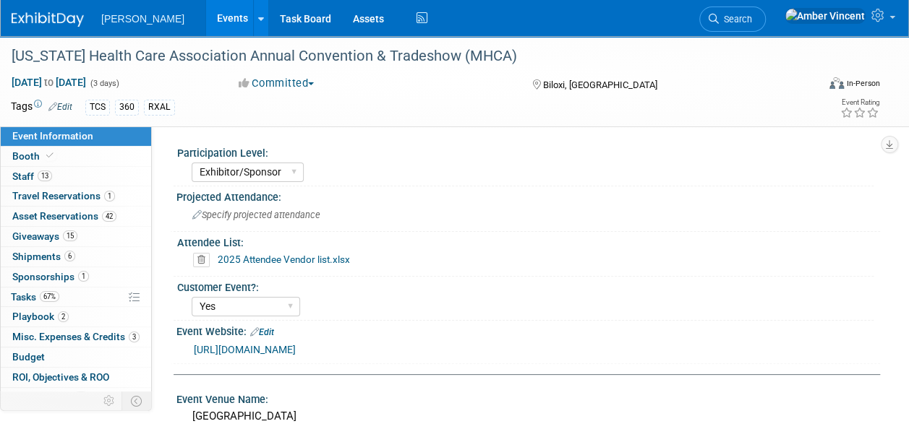
click at [328, 260] on link "2025 Attendee Vendor list.xlsx" at bounding box center [284, 260] width 132 height 12
click at [87, 372] on span "ROI, Objectives & ROO 0" at bounding box center [60, 378] width 97 height 12
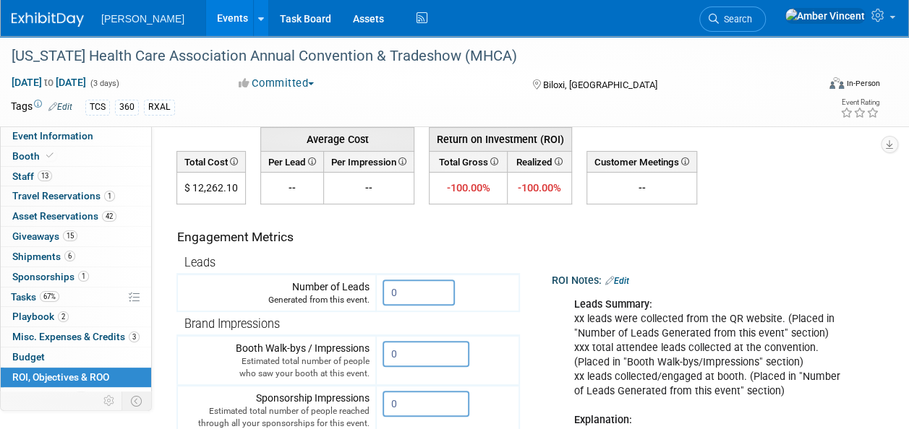
scroll to position [145, 0]
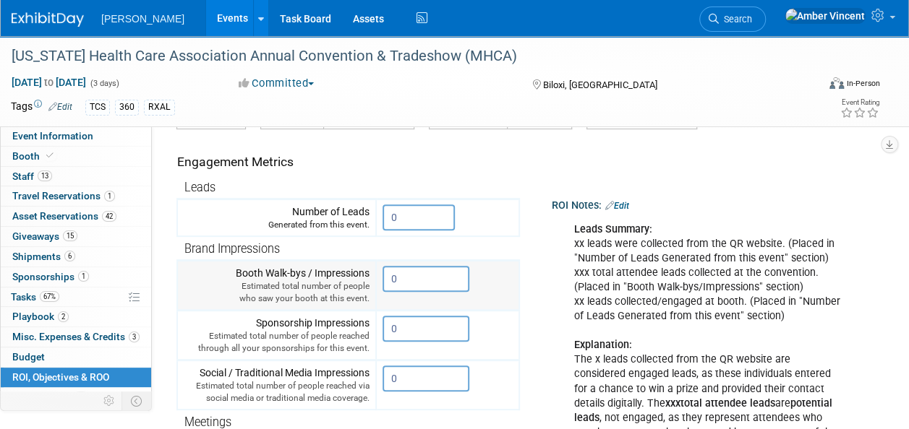
click at [433, 279] on input "0" at bounding box center [425, 279] width 87 height 26
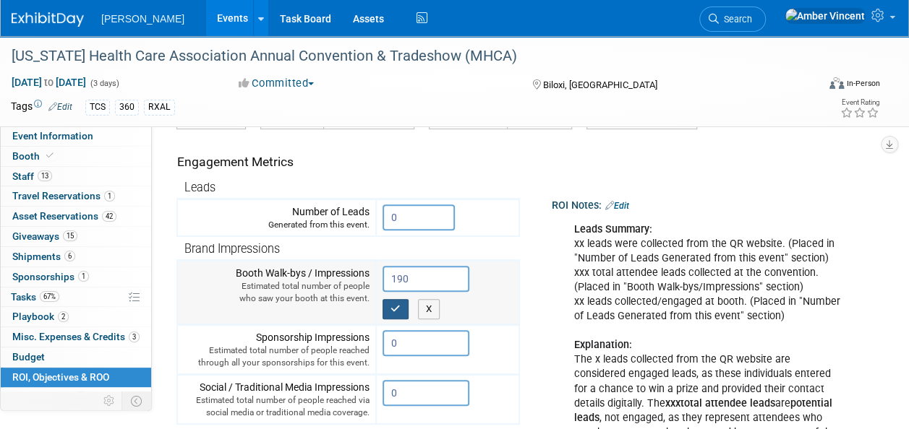
type input "190"
click at [395, 308] on icon "button" at bounding box center [395, 308] width 10 height 9
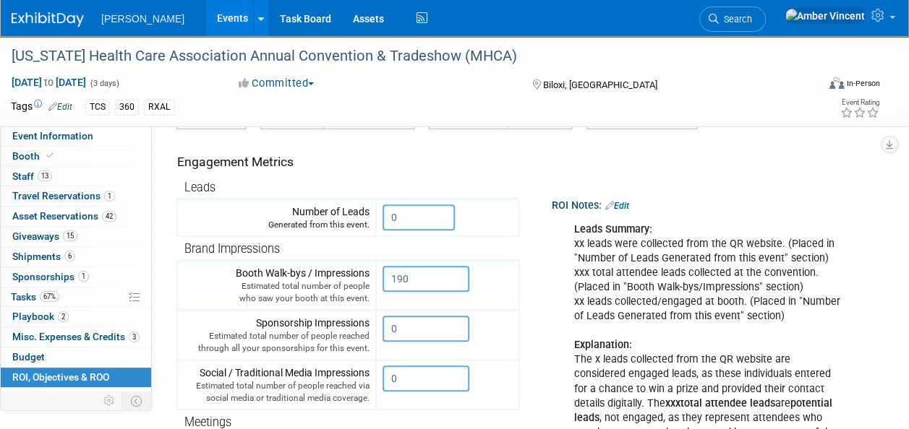
drag, startPoint x: 629, startPoint y: 186, endPoint x: 627, endPoint y: 193, distance: 7.5
click at [629, 186] on td "ROI Notes: Edit Leads Summary: xx leads were collected from the QR website. (Pl…" at bounding box center [693, 313] width 346 height 368
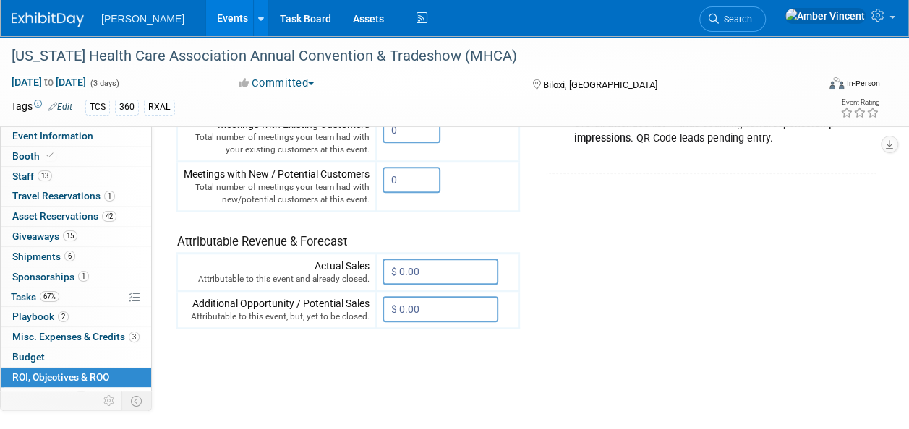
scroll to position [0, 0]
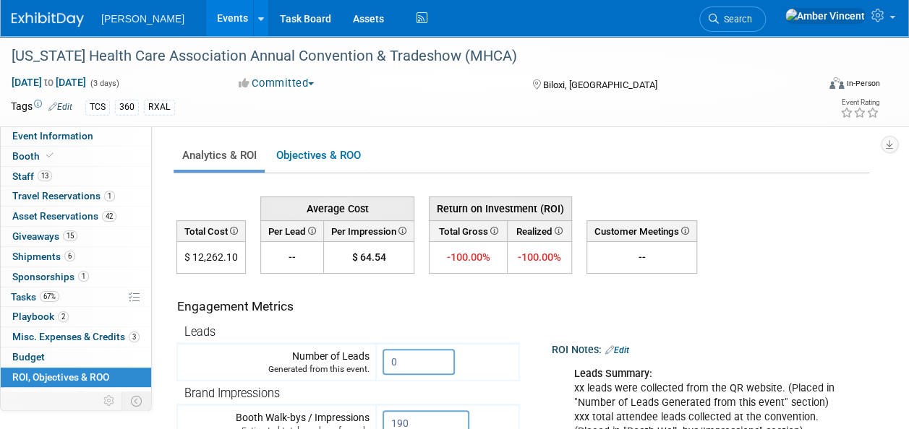
click at [206, 22] on link "Events" at bounding box center [232, 18] width 53 height 36
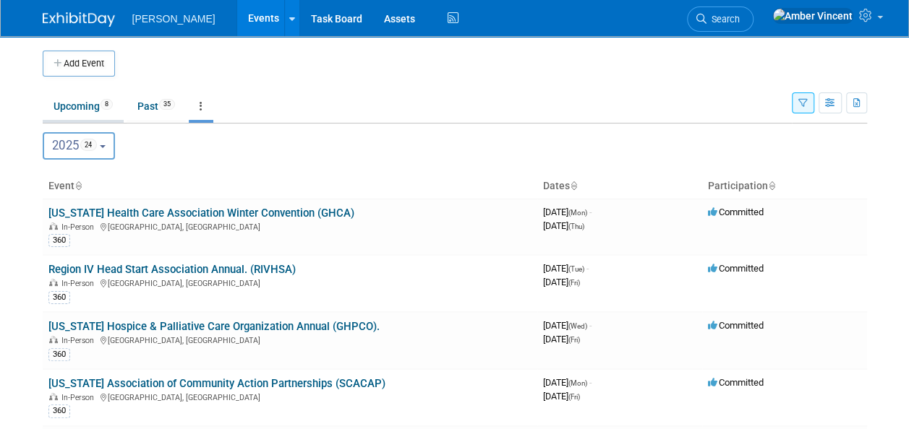
click at [70, 111] on link "Upcoming 8" at bounding box center [83, 106] width 81 height 27
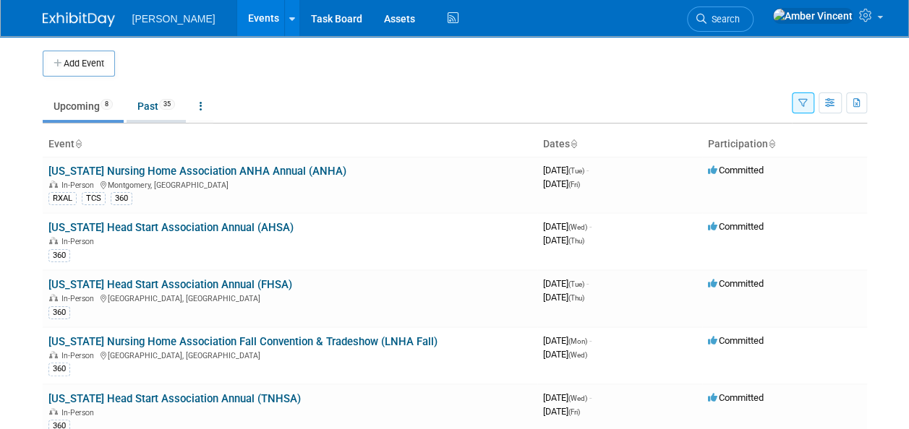
click at [148, 108] on link "Past 35" at bounding box center [156, 106] width 59 height 27
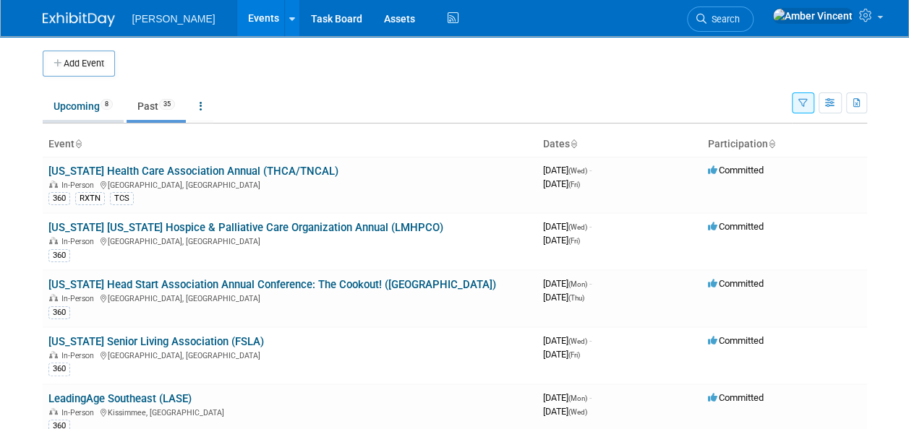
click at [90, 113] on link "Upcoming 8" at bounding box center [83, 106] width 81 height 27
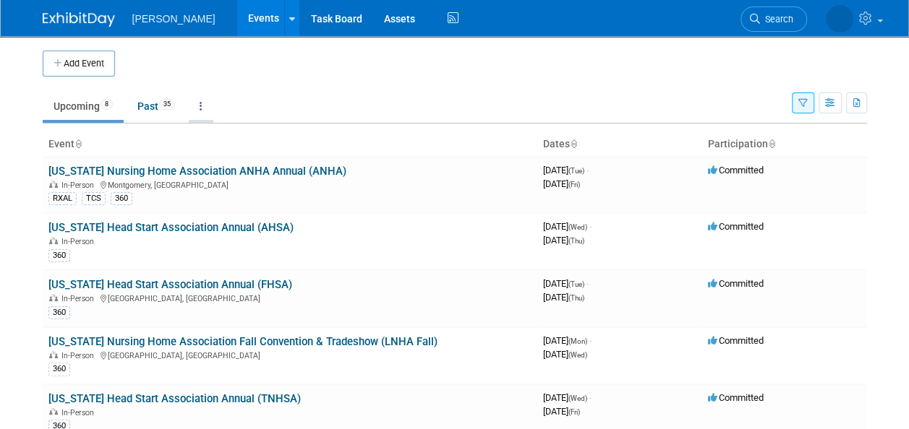
click at [206, 103] on link at bounding box center [201, 106] width 25 height 27
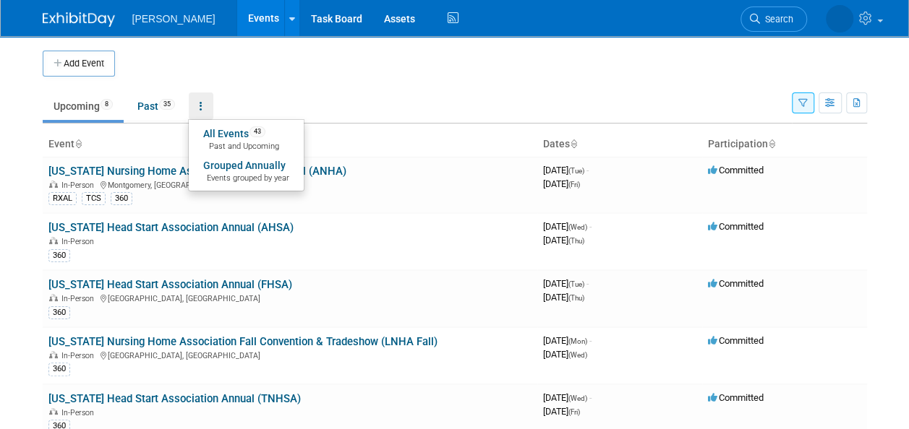
click at [309, 94] on ul "Upcoming 8 Past 35 All Events 43 Past and Upcoming Grouped Annually Events grou…" at bounding box center [417, 107] width 749 height 33
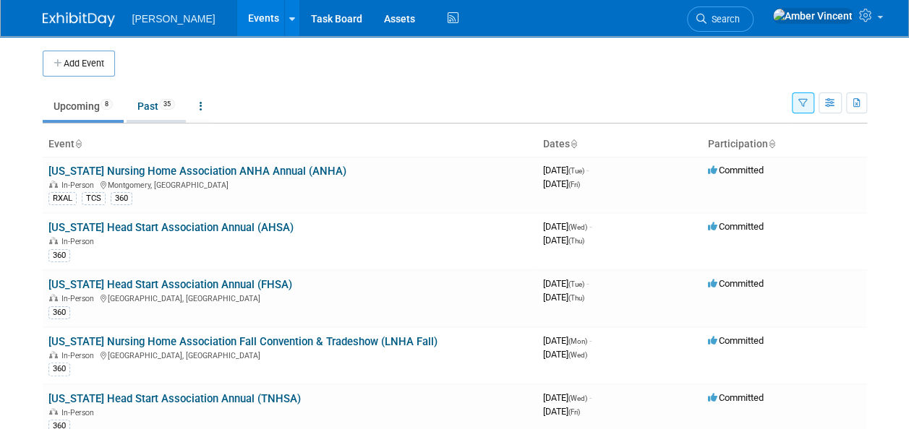
click at [148, 113] on link "Past 35" at bounding box center [156, 106] width 59 height 27
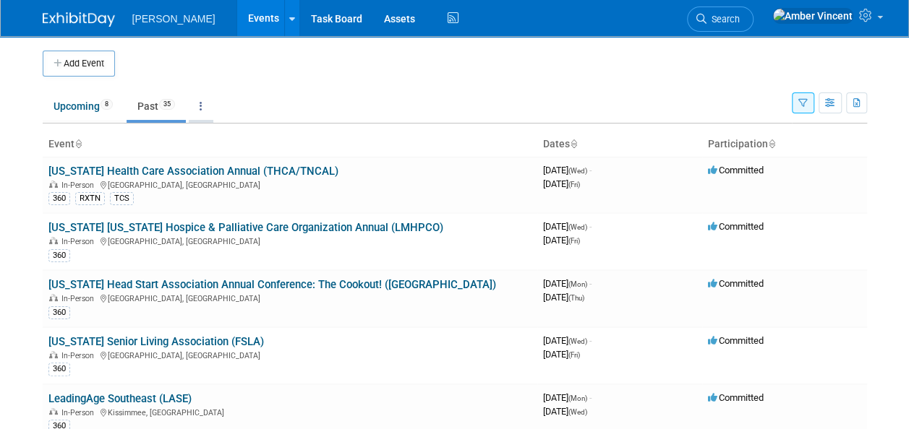
click at [202, 107] on icon at bounding box center [201, 106] width 3 height 10
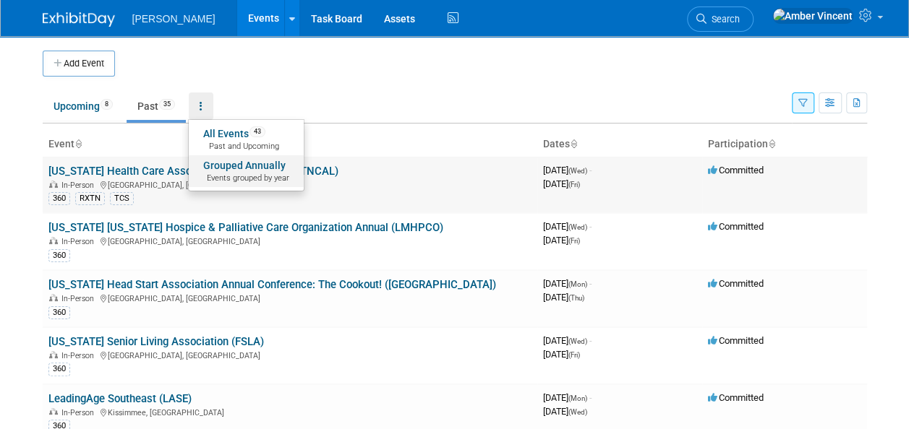
click at [233, 177] on span "Events grouped by year" at bounding box center [246, 179] width 86 height 12
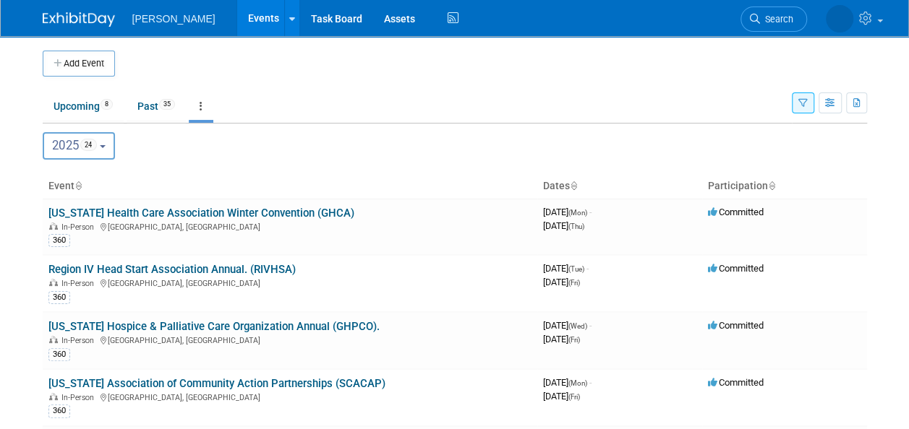
click at [106, 146] on b "button" at bounding box center [103, 146] width 6 height 3
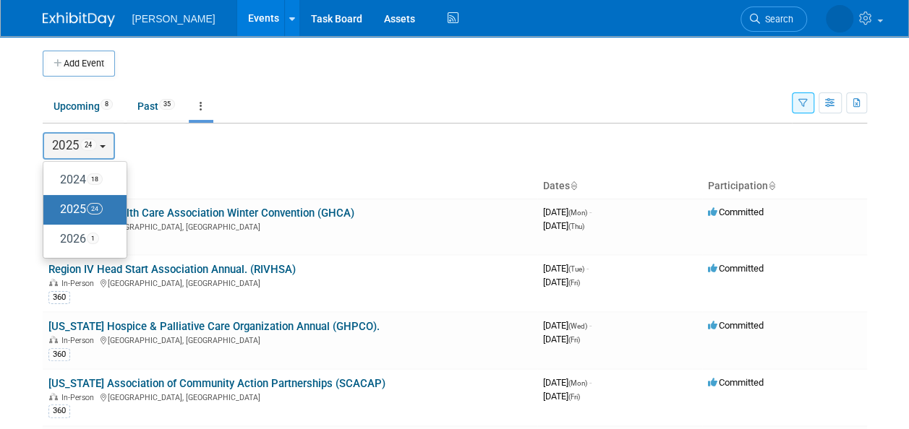
click at [87, 207] on label "2025 24" at bounding box center [81, 210] width 61 height 24
click at [55, 207] on input "2025 24" at bounding box center [50, 209] width 9 height 9
click at [108, 211] on label "2025 24" at bounding box center [81, 210] width 61 height 24
click at [55, 211] on input "2025 24" at bounding box center [50, 209] width 9 height 9
click at [250, 178] on th "Event" at bounding box center [290, 186] width 494 height 25
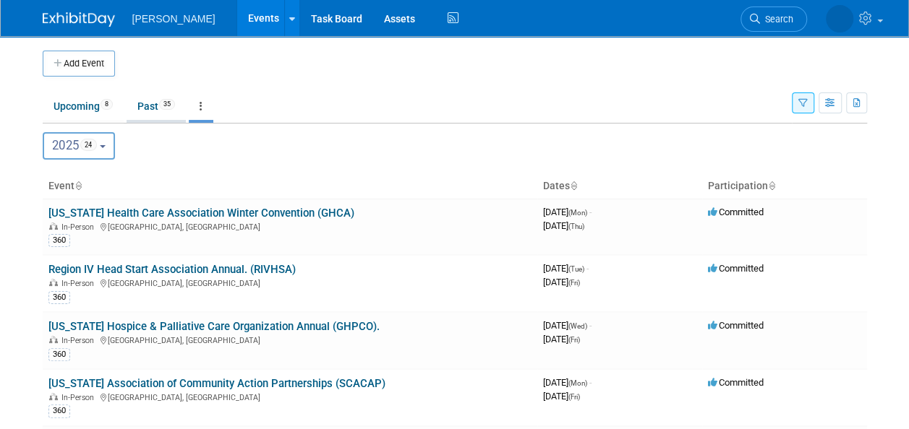
click at [151, 114] on link "Past 35" at bounding box center [156, 106] width 59 height 27
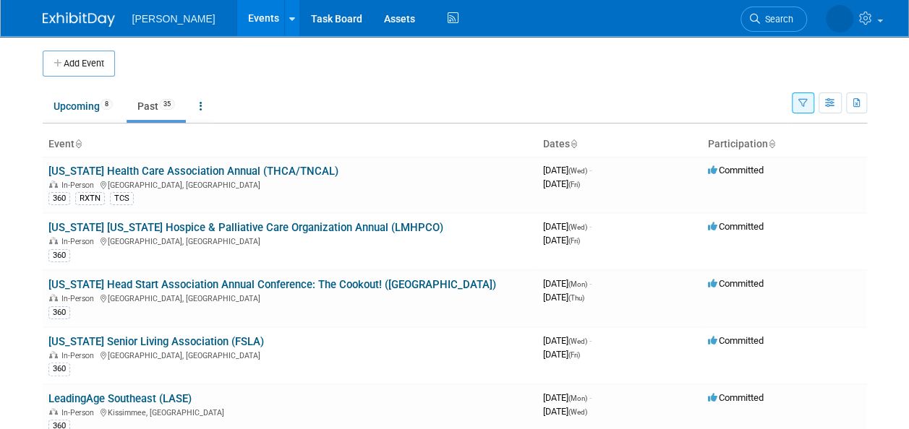
click at [801, 107] on button "button" at bounding box center [803, 103] width 22 height 21
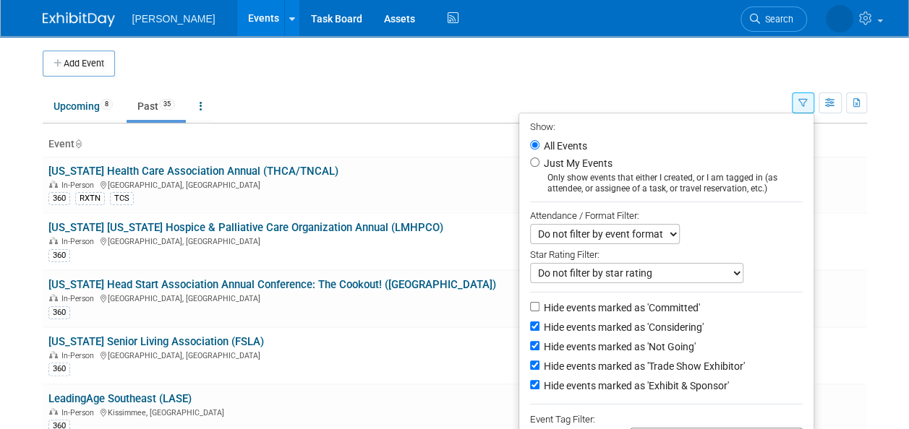
scroll to position [72, 0]
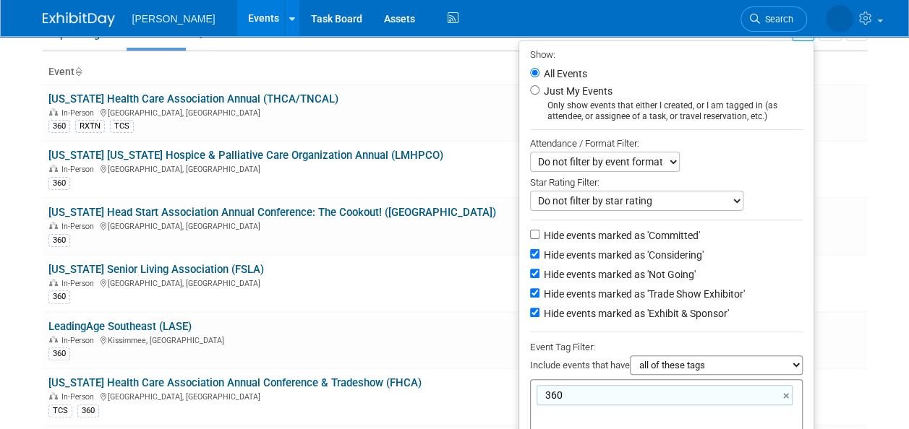
click at [560, 385] on div "360 ×" at bounding box center [664, 395] width 256 height 20
type input "360"
click at [787, 396] on link "×" at bounding box center [787, 396] width 9 height 17
type input "RX"
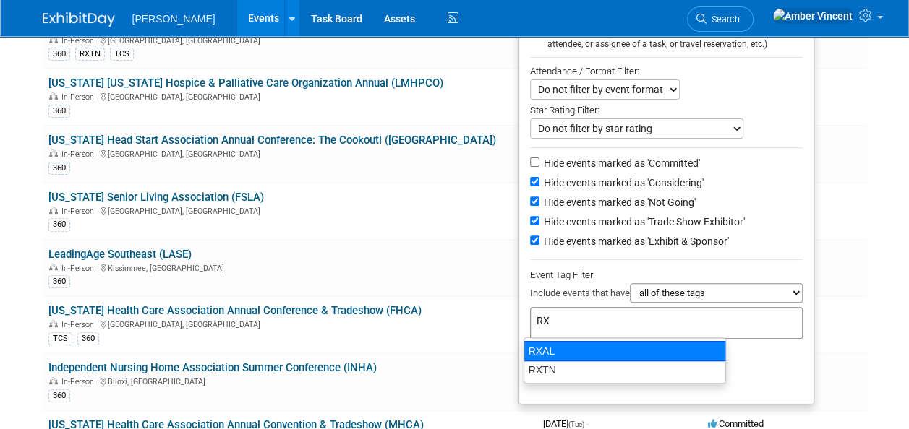
click at [560, 350] on div "RXAL" at bounding box center [624, 351] width 202 height 20
type input "RXAL"
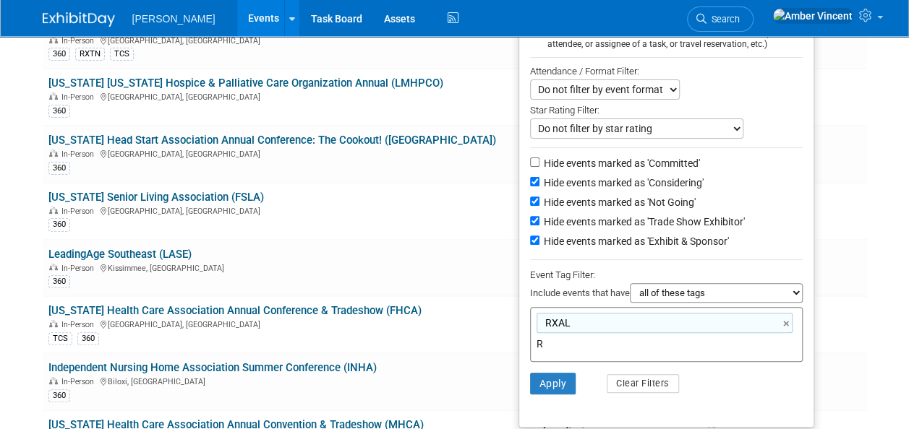
type input "RX"
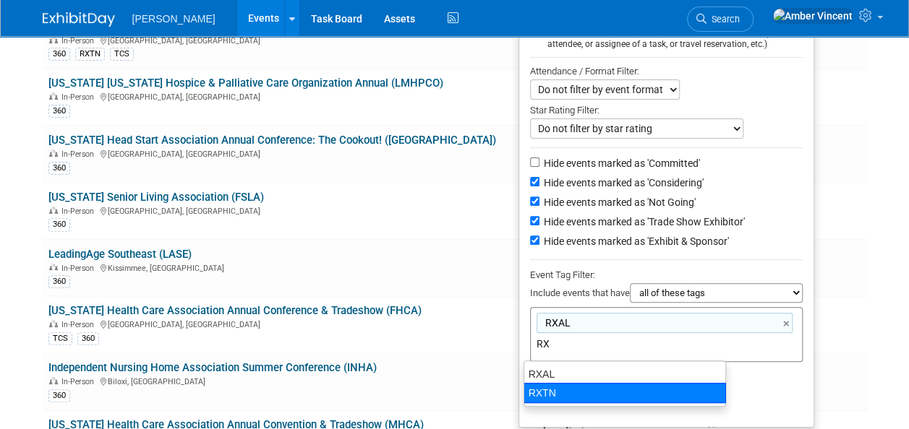
click at [572, 398] on div "RXTN" at bounding box center [624, 393] width 202 height 20
type input "RXAL, RXTN"
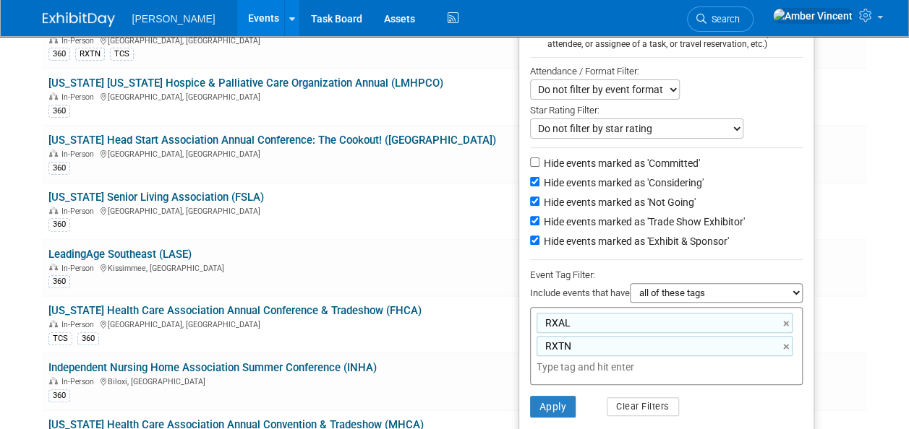
scroll to position [217, 0]
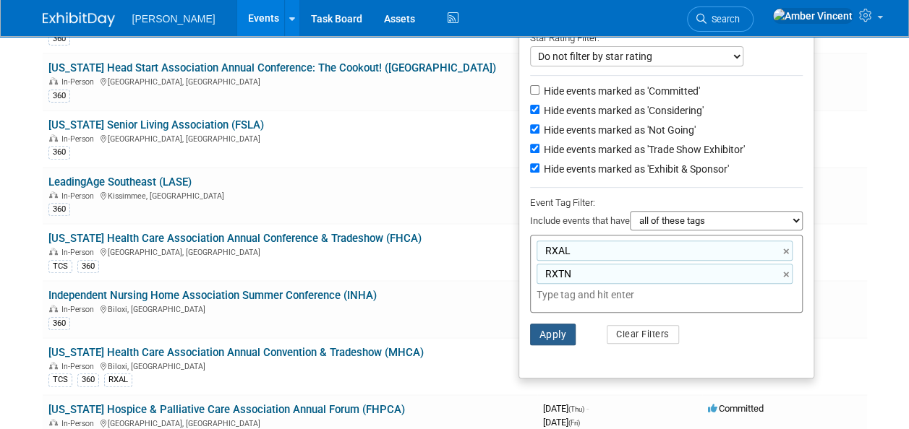
click at [562, 340] on button "Apply" at bounding box center [553, 335] width 46 height 22
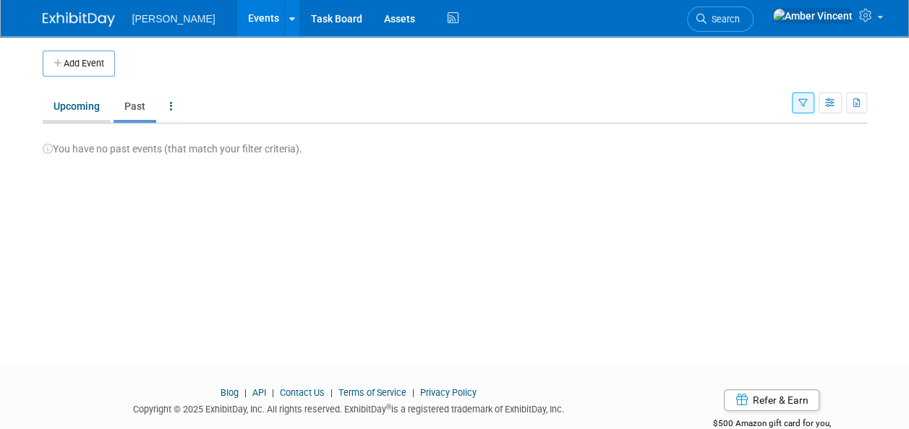
click at [77, 104] on link "Upcoming" at bounding box center [77, 106] width 68 height 27
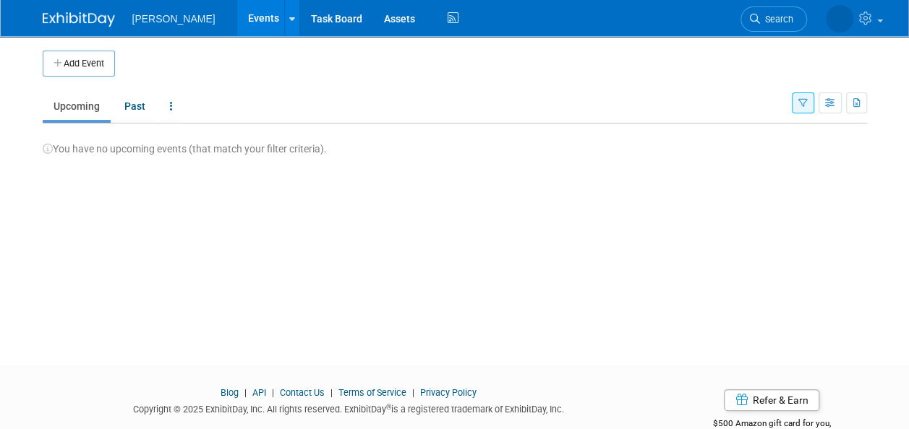
click at [804, 101] on icon "button" at bounding box center [802, 103] width 9 height 9
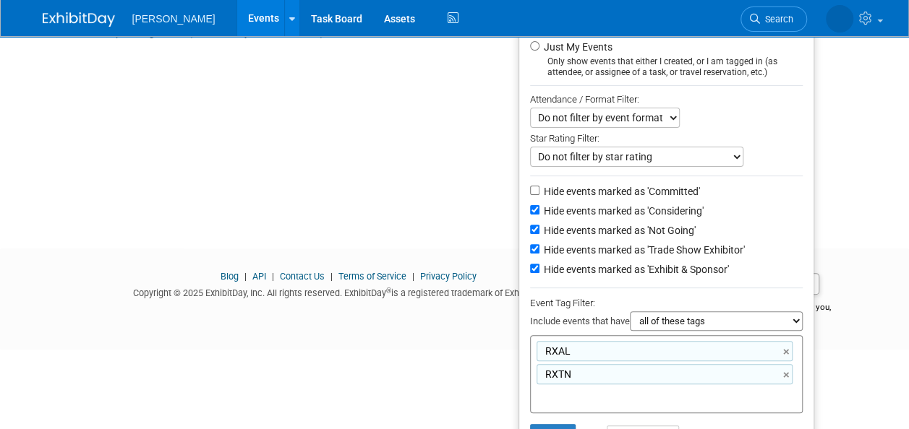
scroll to position [145, 0]
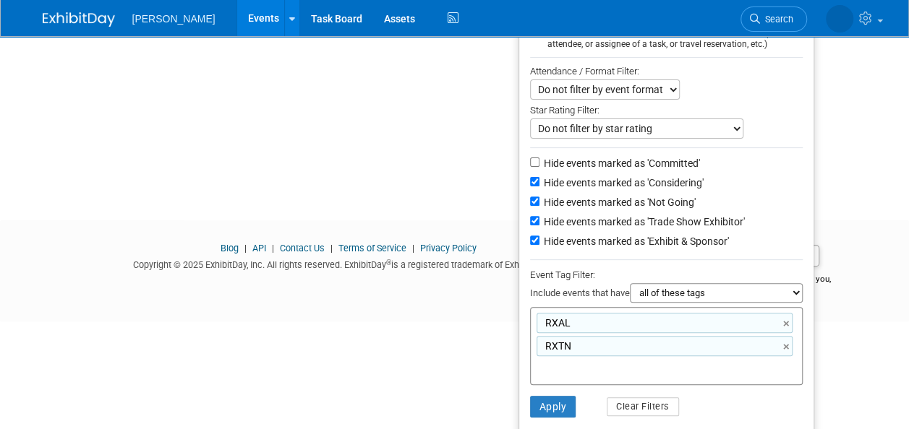
click at [708, 291] on select "all of these tags any one of these tags only and exactly these specific tags" at bounding box center [716, 293] width 173 height 20
click at [630, 283] on select "all of these tags any one of these tags only and exactly these specific tags" at bounding box center [716, 293] width 173 height 20
click at [687, 286] on select "all of these tags any one of these tags only and exactly these specific tags" at bounding box center [716, 293] width 173 height 20
select select "all"
click at [630, 283] on select "all of these tags any one of these tags only and exactly these specific tags" at bounding box center [716, 293] width 173 height 20
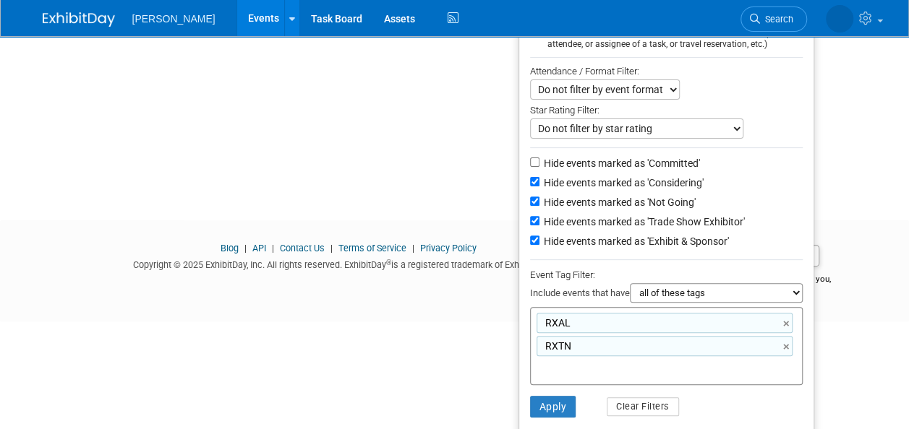
scroll to position [72, 0]
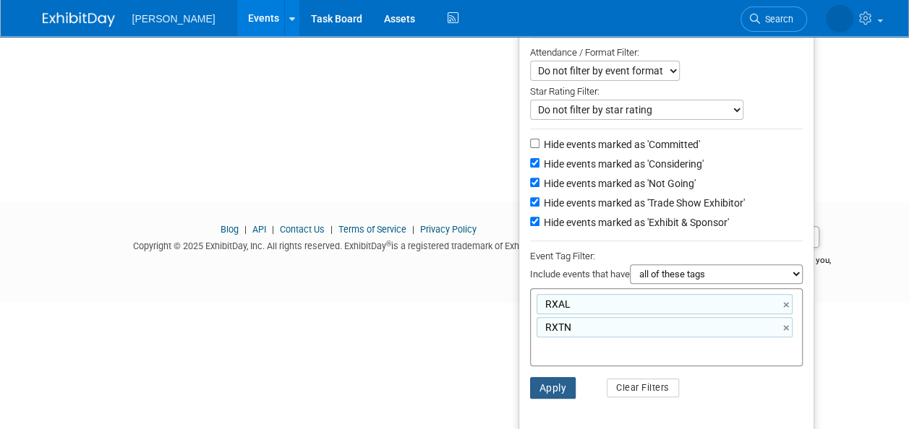
click at [535, 385] on button "Apply" at bounding box center [553, 388] width 46 height 22
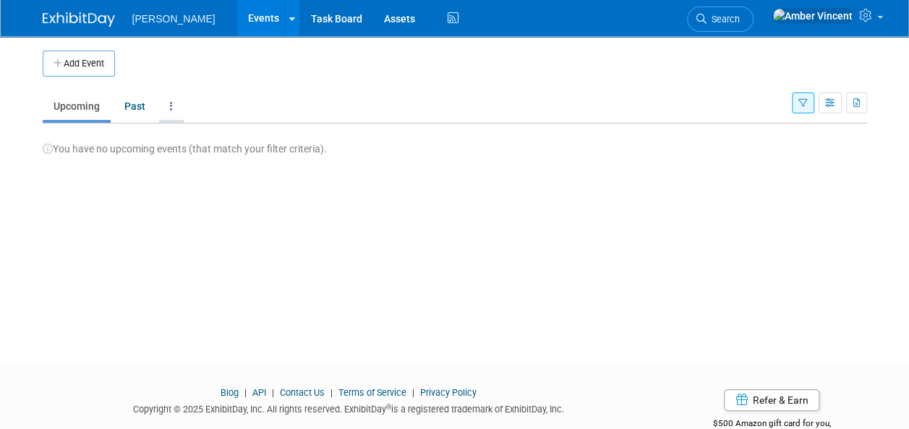
click at [173, 104] on link at bounding box center [171, 106] width 25 height 27
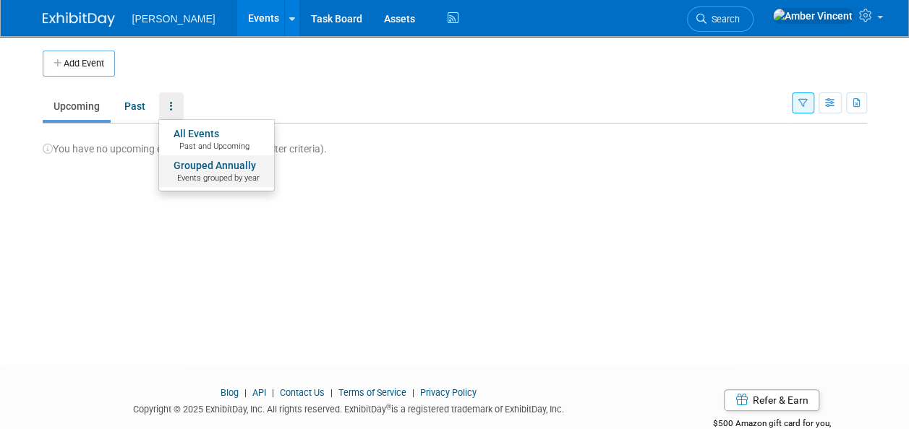
click at [206, 166] on link "Grouped Annually Events grouped by year" at bounding box center [216, 171] width 115 height 32
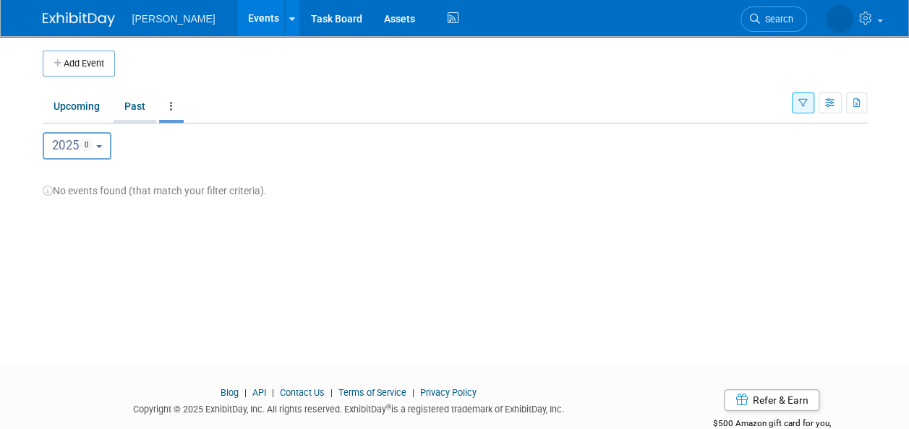
click at [137, 102] on link "Past" at bounding box center [134, 106] width 43 height 27
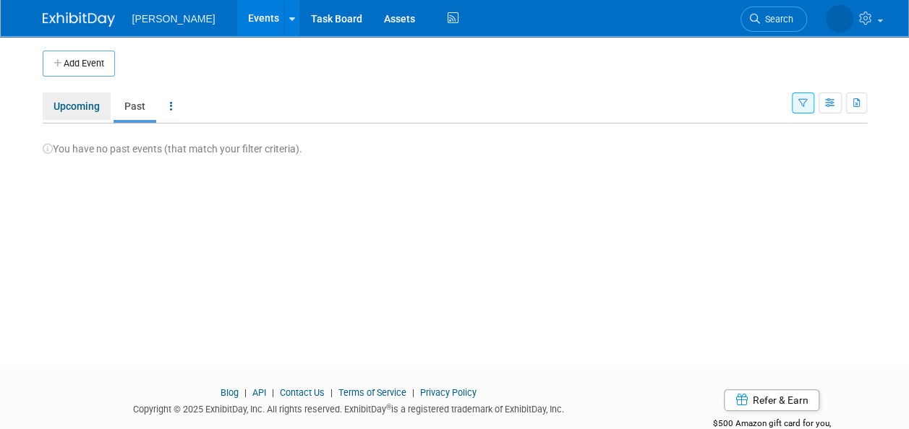
click at [88, 109] on link "Upcoming" at bounding box center [77, 106] width 68 height 27
click at [167, 100] on link at bounding box center [171, 106] width 25 height 27
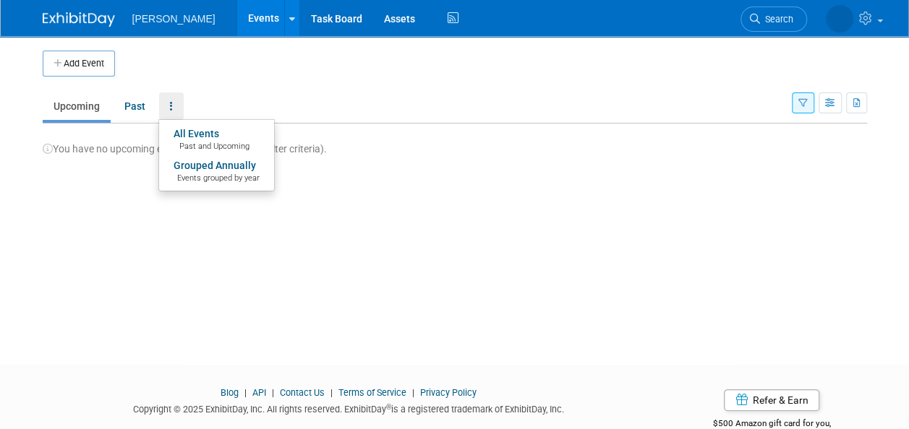
click at [603, 217] on div "Add Event New Event Duplicate Event Warning There is another event in your work…" at bounding box center [455, 187] width 846 height 303
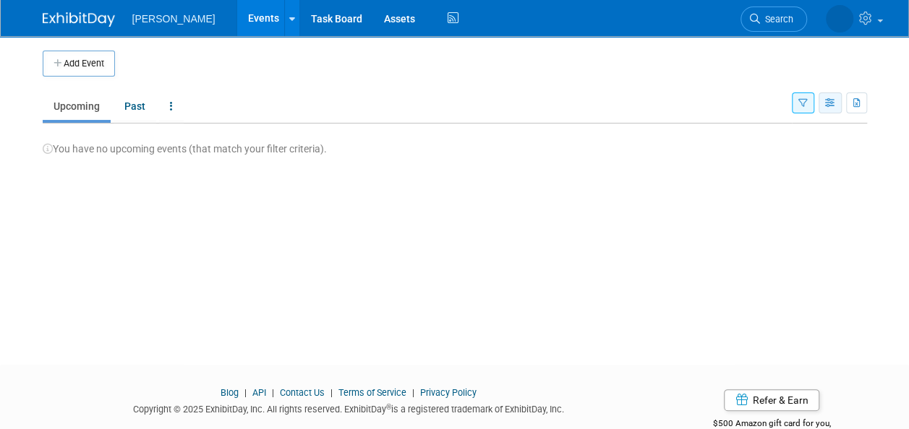
click at [830, 107] on icon "button" at bounding box center [830, 103] width 11 height 9
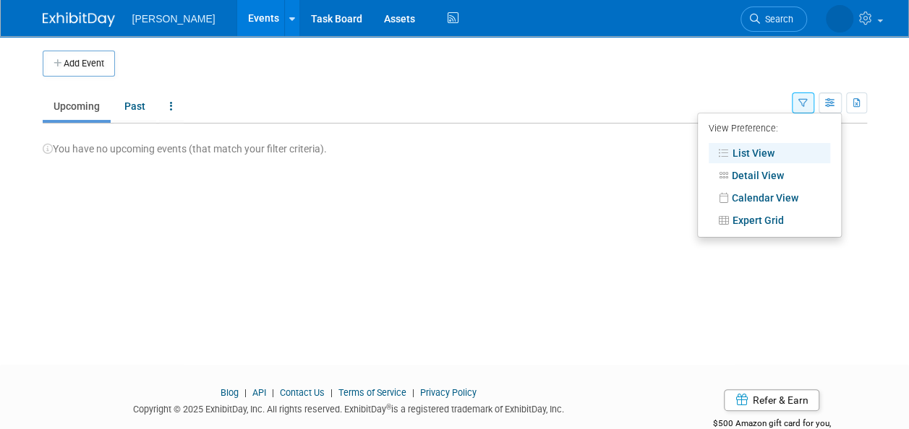
click at [804, 101] on icon "button" at bounding box center [802, 103] width 9 height 9
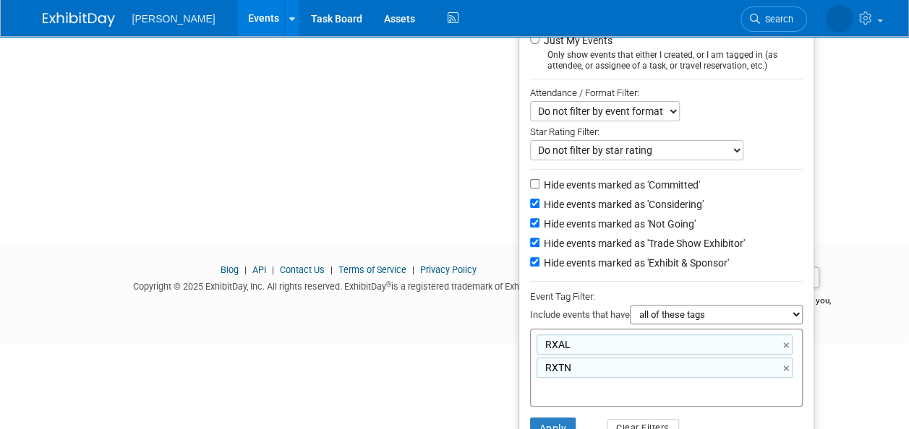
scroll to position [145, 0]
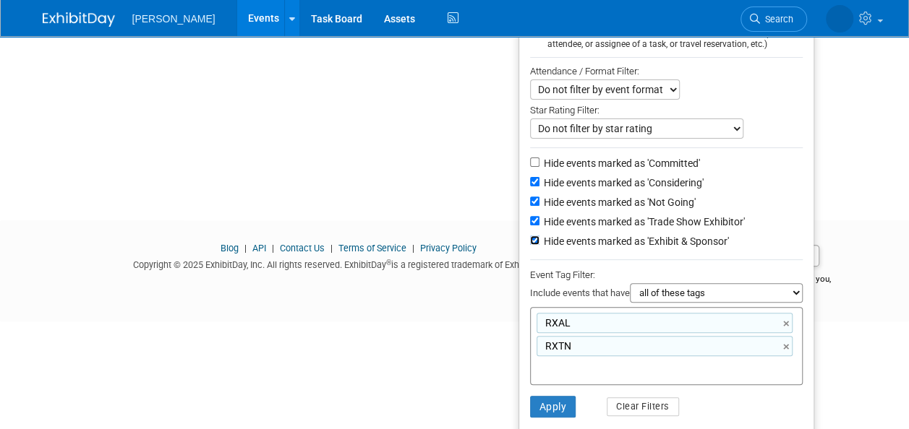
click at [530, 236] on input "Hide events marked as 'Exhibit & Sponsor'" at bounding box center [534, 240] width 9 height 9
checkbox input "false"
click at [530, 223] on input "Hide events marked as 'Trade Show Exhibitor'" at bounding box center [534, 220] width 9 height 9
checkbox input "false"
click at [549, 399] on button "Apply" at bounding box center [553, 407] width 46 height 22
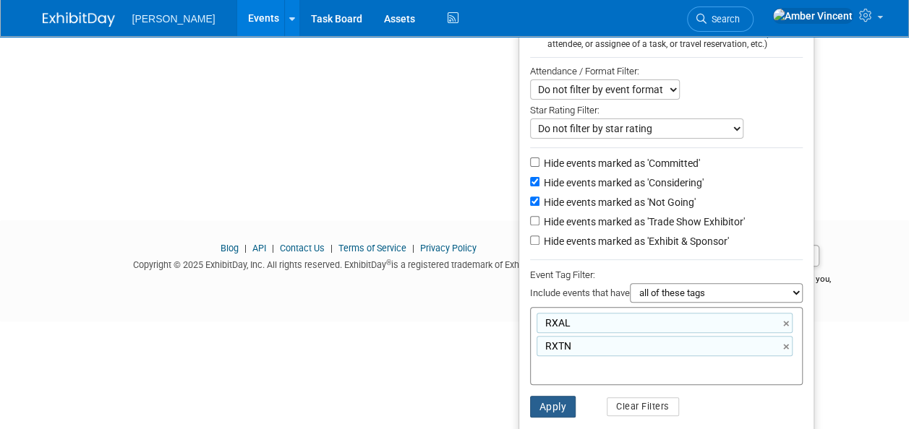
scroll to position [37, 0]
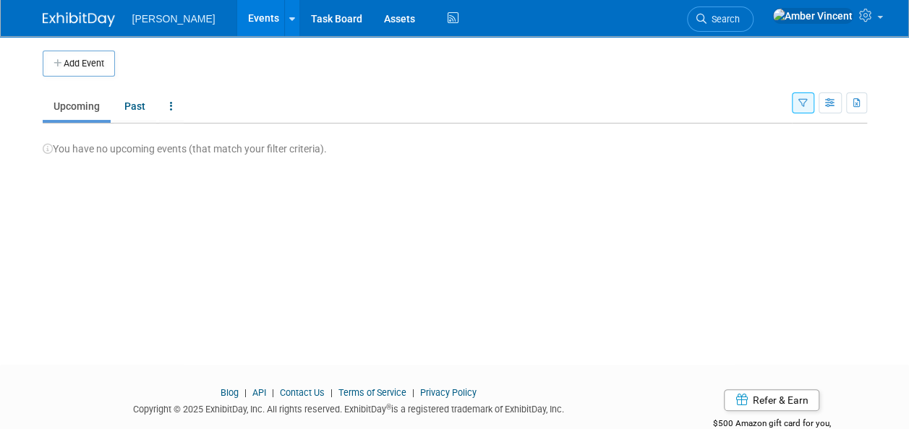
click at [808, 108] on button "button" at bounding box center [803, 103] width 22 height 21
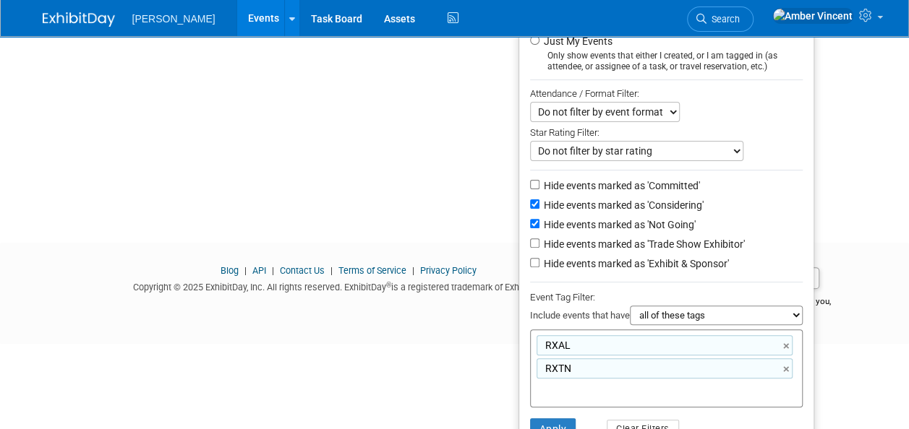
scroll to position [145, 0]
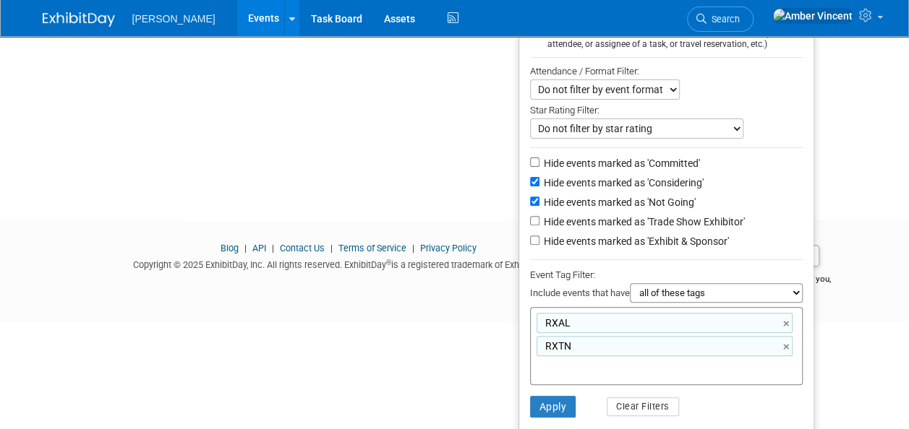
click at [638, 295] on select "all of these tags any one of these tags only and exactly these specific tags" at bounding box center [716, 293] width 173 height 20
select select "any"
click at [630, 283] on select "all of these tags any one of these tags only and exactly these specific tags" at bounding box center [716, 293] width 173 height 20
click at [544, 410] on button "Apply" at bounding box center [553, 407] width 46 height 22
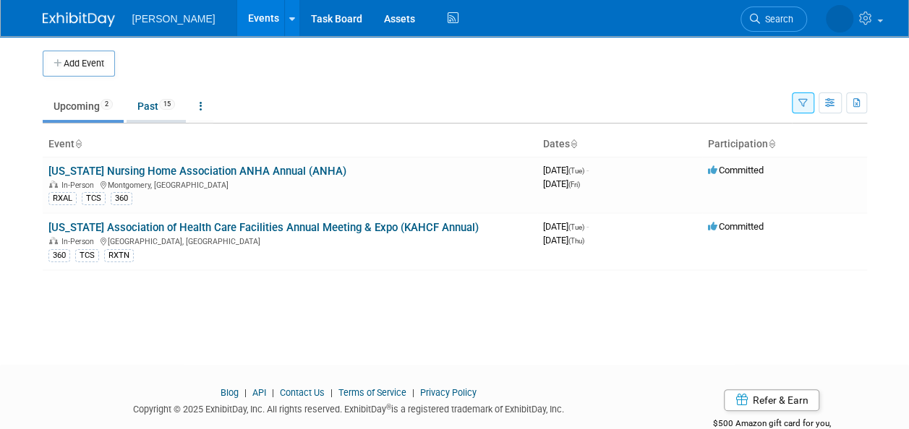
click at [158, 98] on link "Past 15" at bounding box center [156, 106] width 59 height 27
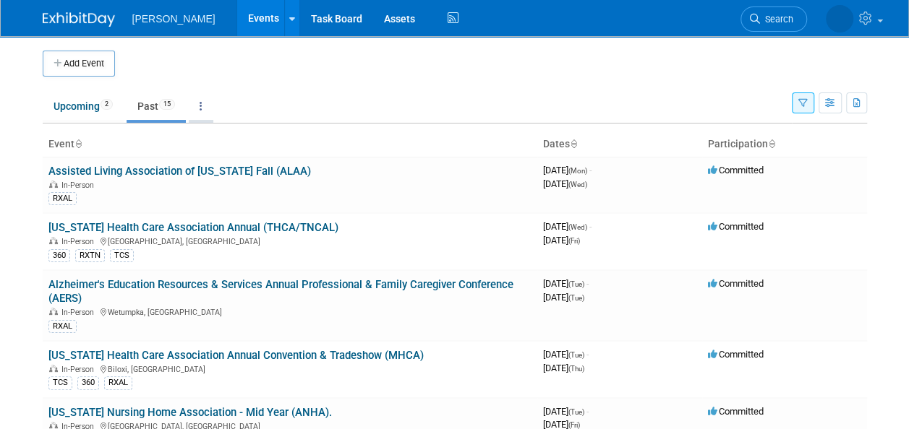
click at [205, 108] on link at bounding box center [201, 106] width 25 height 27
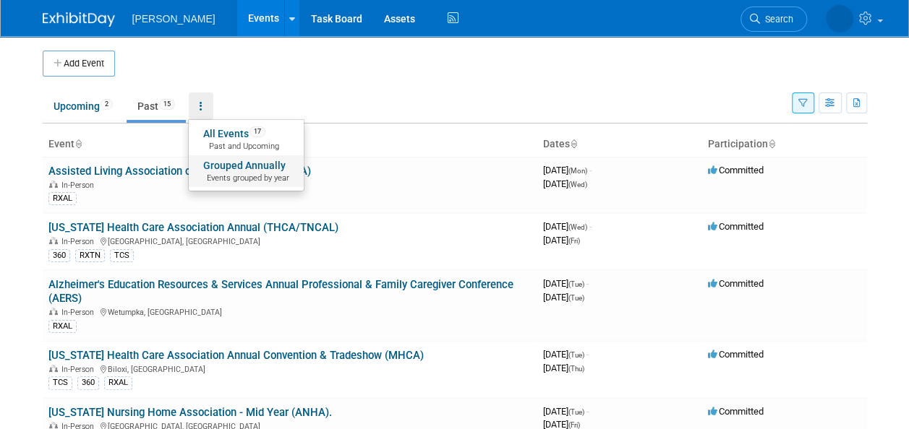
click at [228, 181] on span "Events grouped by year" at bounding box center [246, 179] width 86 height 12
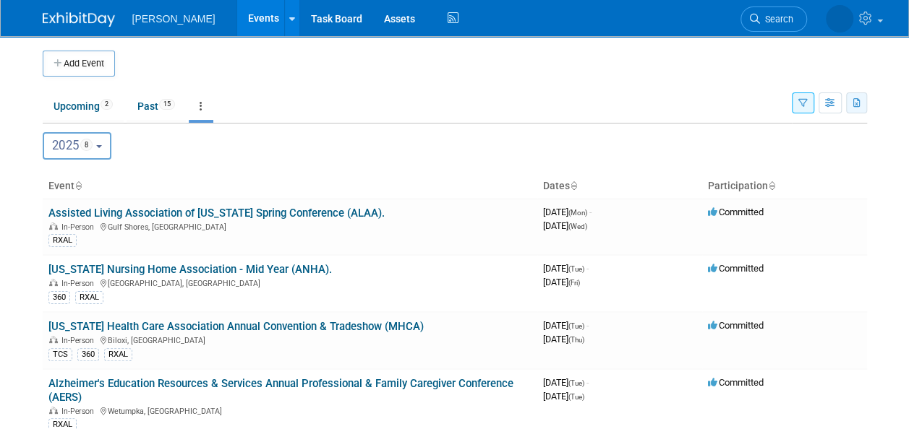
click at [857, 105] on icon "button" at bounding box center [857, 103] width 8 height 9
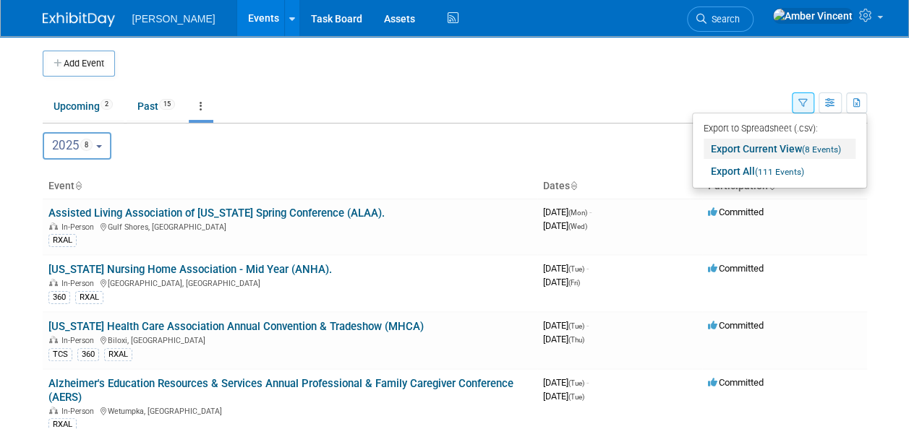
click at [734, 145] on link "Export Current View (8 Events)" at bounding box center [779, 149] width 152 height 20
